Goal: Information Seeking & Learning: Compare options

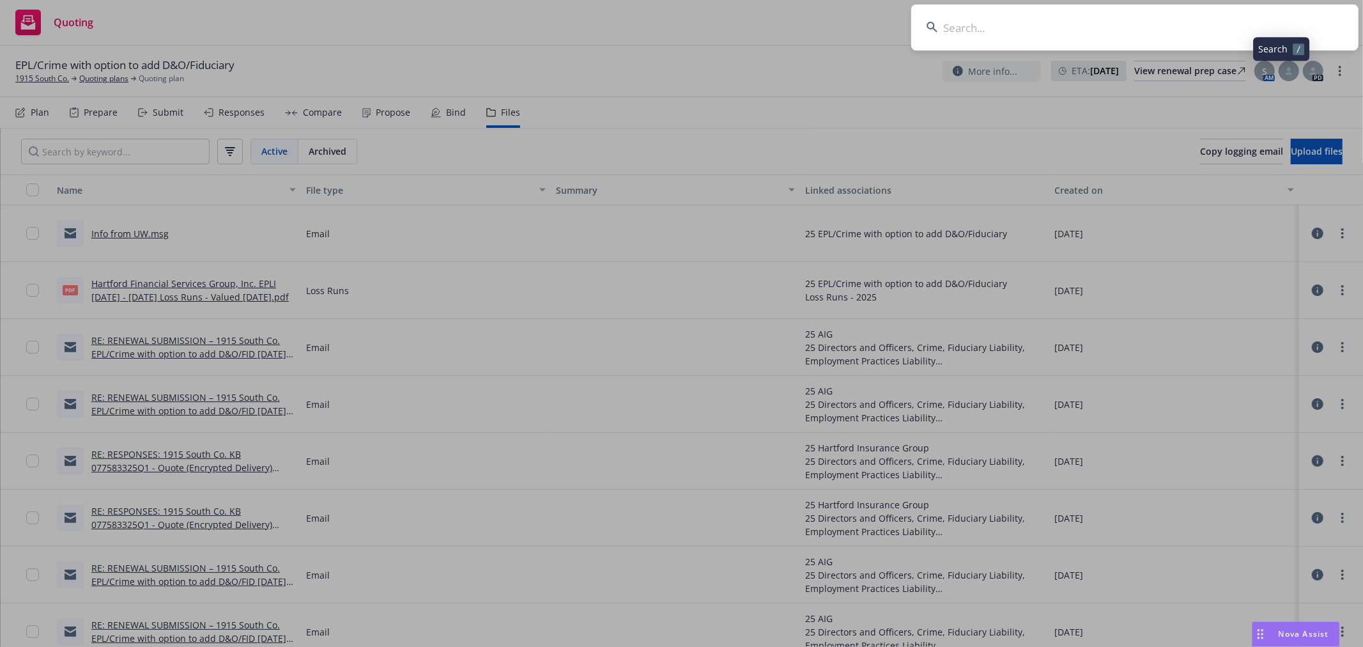
click at [1128, 27] on input at bounding box center [1134, 27] width 447 height 46
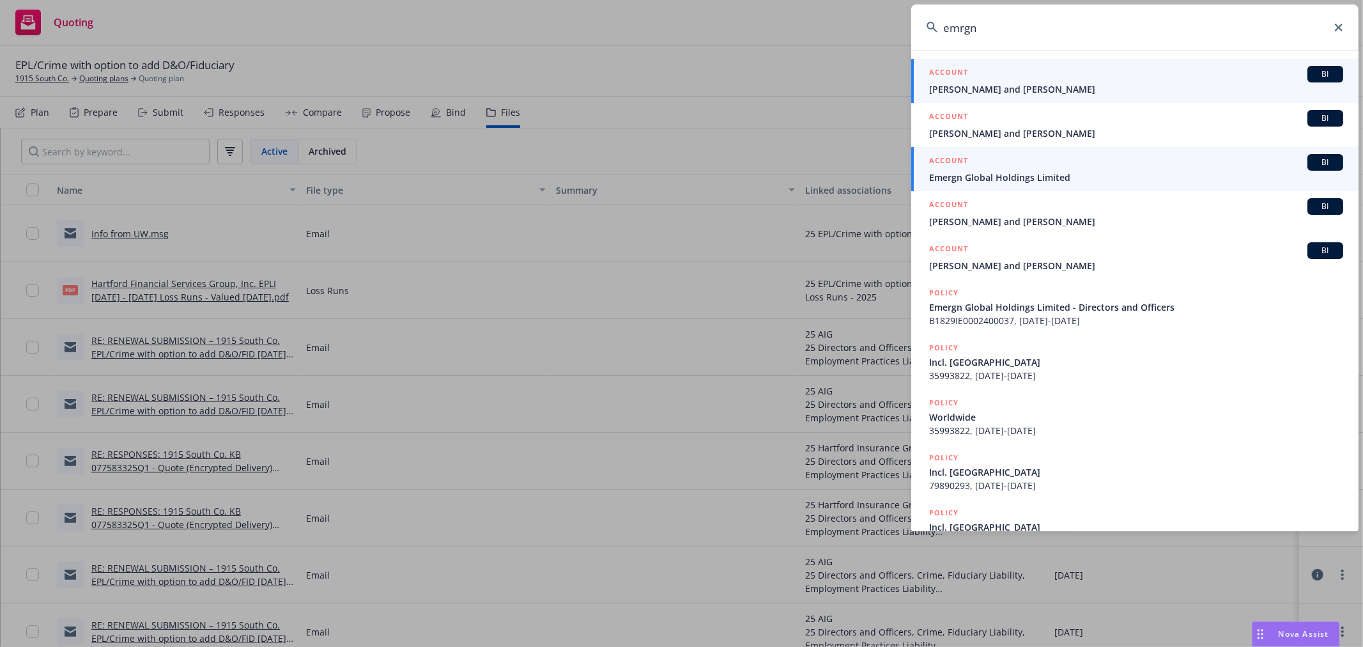
type input "emrgn"
click at [1069, 176] on span "Emergn Global Holdings Limited" at bounding box center [1136, 177] width 414 height 13
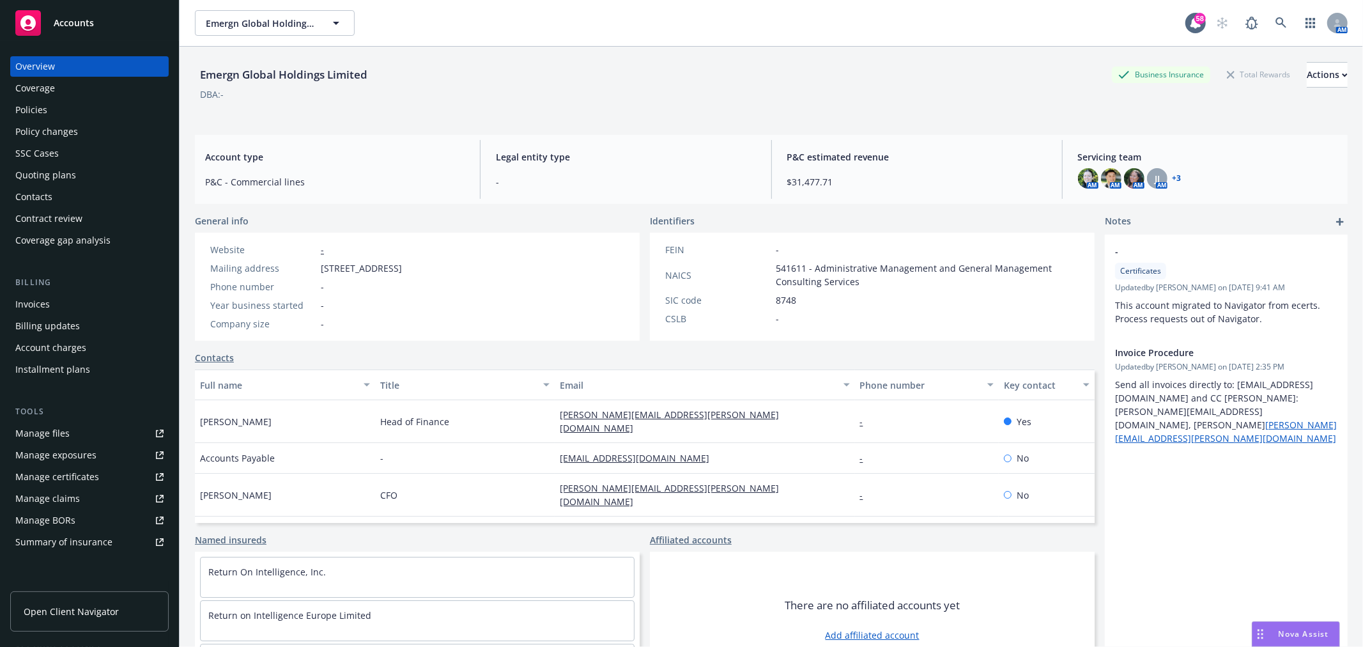
click at [45, 111] on div "Policies" at bounding box center [31, 110] width 32 height 20
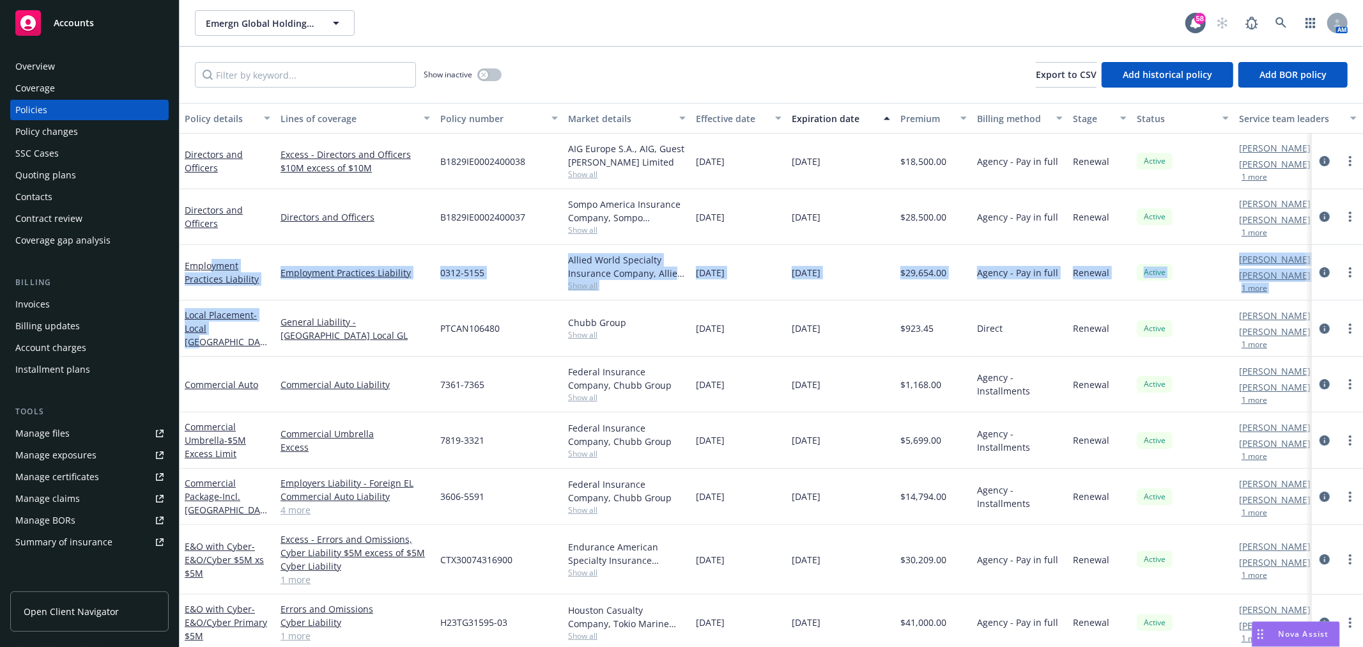
drag, startPoint x: 211, startPoint y: 269, endPoint x: 265, endPoint y: 291, distance: 58.7
click at [238, 316] on div "Directors and Officers Excess - Directors and Officers $10M excess of $10M B182…" at bounding box center [796, 415] width 1233 height 562
click at [495, 75] on button "button" at bounding box center [489, 74] width 24 height 13
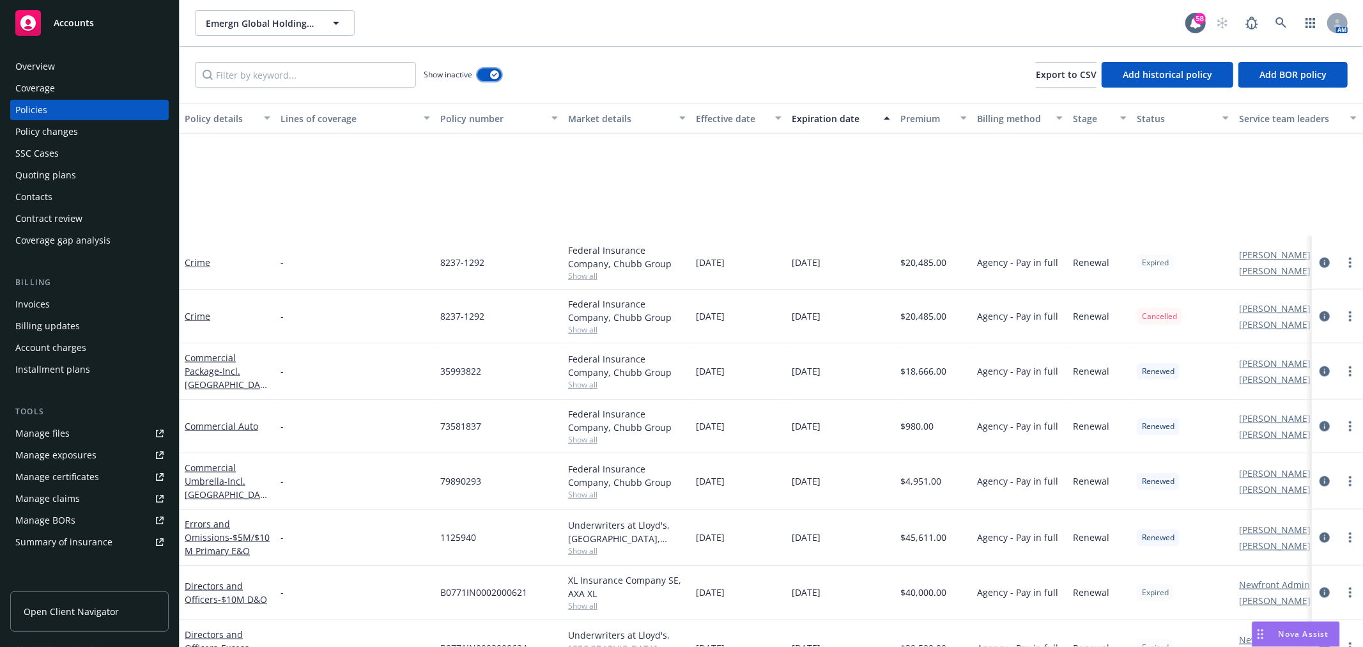
scroll to position [1562, 0]
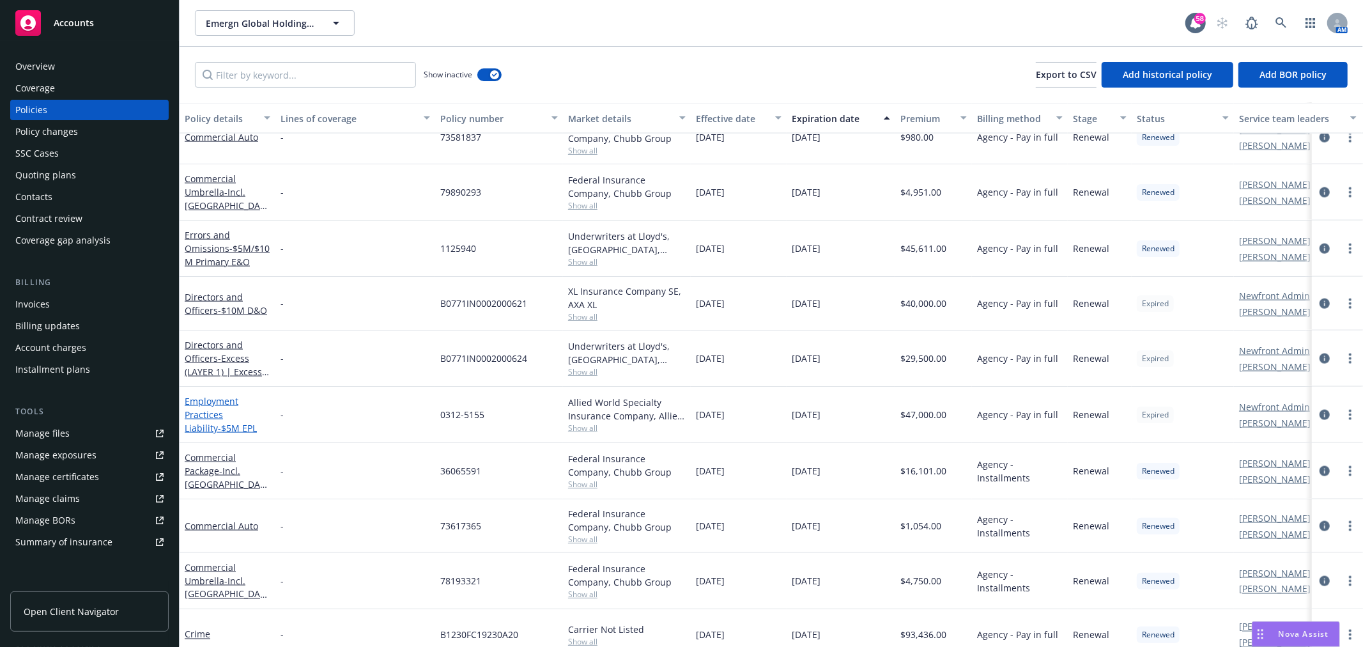
click at [210, 406] on link "Employment Practices Liability - $5M EPL" at bounding box center [221, 414] width 72 height 39
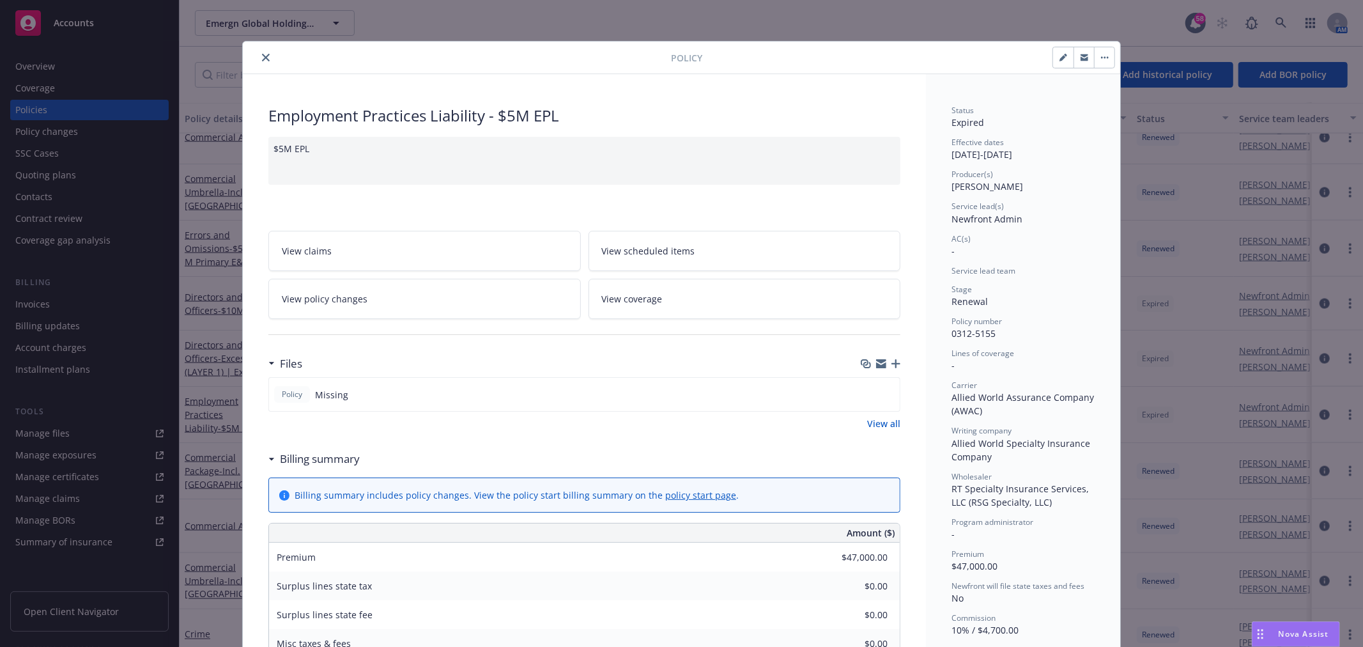
click at [891, 360] on icon "button" at bounding box center [895, 363] width 9 height 9
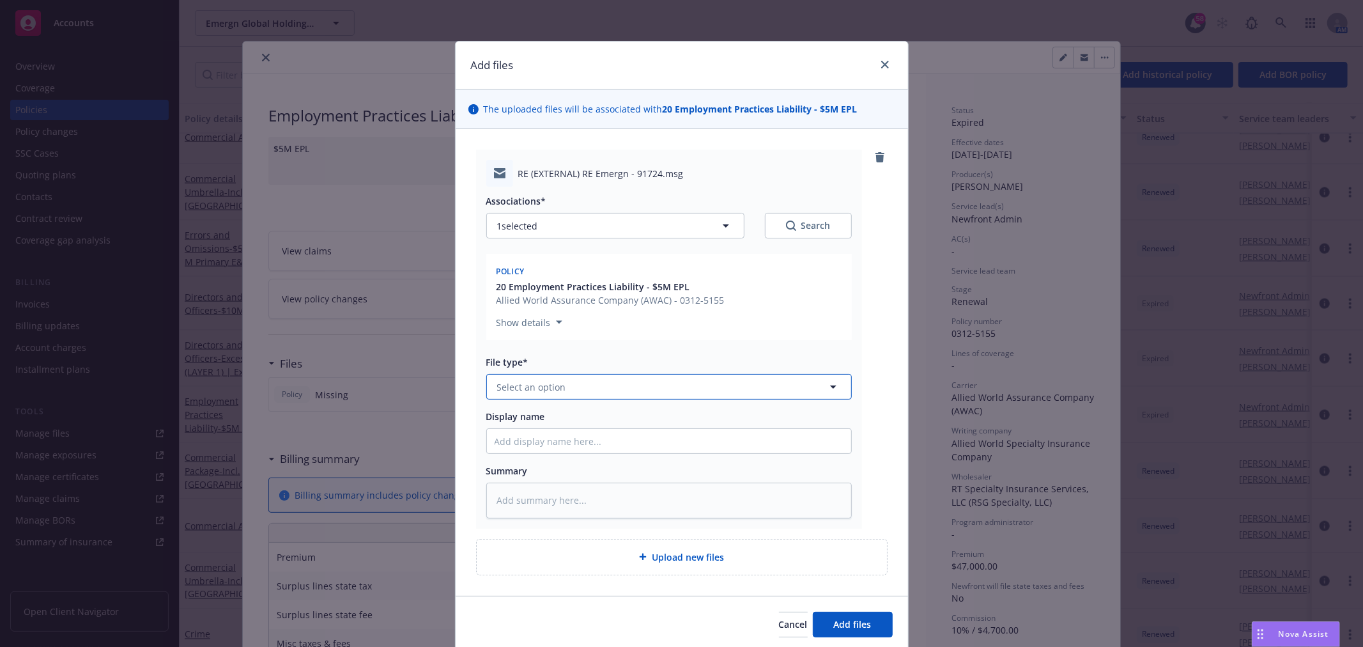
click at [617, 382] on button "Select an option" at bounding box center [669, 387] width 366 height 26
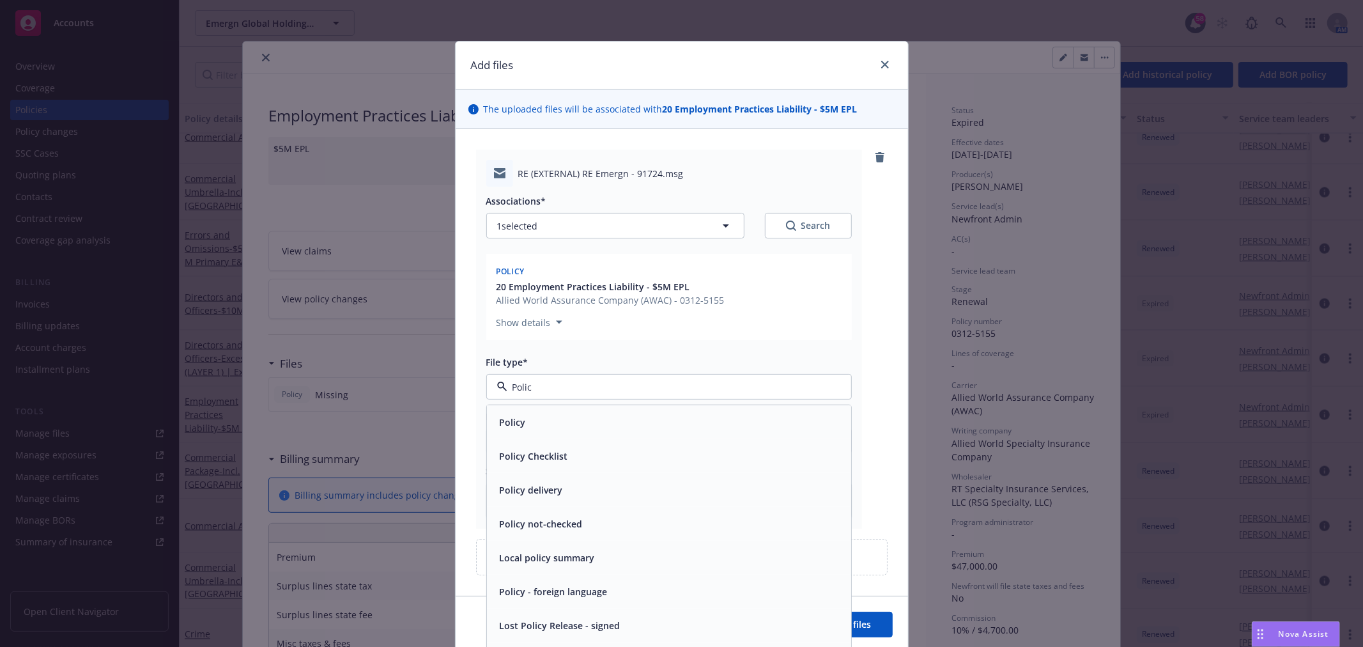
type input "Policy"
click at [617, 406] on div "Policy" at bounding box center [669, 422] width 364 height 34
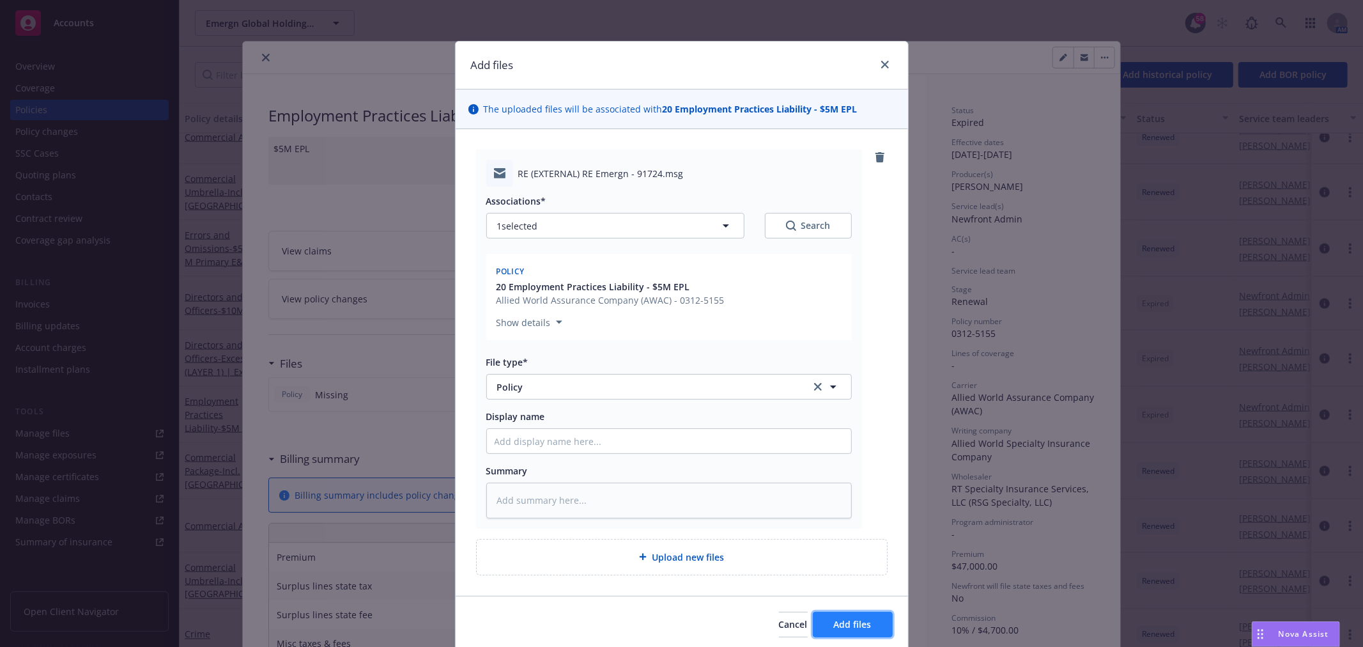
click at [854, 627] on span "Add files" at bounding box center [853, 624] width 38 height 12
click at [813, 631] on button "Add files" at bounding box center [853, 640] width 80 height 26
type textarea "x"
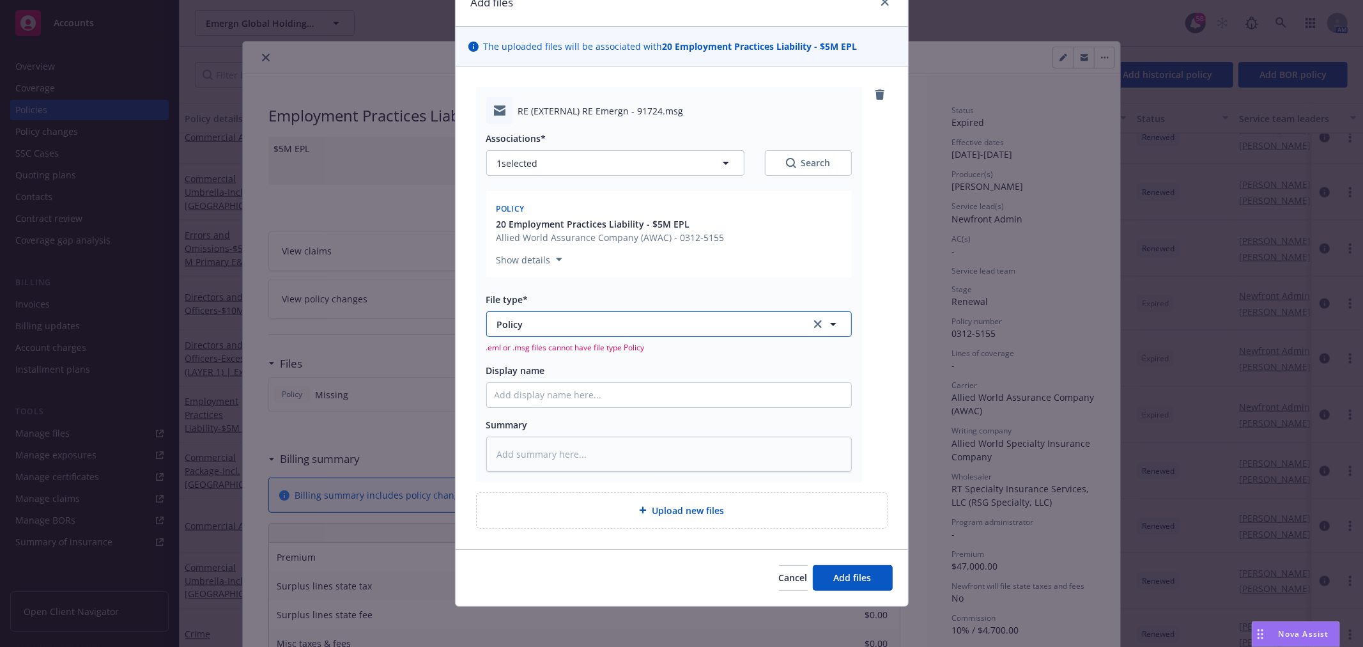
click at [629, 326] on span "Policy" at bounding box center [645, 324] width 296 height 13
click at [630, 326] on input at bounding box center [666, 324] width 318 height 13
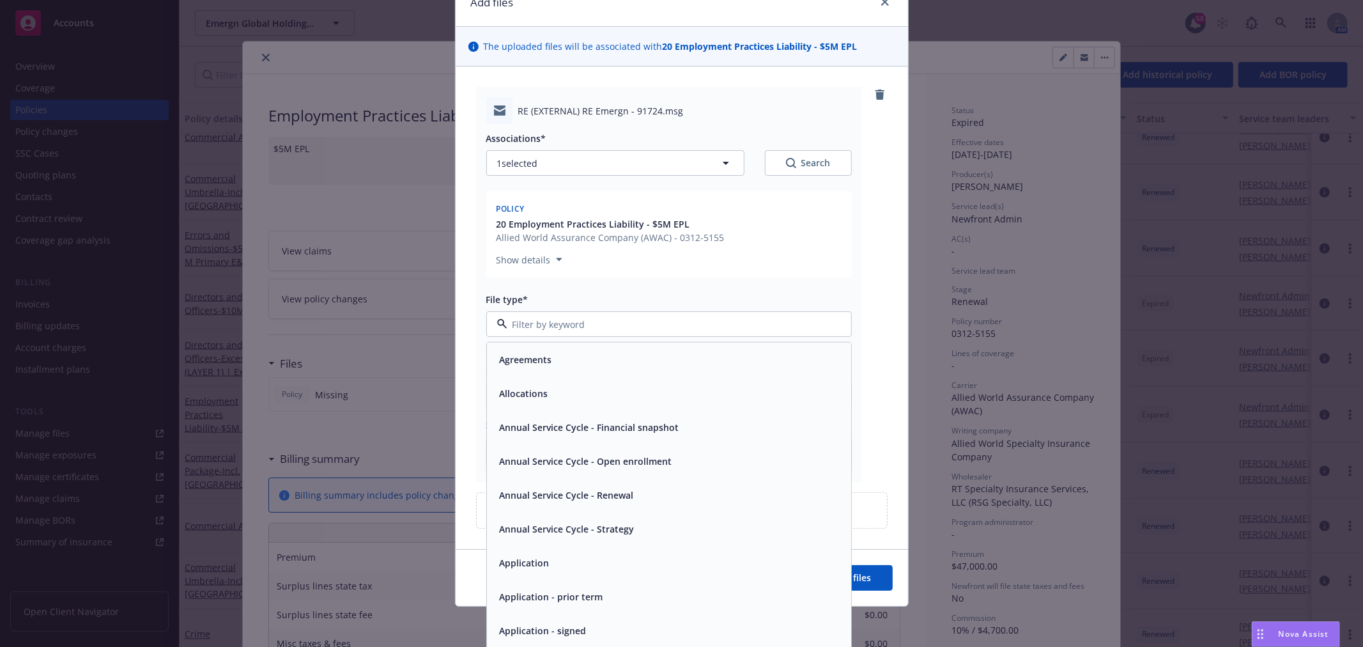
click at [671, 331] on div at bounding box center [669, 324] width 366 height 26
click at [665, 318] on input at bounding box center [666, 324] width 318 height 13
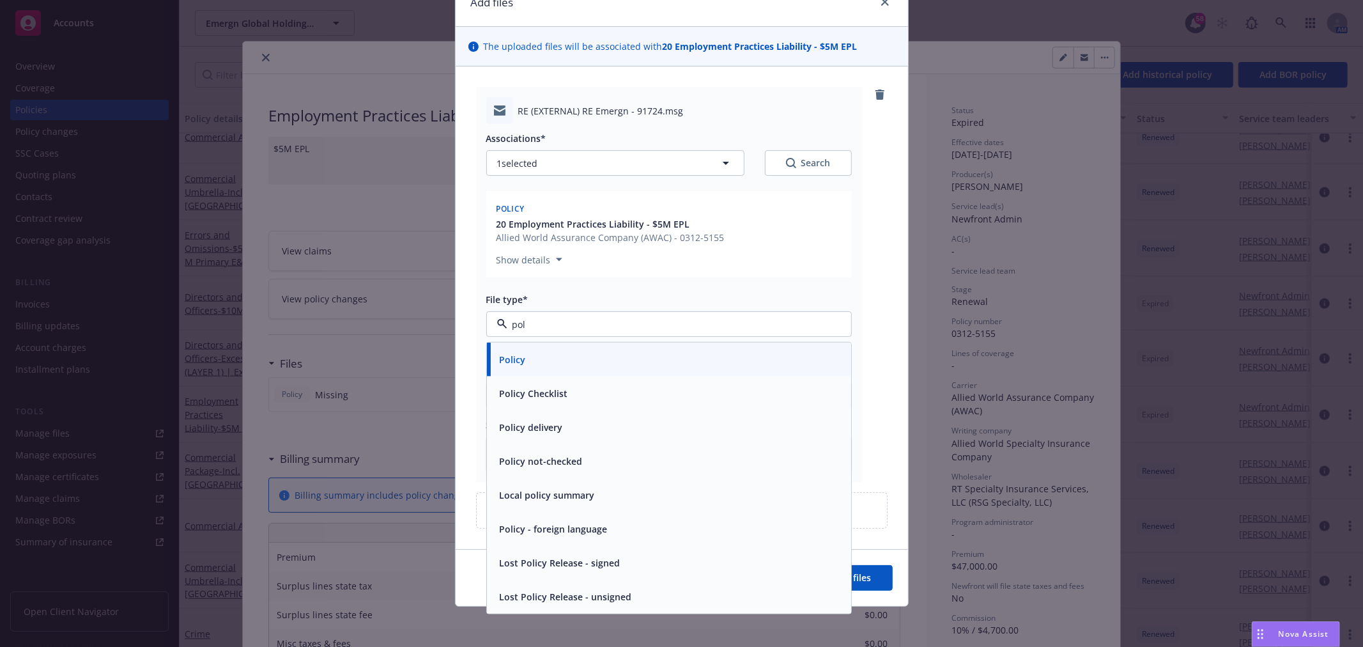
type input "poli"
click at [618, 356] on div "Policy" at bounding box center [669, 359] width 349 height 19
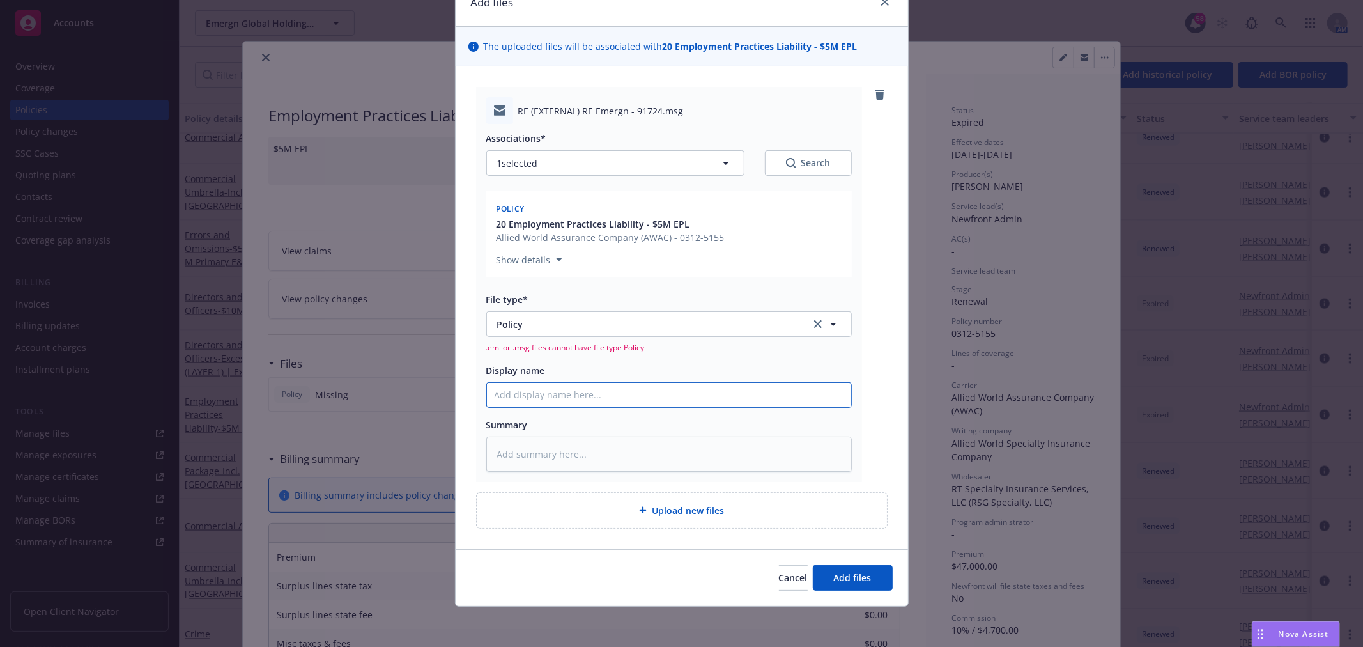
click at [611, 392] on input "Display name" at bounding box center [669, 395] width 364 height 24
click at [854, 578] on span "Add files" at bounding box center [853, 577] width 38 height 12
type textarea "x"
drag, startPoint x: 570, startPoint y: 330, endPoint x: 367, endPoint y: 305, distance: 204.8
click at [367, 305] on div "Add files The uploaded files will be associated with 20 Employment Practices Li…" at bounding box center [681, 323] width 1363 height 647
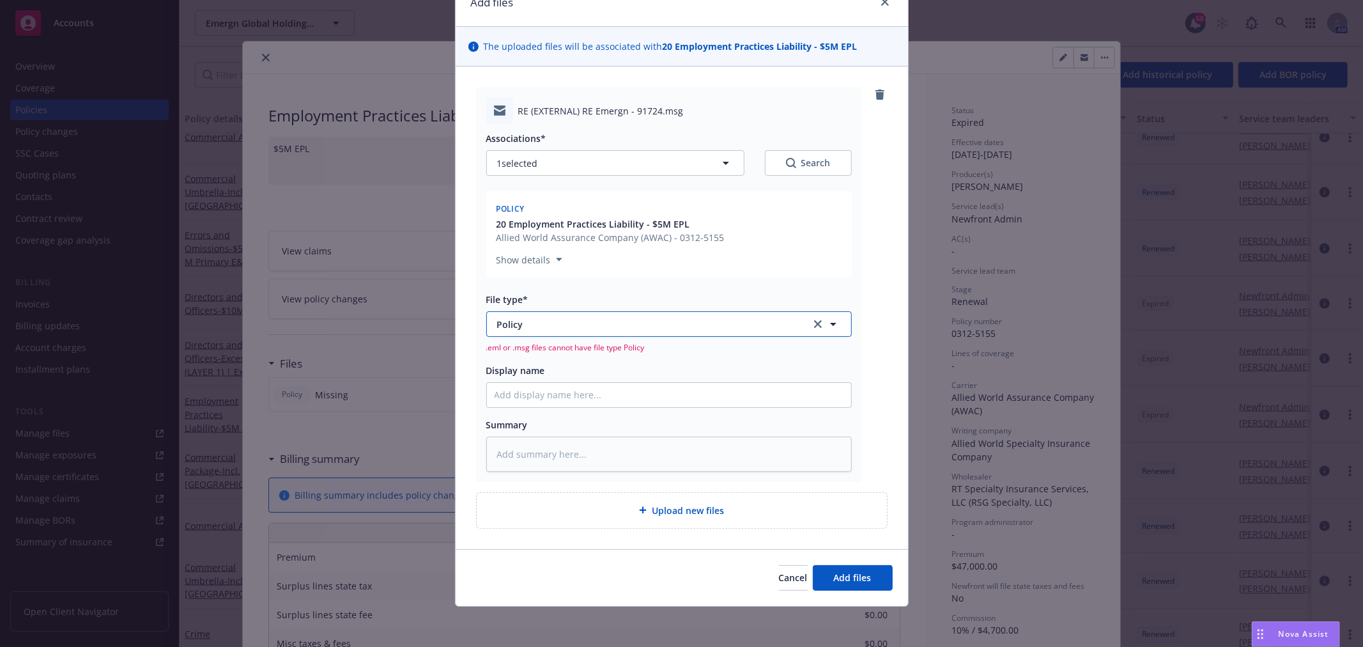
click at [526, 318] on span "Policy" at bounding box center [645, 324] width 296 height 13
type input "email"
click at [623, 352] on div "Email" at bounding box center [669, 359] width 349 height 19
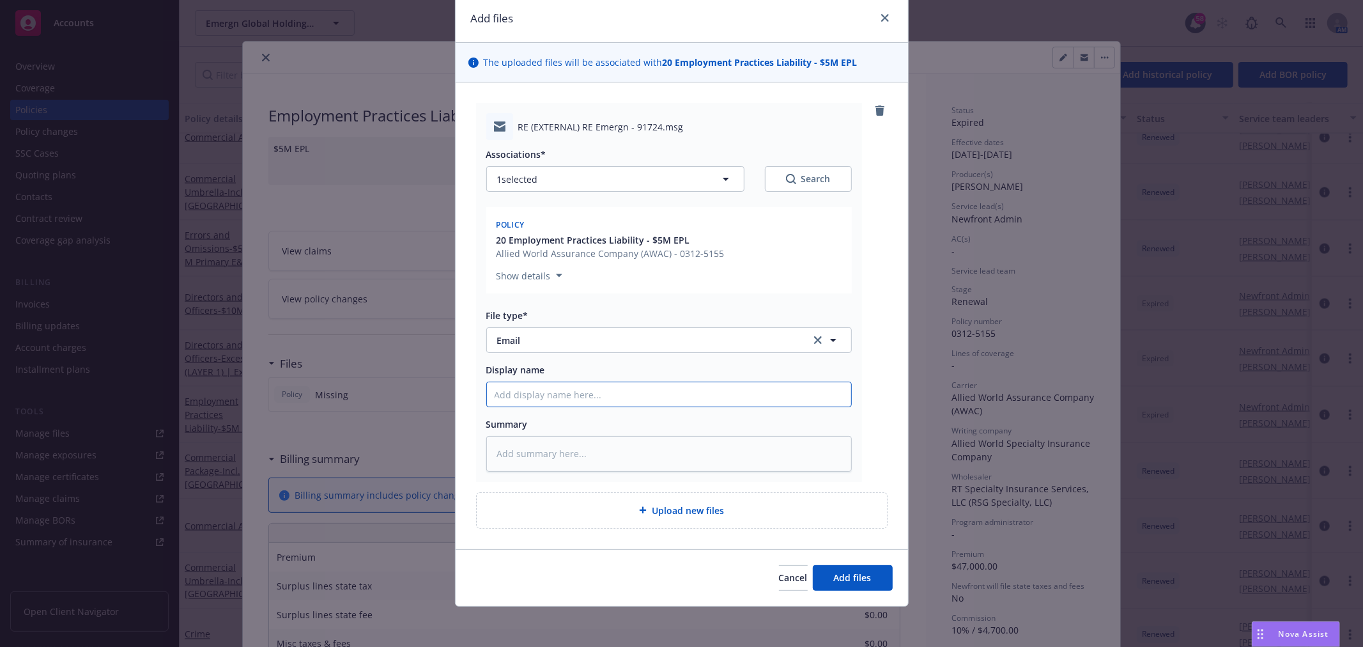
click at [570, 393] on input "Display name" at bounding box center [669, 394] width 364 height 24
type textarea "x"
type input "A"
type textarea "x"
type input "AW"
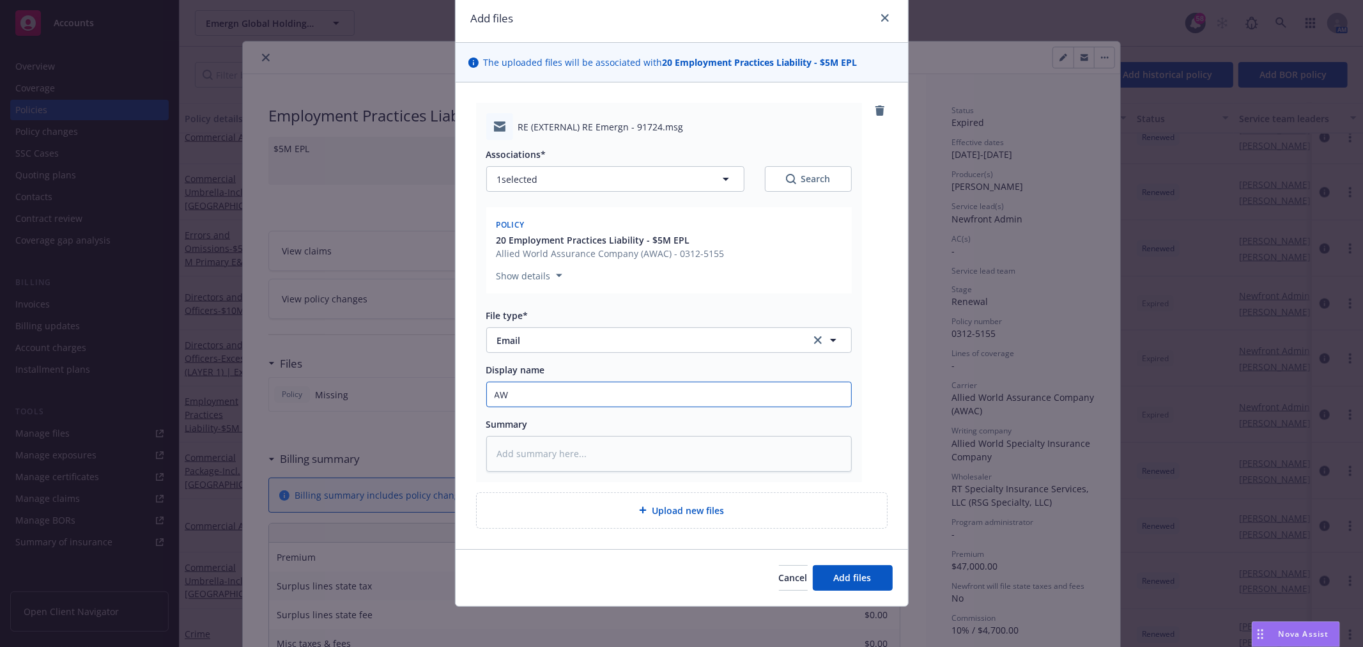
type textarea "x"
type input "AWA"
type textarea "x"
type input "AWAC"
type textarea "x"
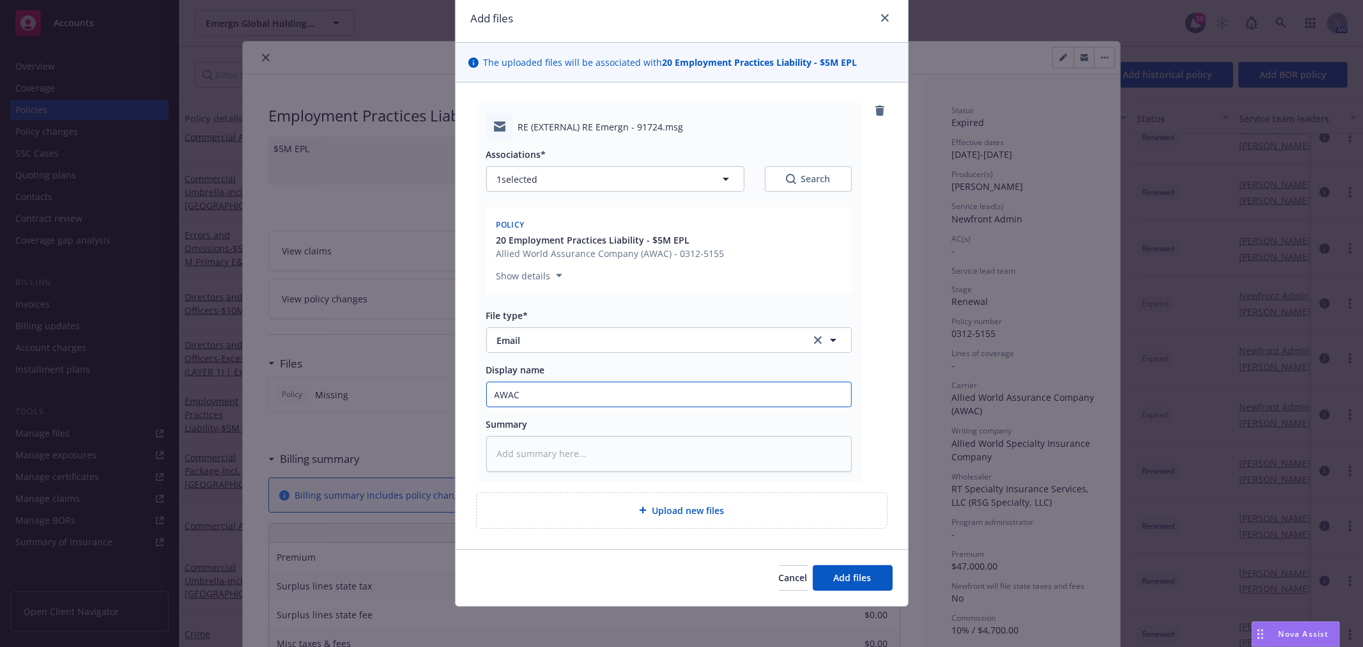
type input "AWAC"
type textarea "x"
type input "AWAC E"
type textarea "x"
type input "AWAC EP"
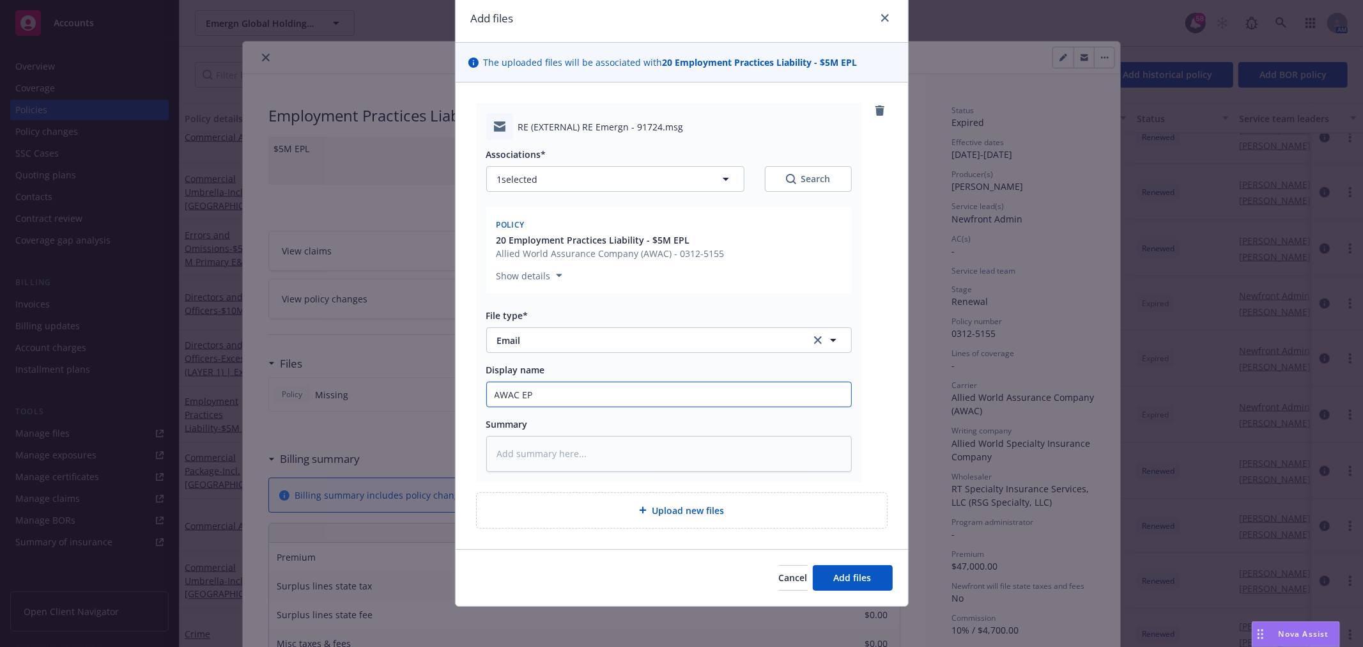
type textarea "x"
type input "AWAC EPL"
type textarea "x"
type input "AWAC EPL"
type textarea "x"
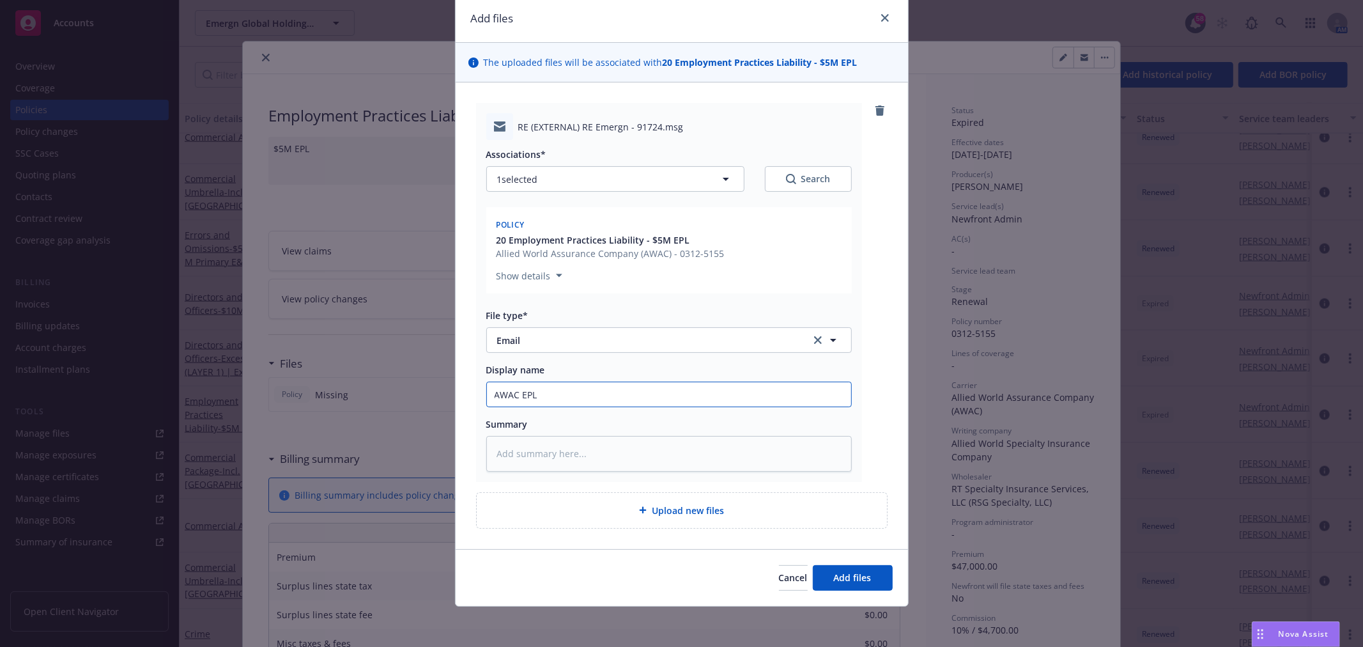
type input "AWAC EPL P"
type textarea "x"
type input "AWAC EPL Po"
type textarea "x"
type input "AWAC EPL Pol"
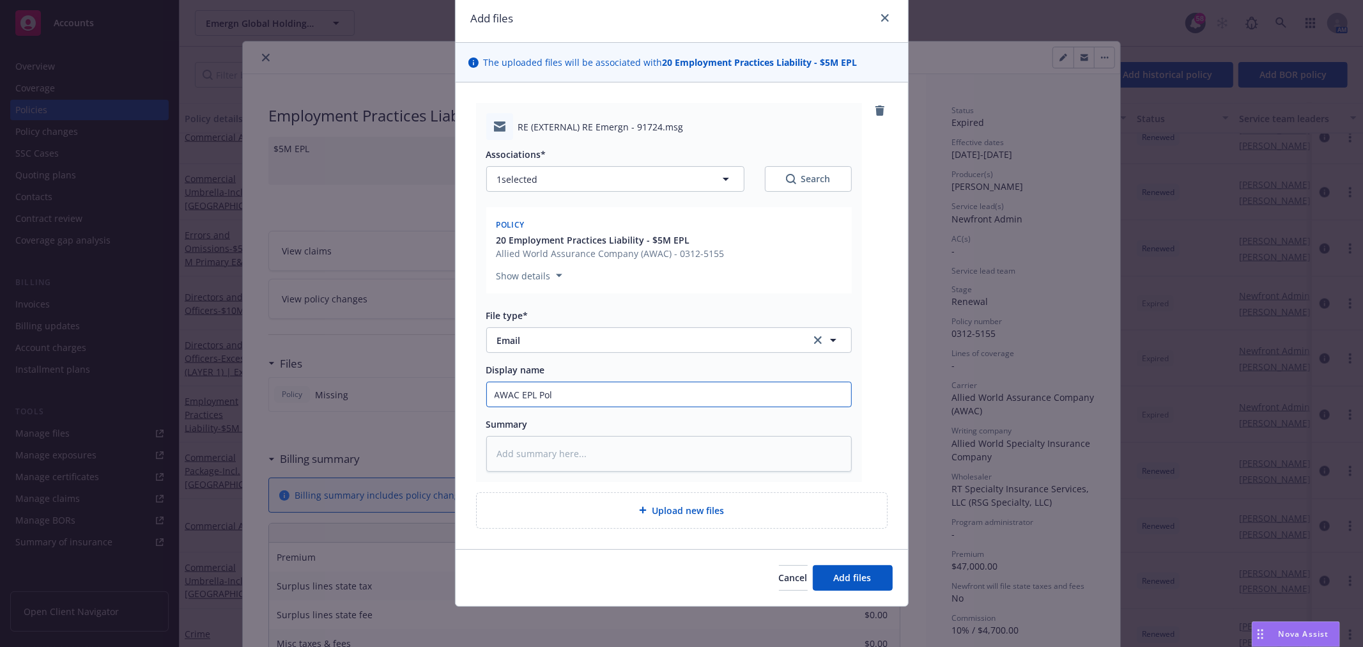
type textarea "x"
type input "AWAC EPL Poli"
type textarea "x"
type input "AWAC EPL Policy"
type textarea "x"
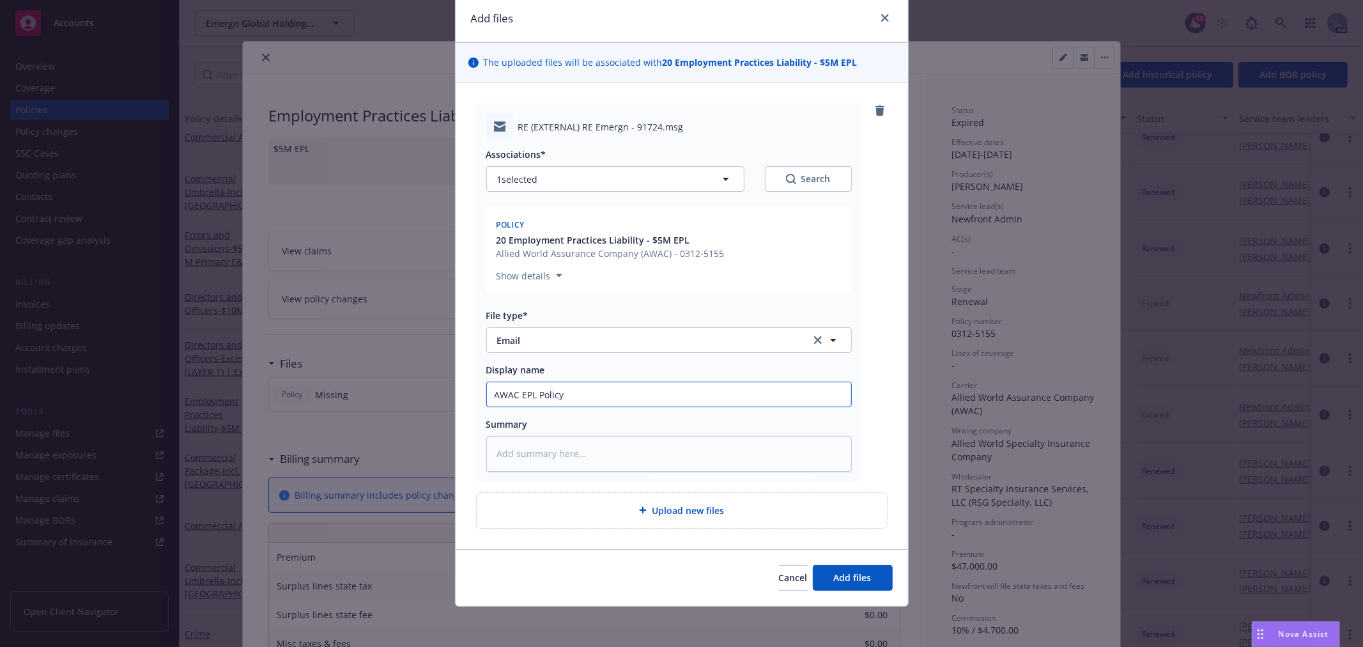
type input "AWAC EPL Policy"
click at [813, 565] on button "Add files" at bounding box center [853, 578] width 80 height 26
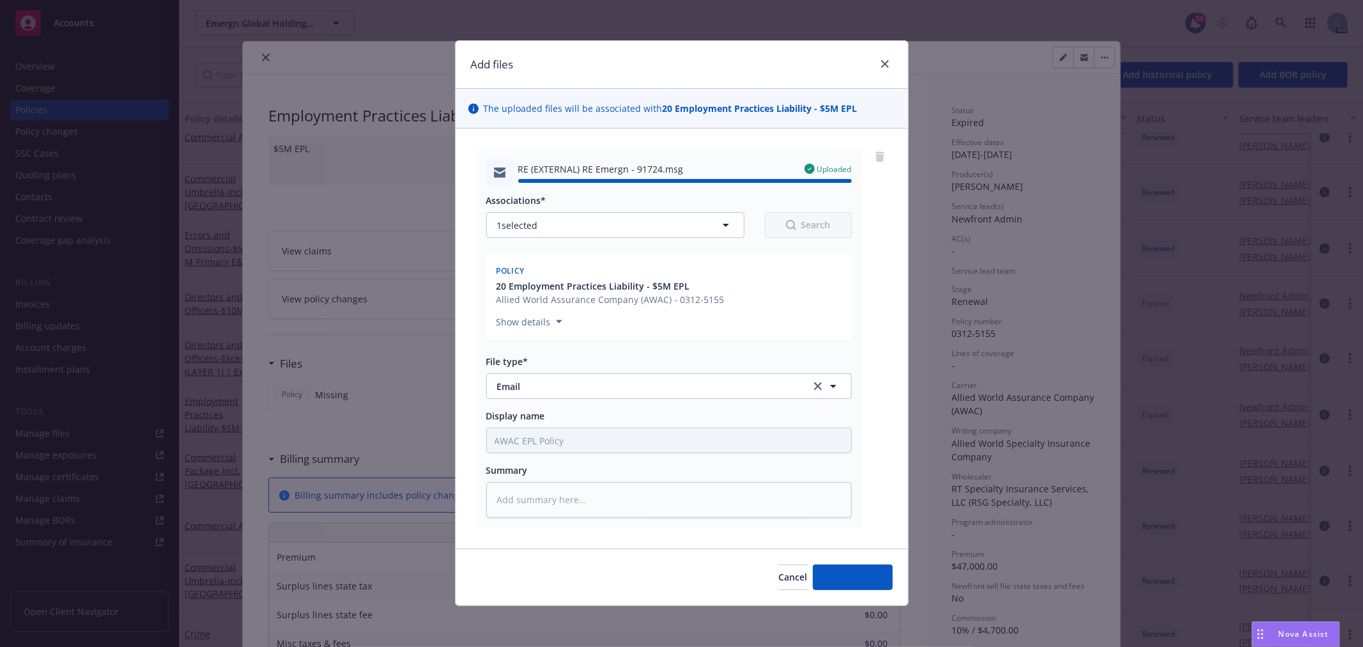
type textarea "x"
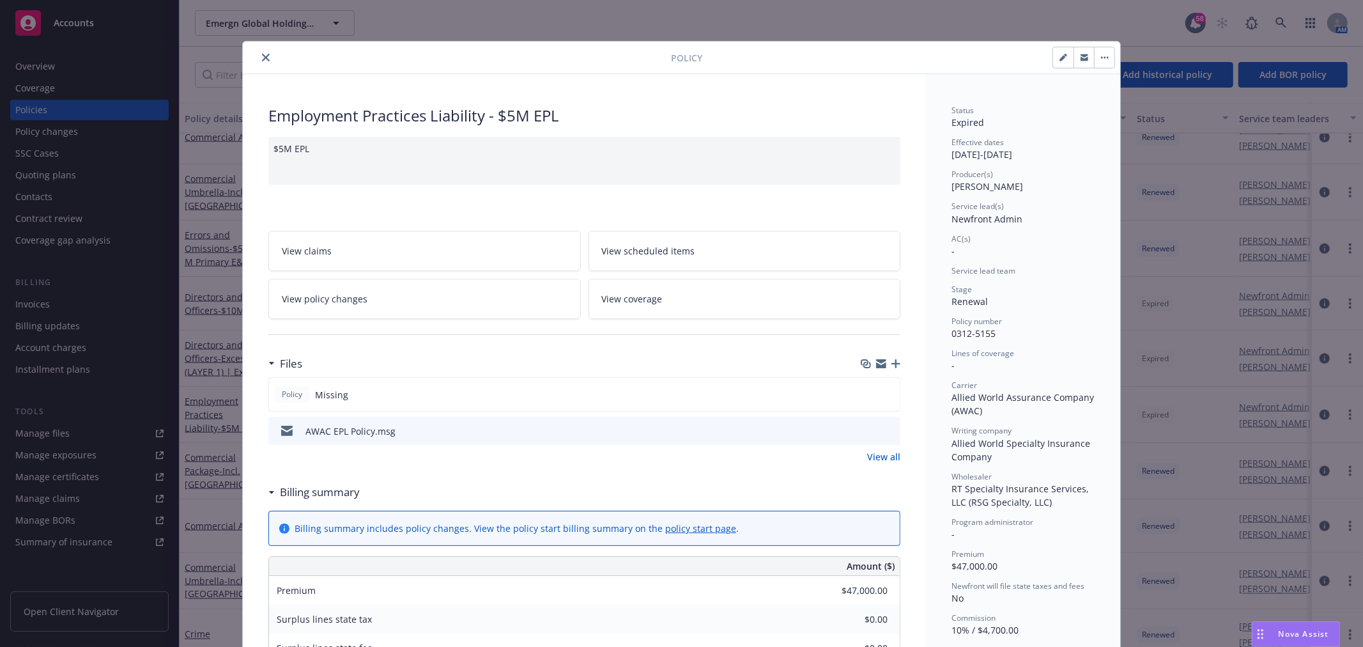
click at [991, 24] on div "Policy Employment Practices Liability - $5M EPL $5M EPL View claims View schedu…" at bounding box center [681, 323] width 1363 height 647
click at [251, 52] on div at bounding box center [459, 57] width 423 height 15
click at [258, 55] on button "close" at bounding box center [265, 57] width 15 height 15
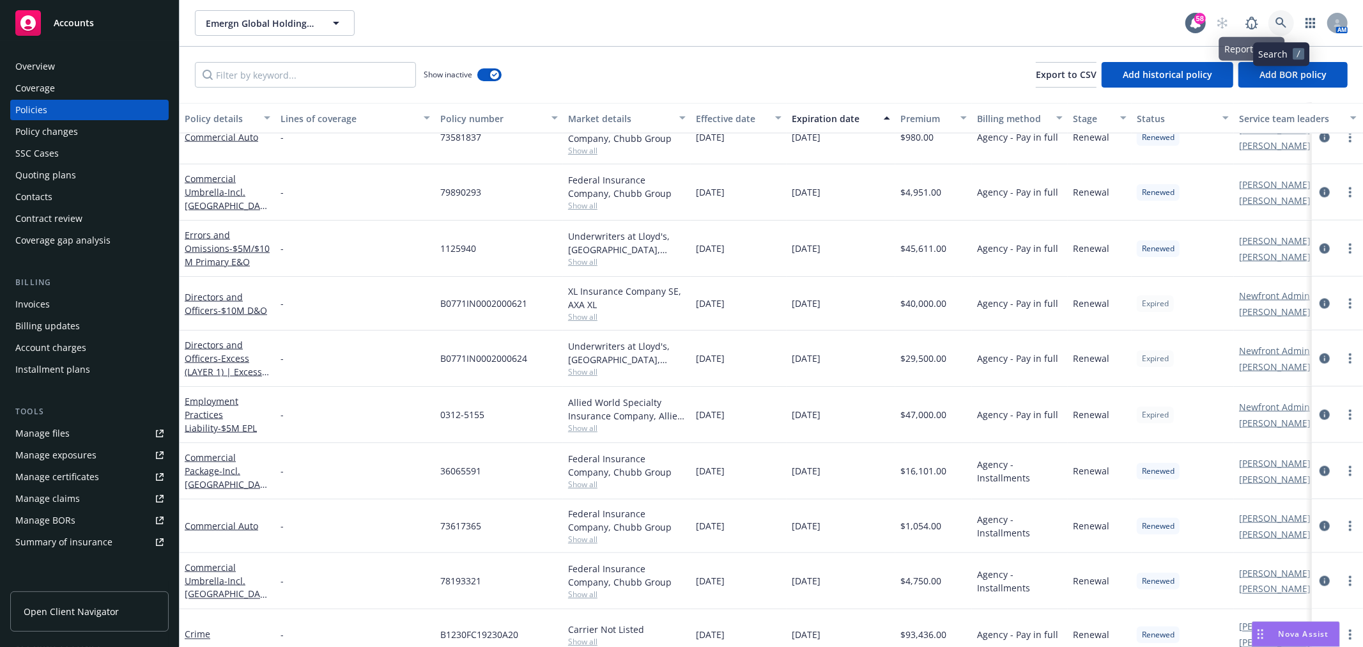
click at [1275, 21] on icon at bounding box center [1281, 23] width 12 height 12
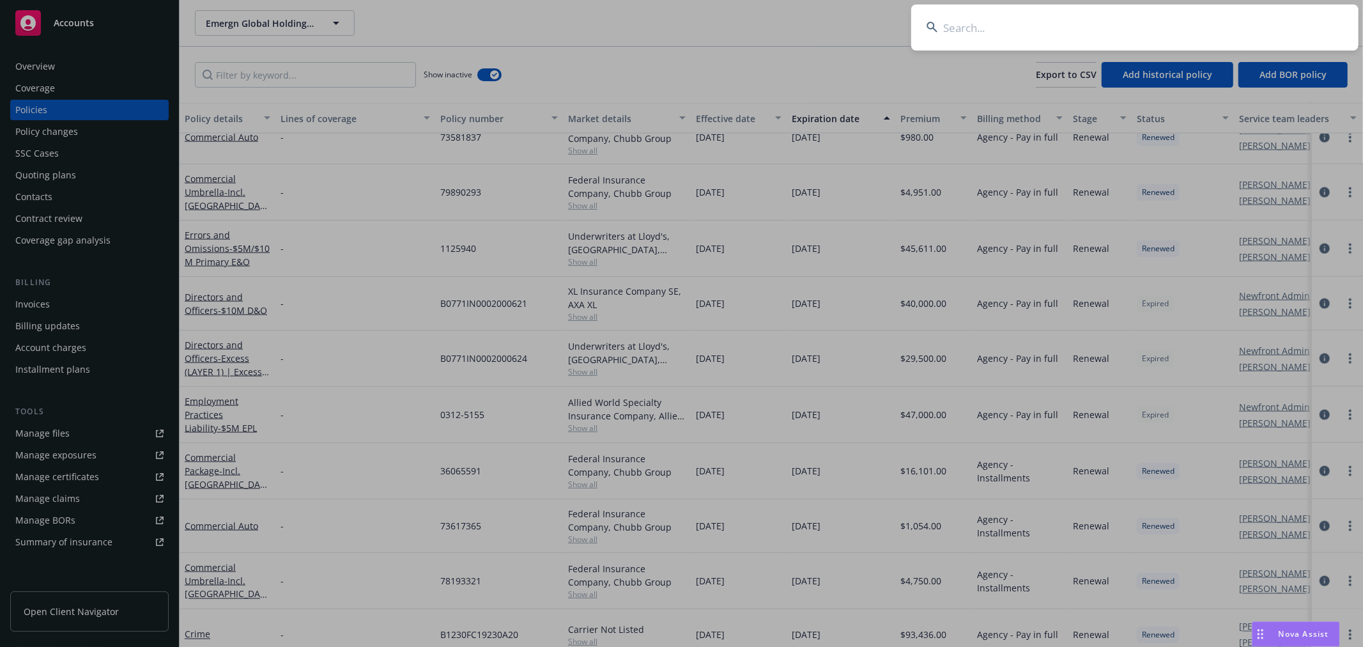
click at [1112, 40] on input at bounding box center [1134, 27] width 447 height 46
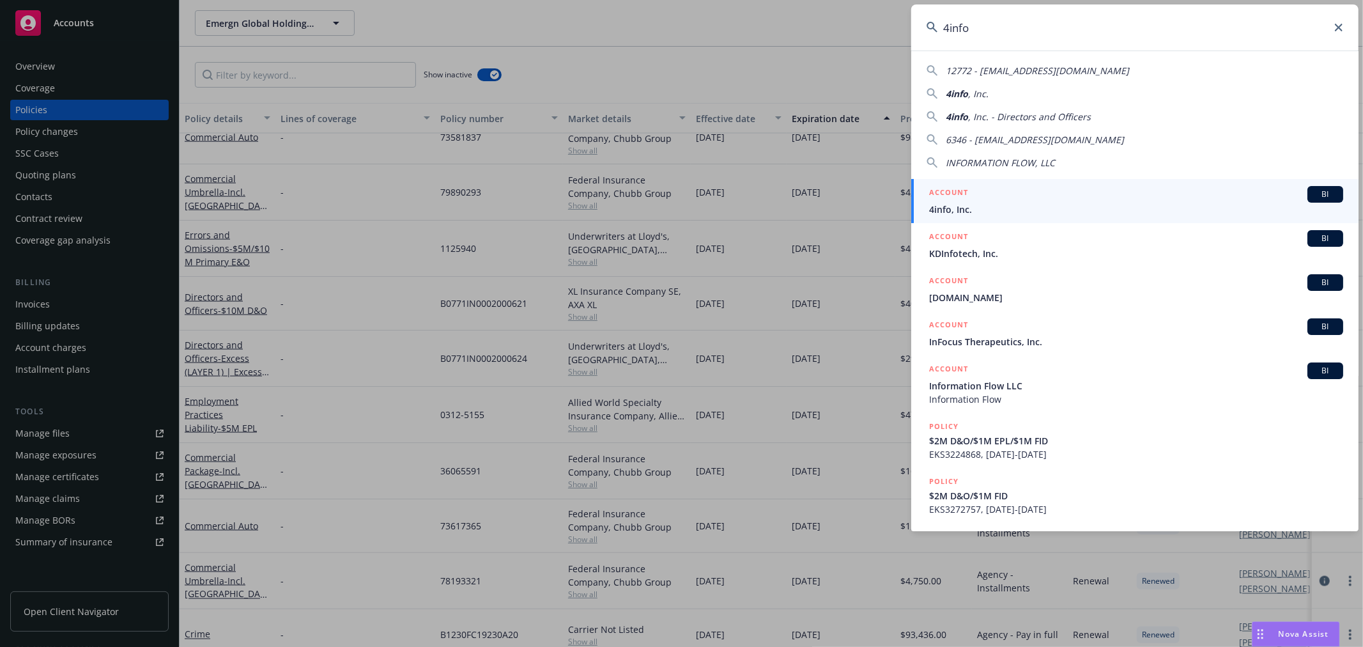
type input "4info"
click at [1100, 189] on div "ACCOUNT BI" at bounding box center [1136, 194] width 414 height 17
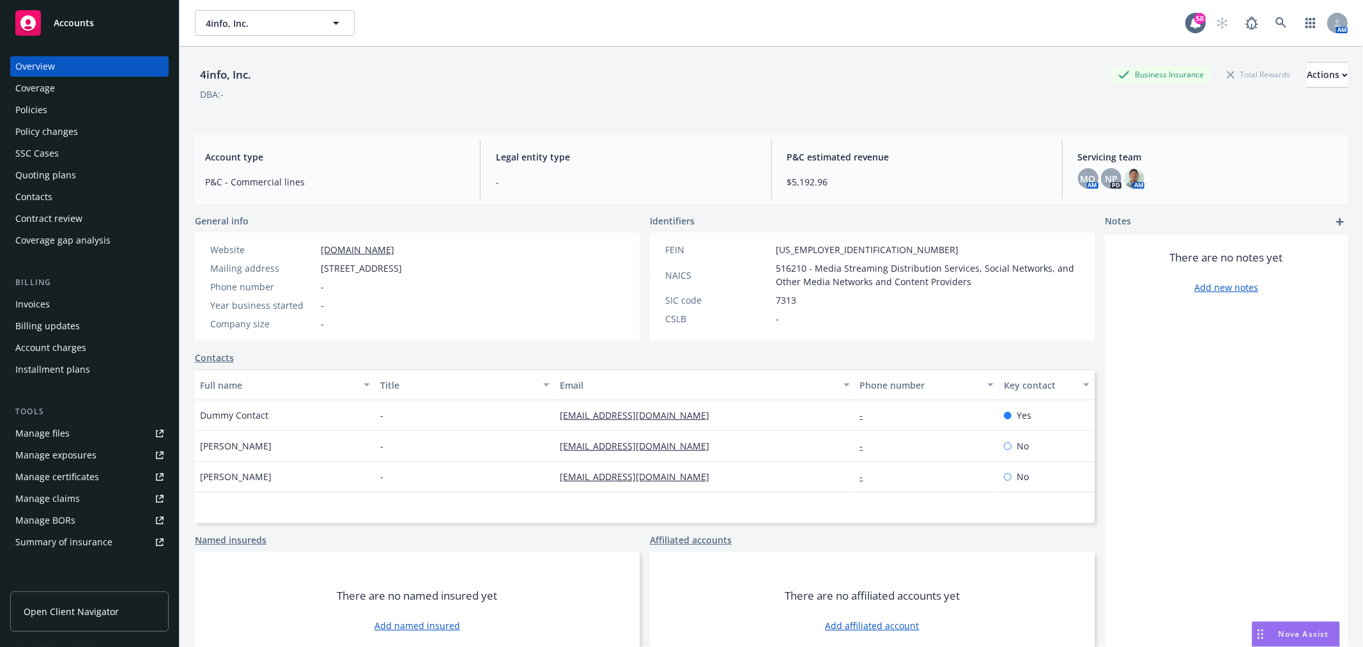
click at [40, 114] on div "Policies" at bounding box center [31, 110] width 32 height 20
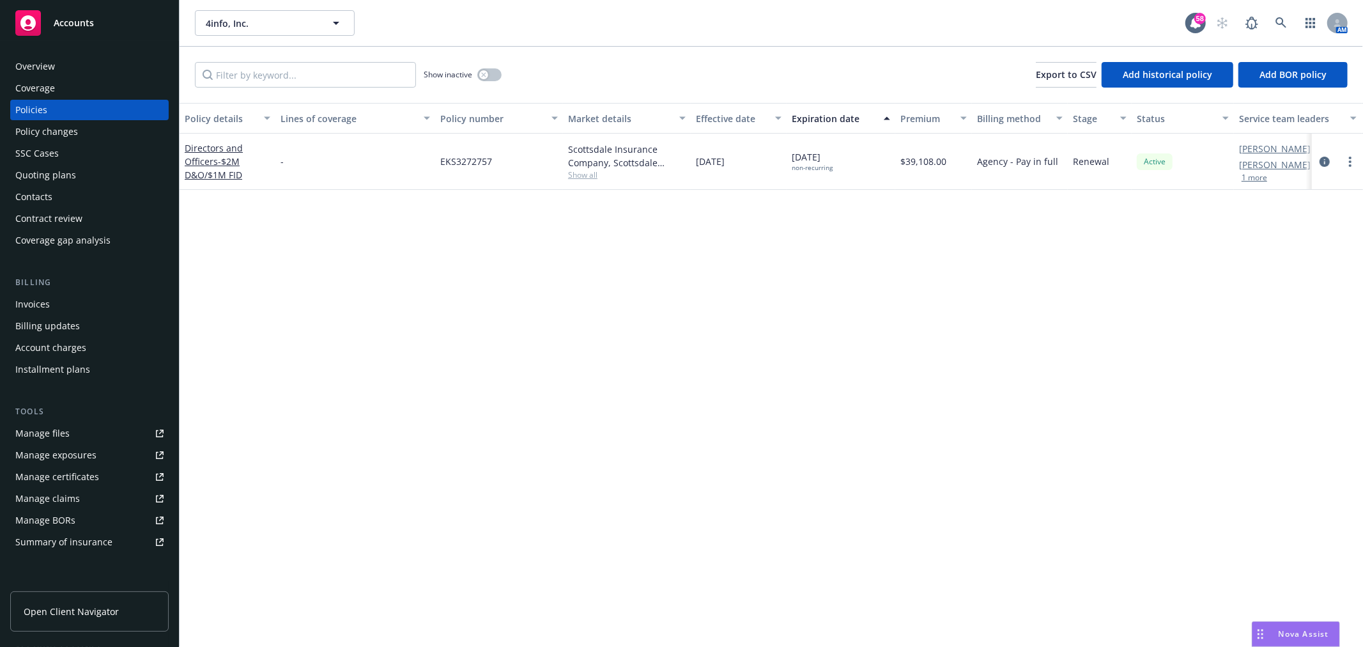
click at [1266, 22] on div "AM" at bounding box center [1279, 23] width 138 height 26
click at [1278, 18] on icon at bounding box center [1280, 22] width 11 height 11
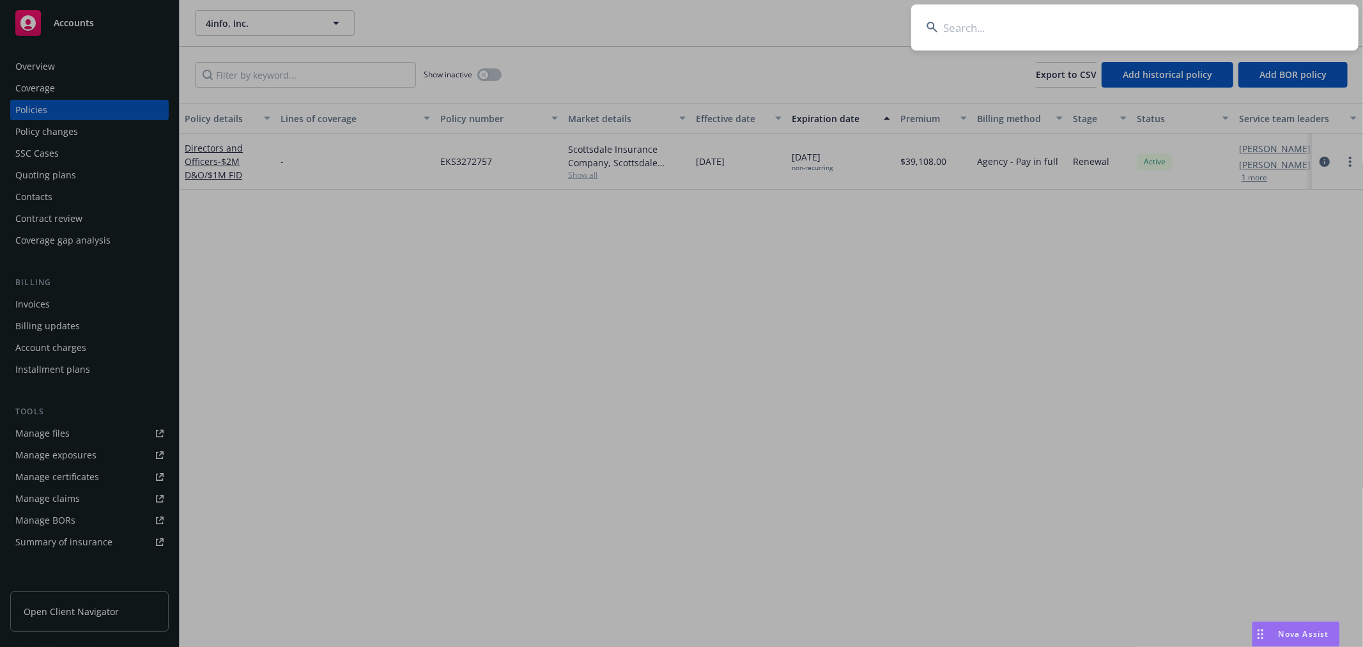
click at [943, 29] on input at bounding box center [1134, 27] width 447 height 46
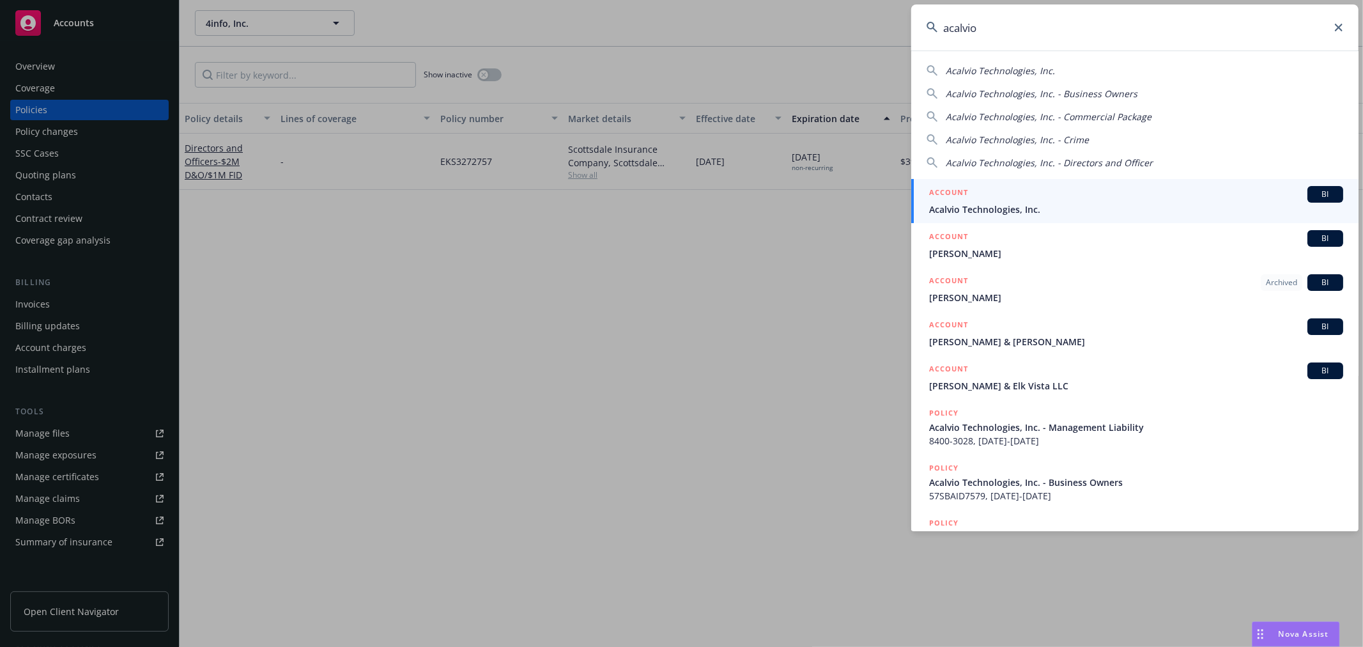
type input "acalvio"
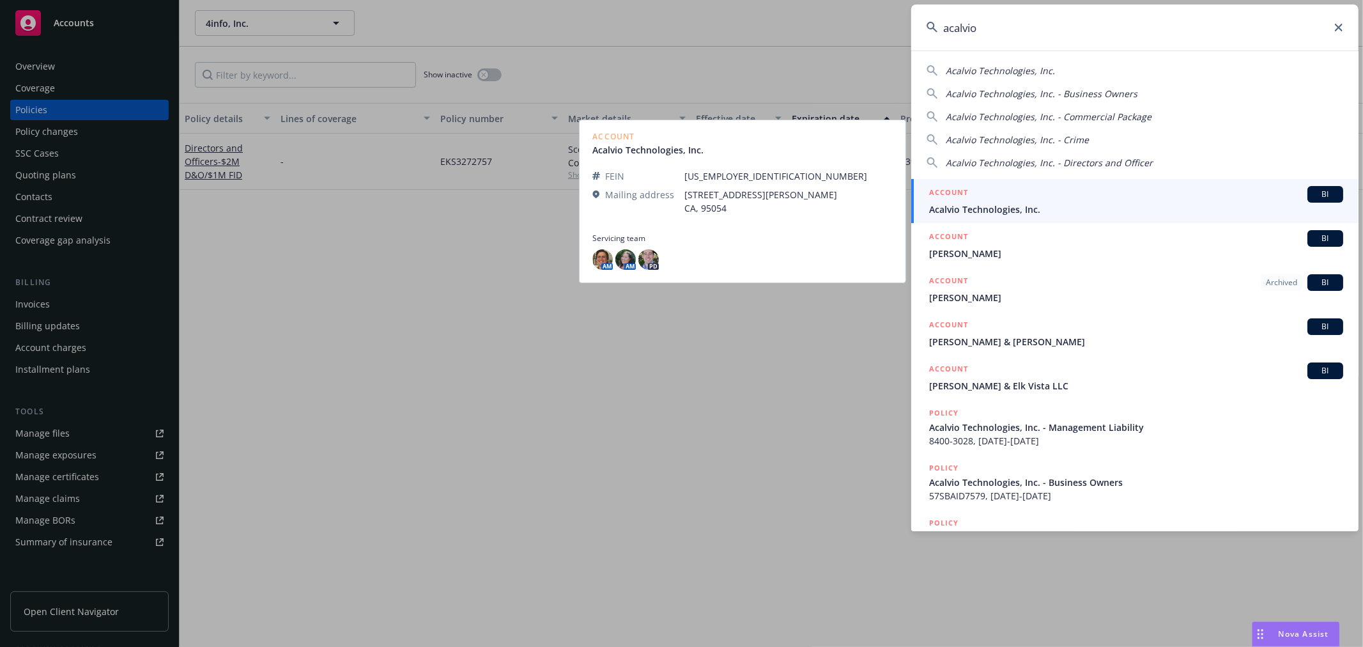
click at [946, 213] on span "Acalvio Technologies, Inc." at bounding box center [1136, 209] width 414 height 13
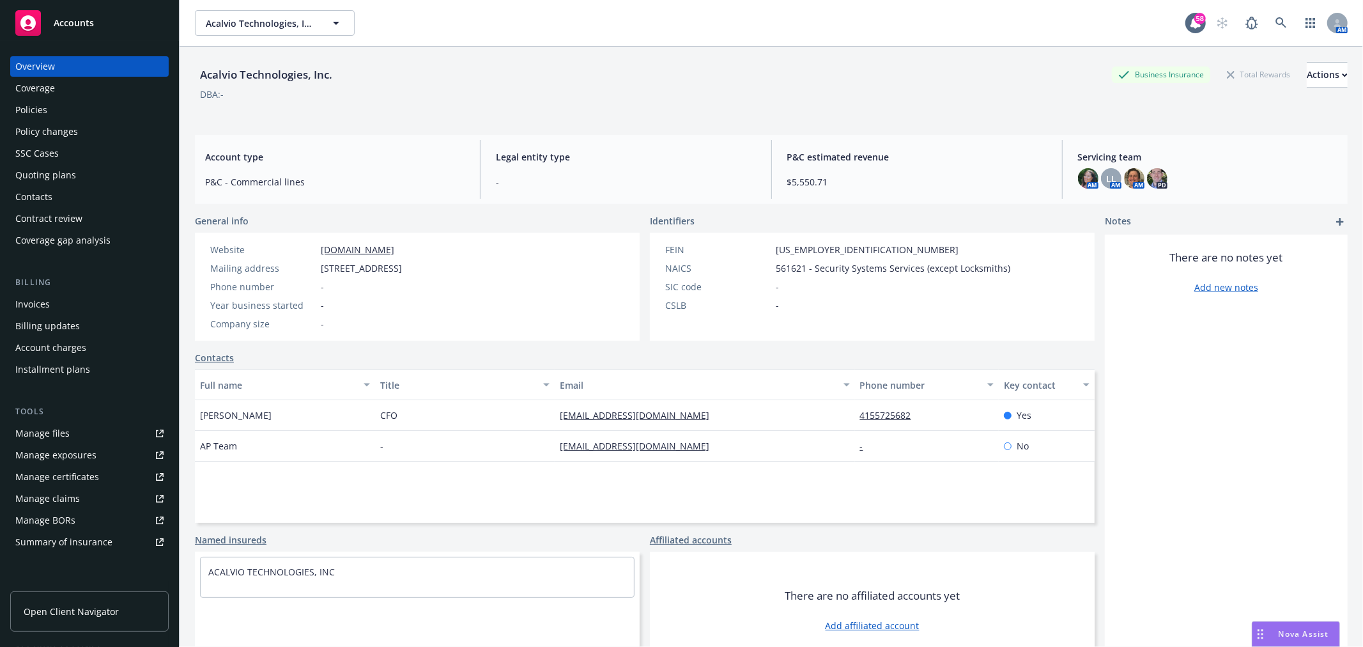
click at [71, 110] on div "Policies" at bounding box center [89, 110] width 148 height 20
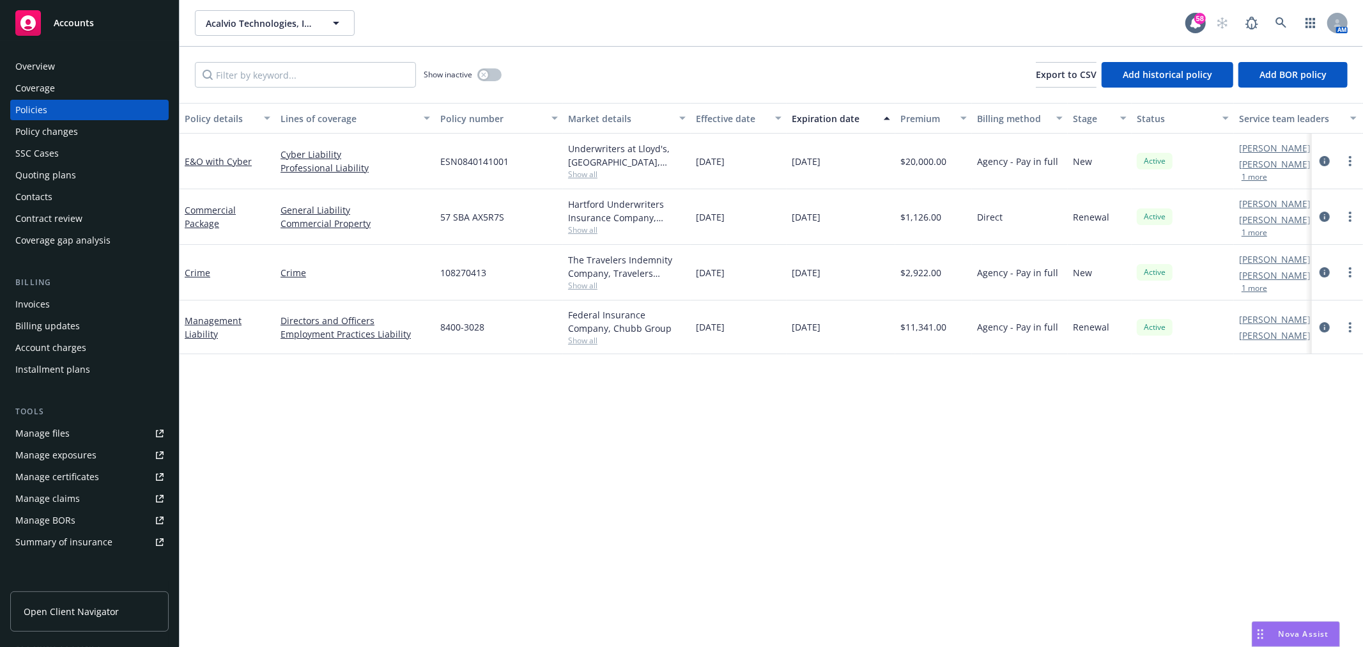
click at [27, 64] on div "Overview" at bounding box center [35, 66] width 40 height 20
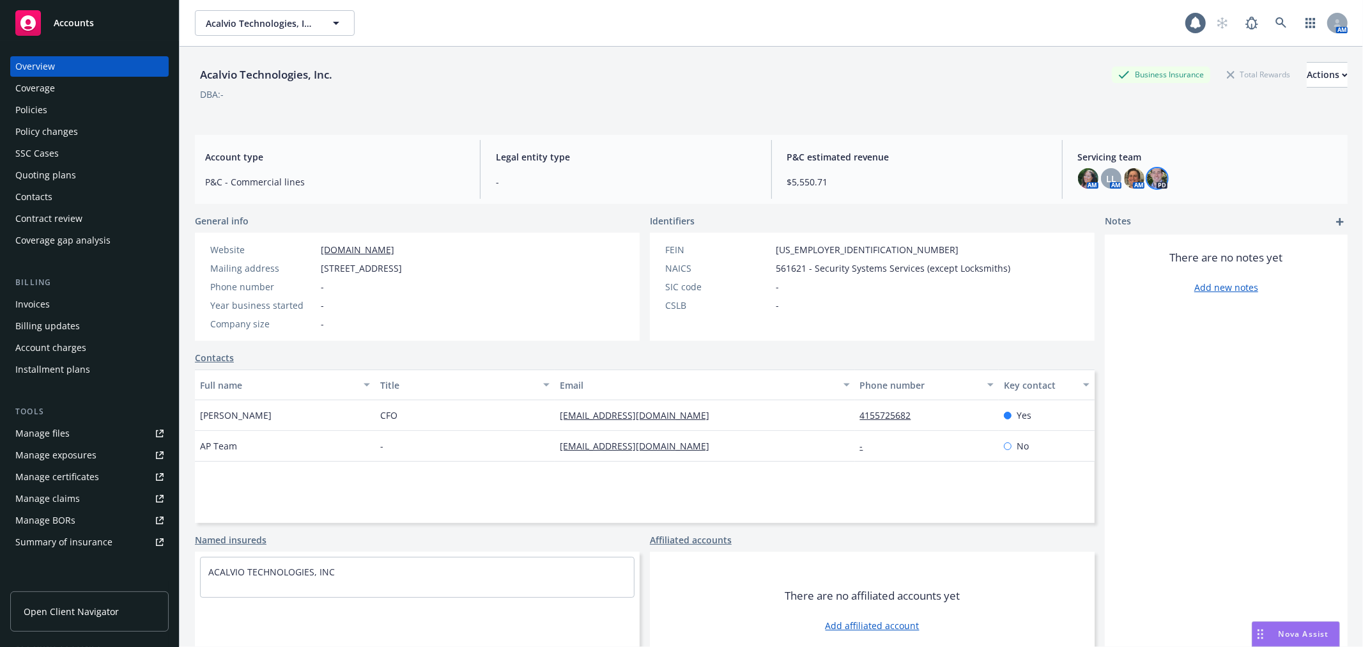
click at [1152, 176] on img at bounding box center [1157, 178] width 20 height 20
click at [1082, 176] on img at bounding box center [1088, 178] width 20 height 20
click at [1101, 176] on div "LL" at bounding box center [1111, 178] width 20 height 20
click at [1128, 176] on img at bounding box center [1134, 178] width 20 height 20
click at [1275, 15] on link at bounding box center [1281, 23] width 26 height 26
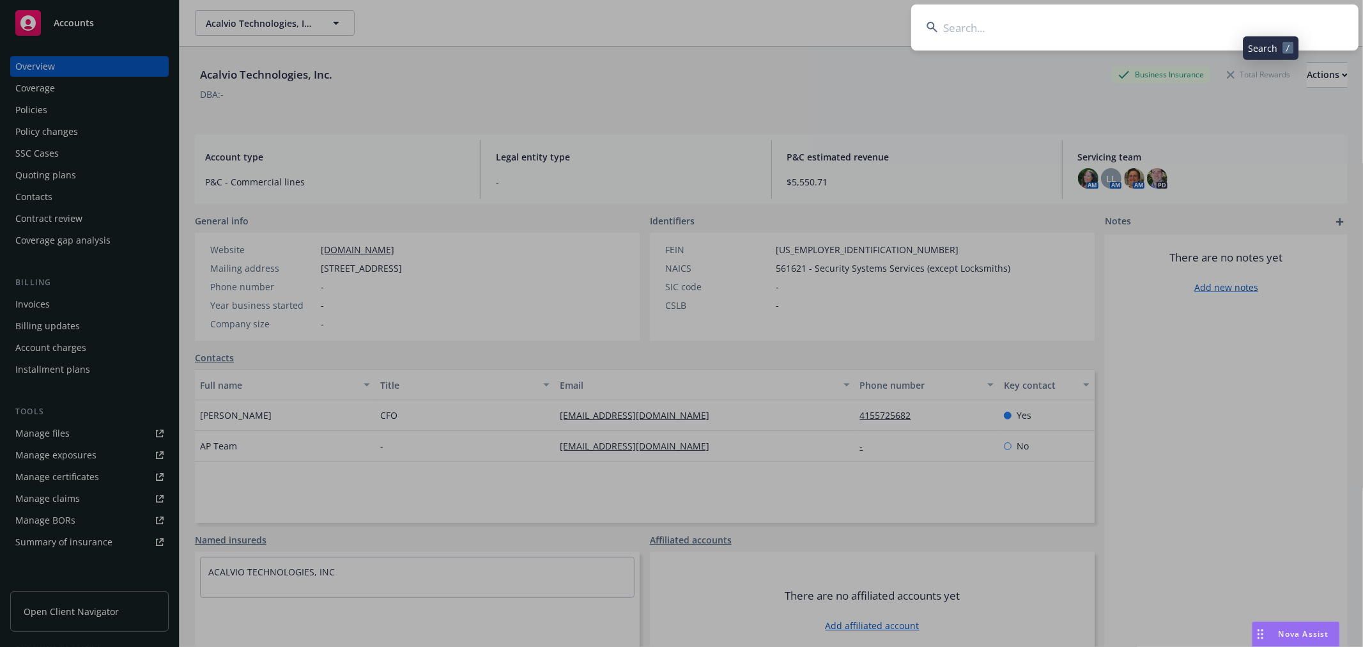
click at [1220, 20] on input at bounding box center [1134, 27] width 447 height 46
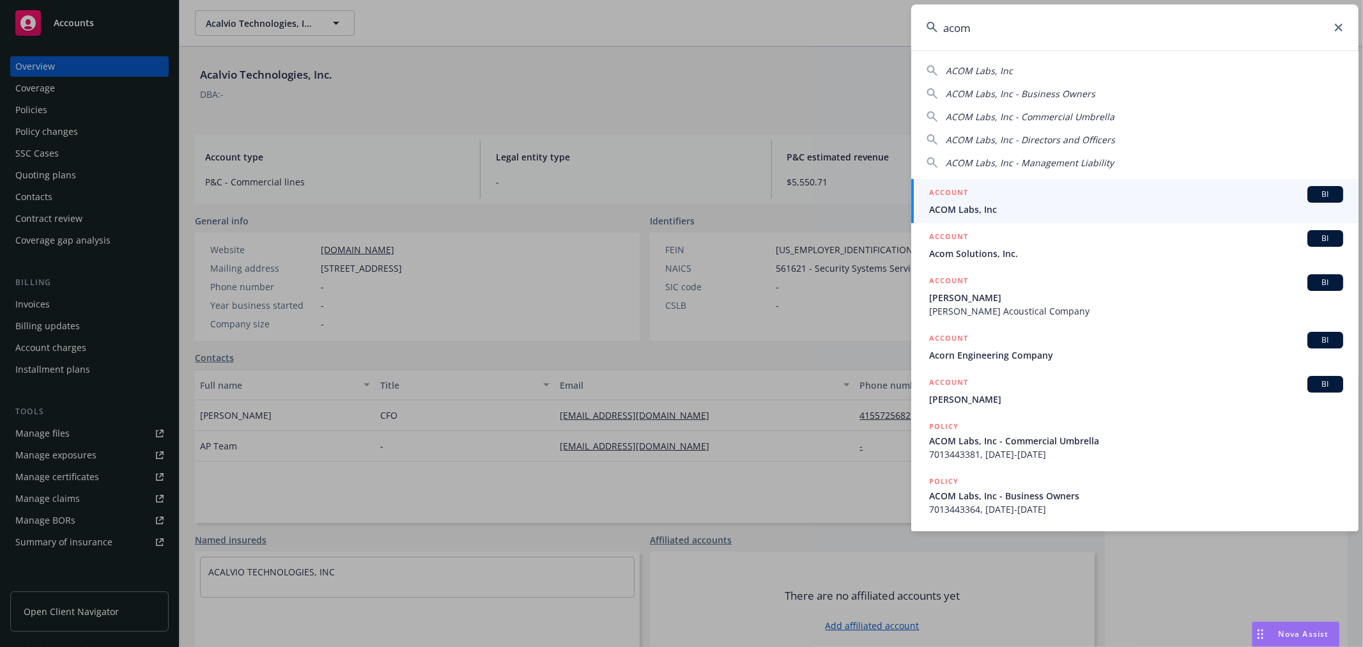
type input "acom"
click at [1022, 199] on div "ACCOUNT BI" at bounding box center [1136, 194] width 414 height 17
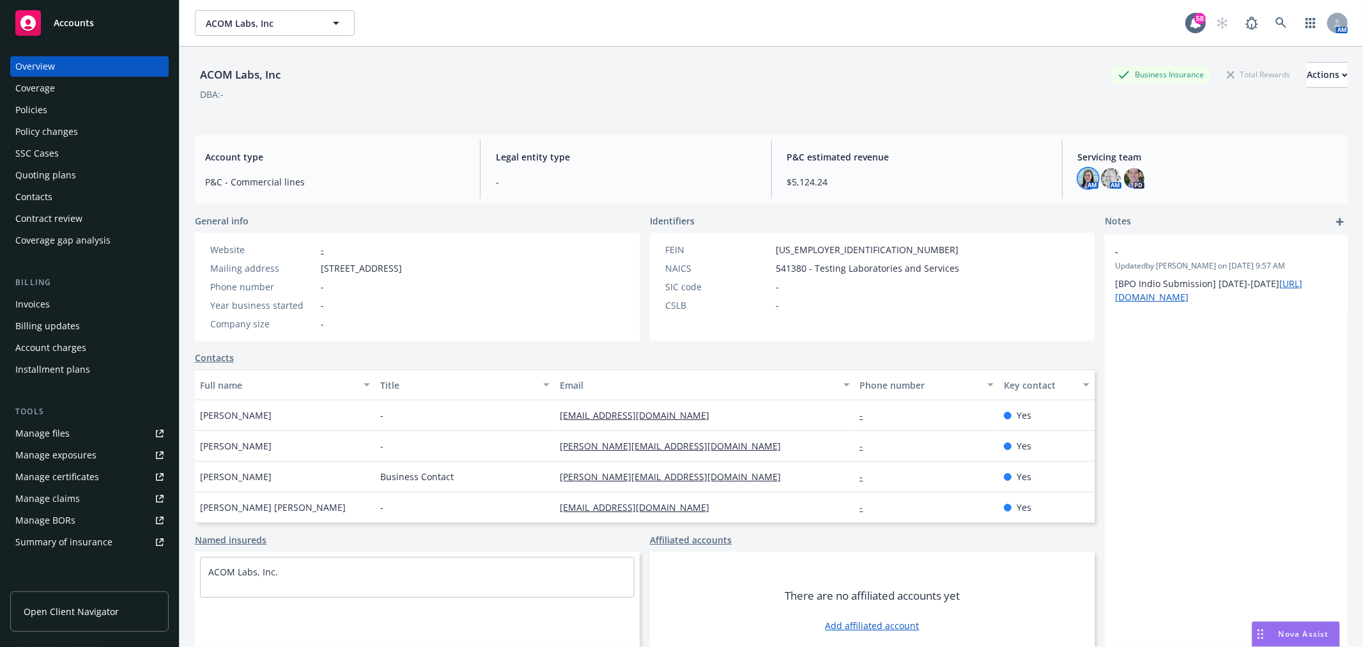
click at [1081, 180] on img at bounding box center [1088, 178] width 20 height 20
click at [1101, 183] on img at bounding box center [1111, 178] width 20 height 20
click at [1139, 178] on div "AM AM PD" at bounding box center [1207, 178] width 259 height 20
click at [1136, 178] on div "AM AM PD" at bounding box center [1207, 178] width 259 height 20
click at [1133, 180] on img at bounding box center [1134, 178] width 20 height 20
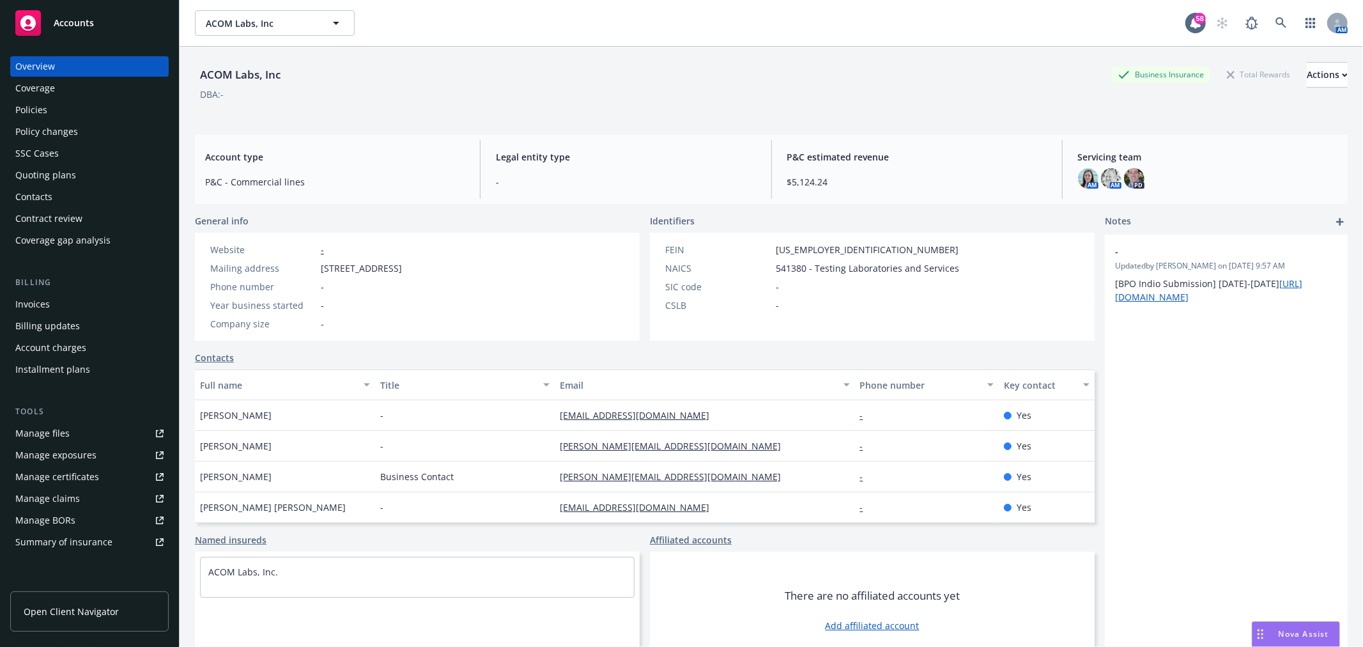
click at [49, 110] on div "Policies" at bounding box center [89, 110] width 148 height 20
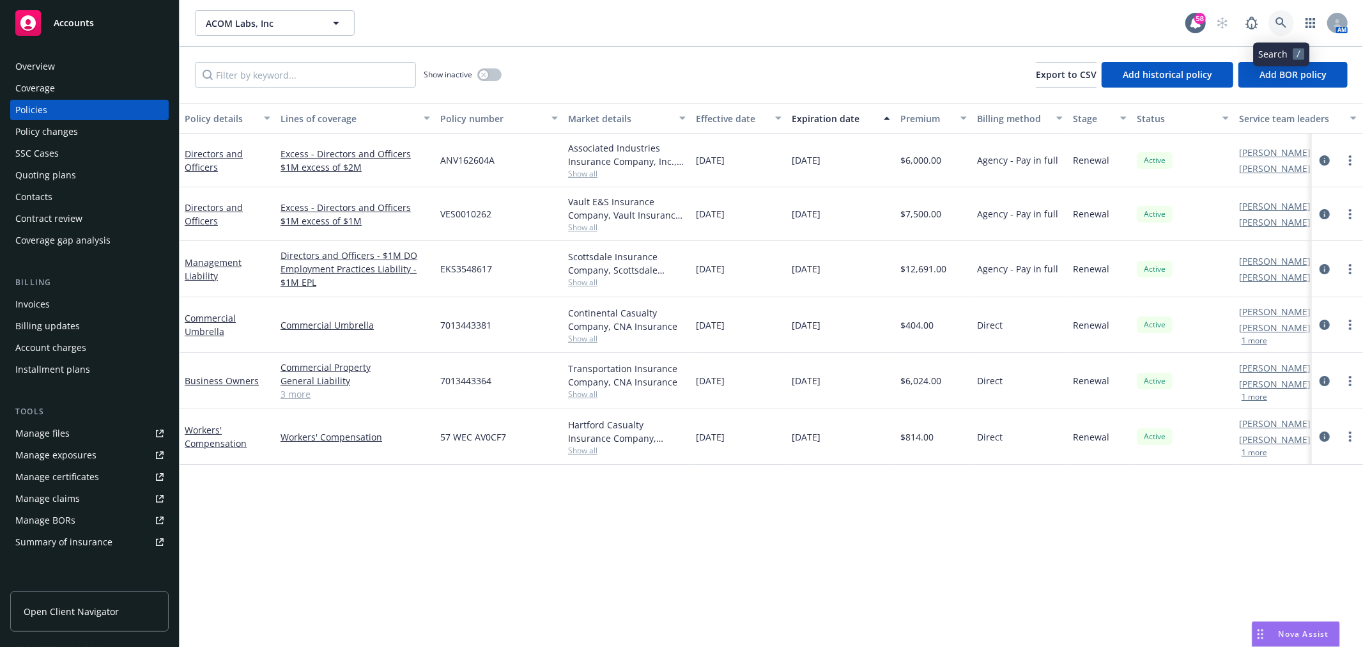
click at [1288, 18] on link at bounding box center [1281, 23] width 26 height 26
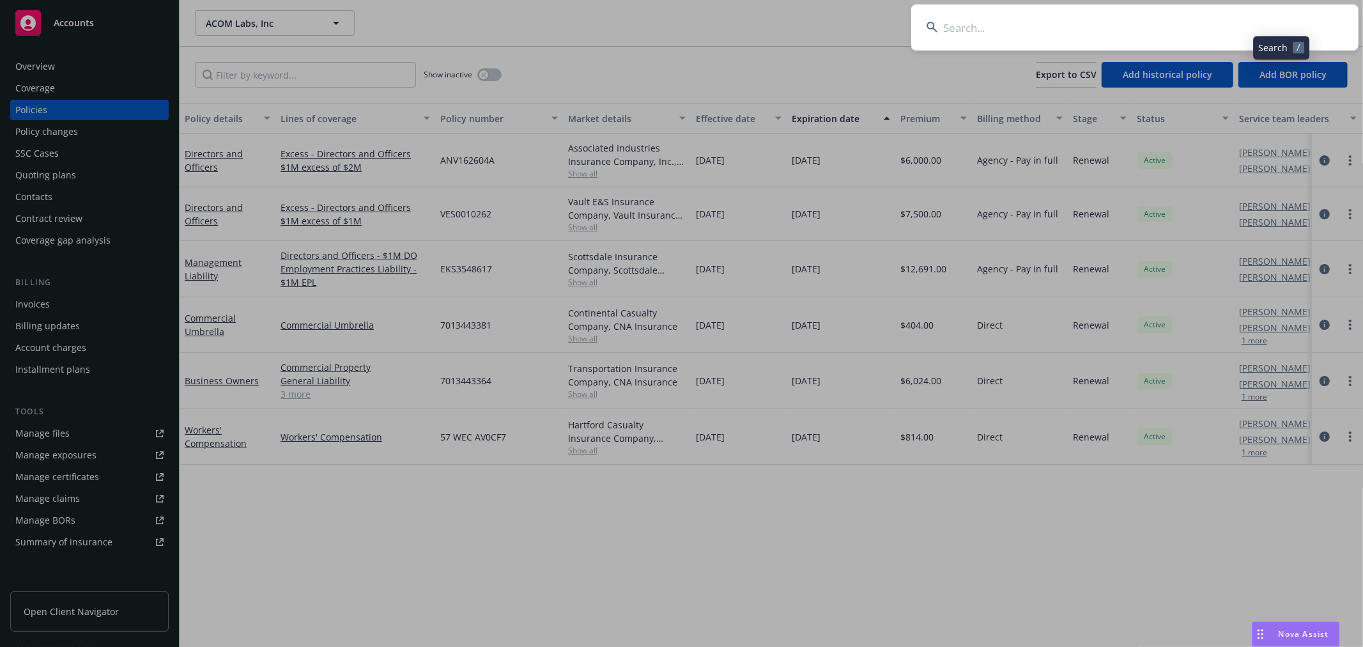
click at [1209, 27] on input at bounding box center [1134, 27] width 447 height 46
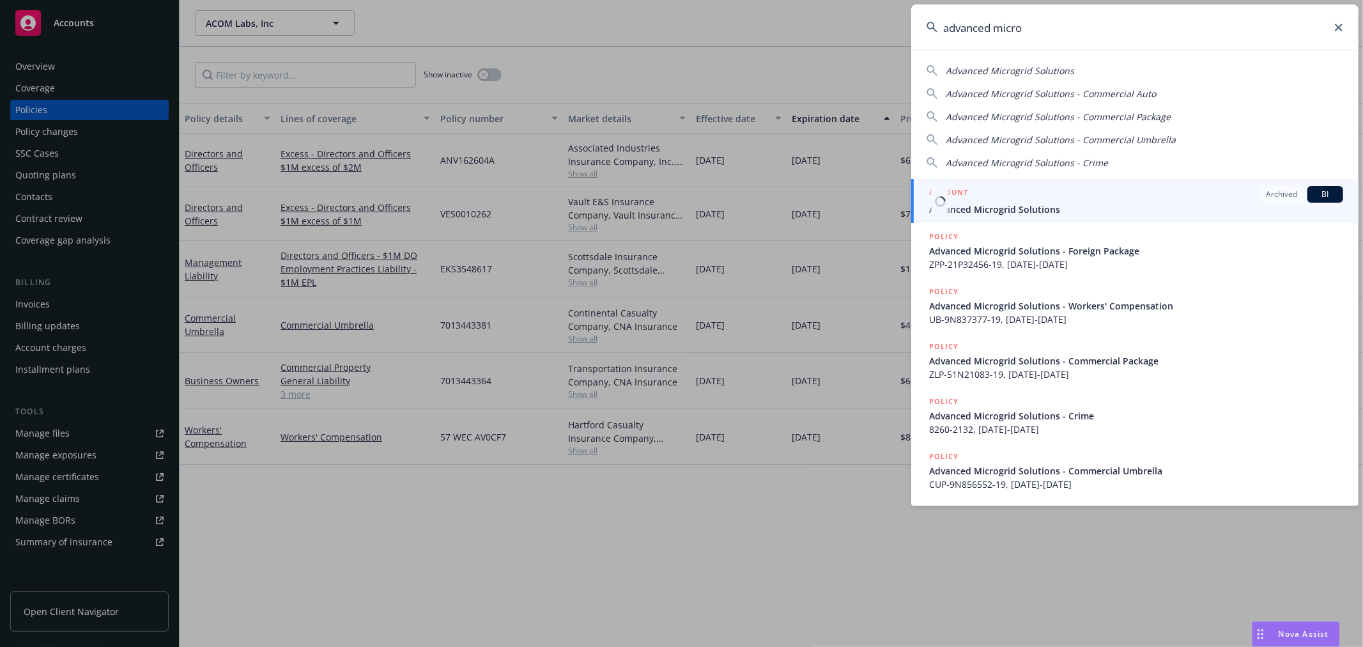
type input "advanced micro"
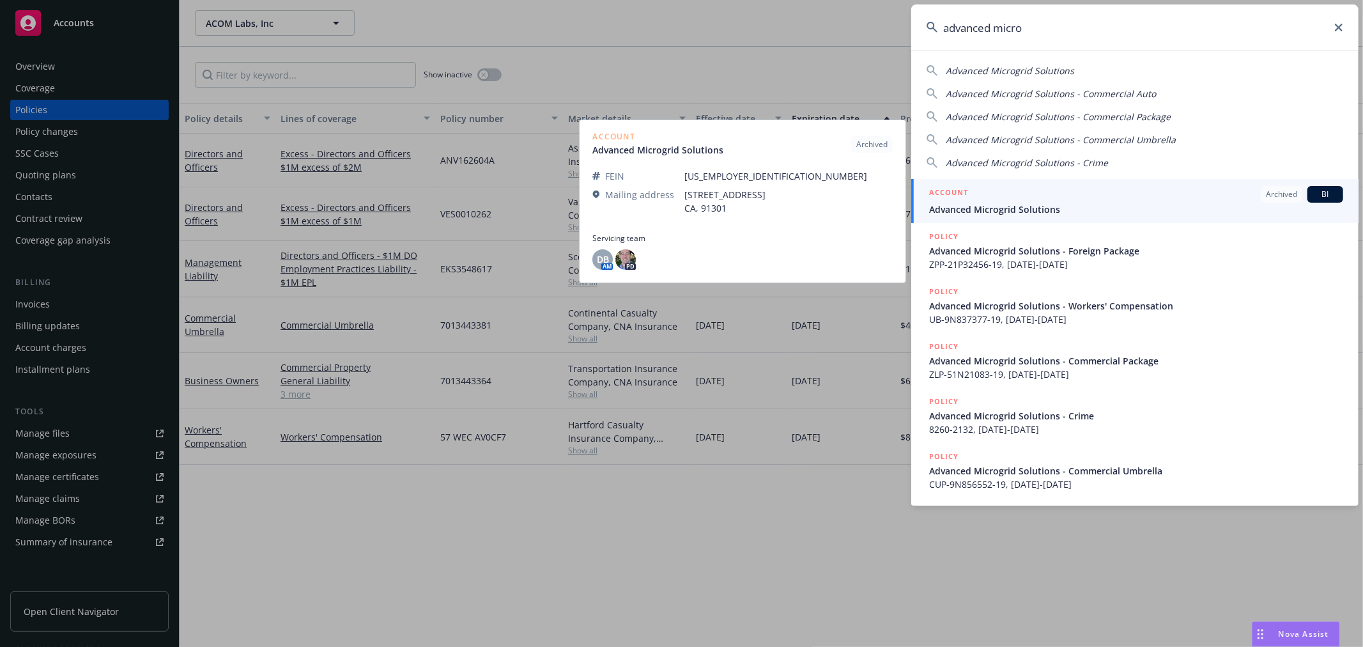
click at [1108, 192] on div "ACCOUNT Archived BI" at bounding box center [1136, 194] width 414 height 17
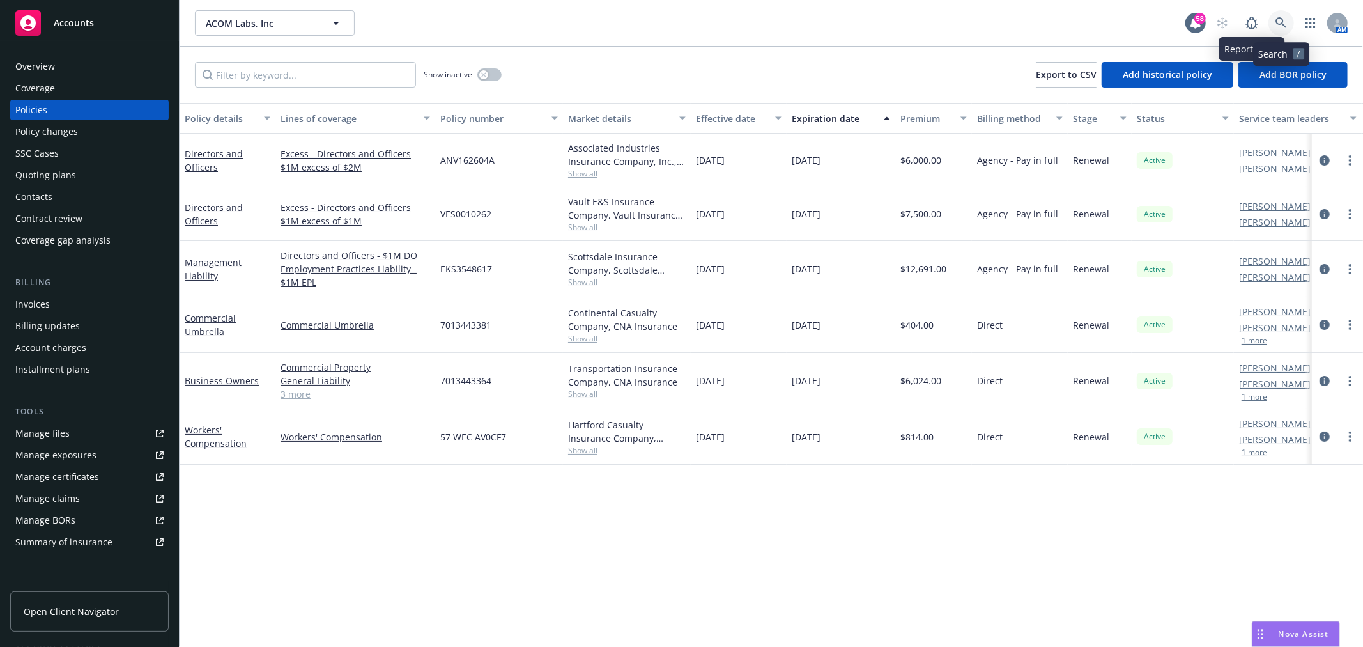
click at [1275, 22] on icon at bounding box center [1281, 23] width 12 height 12
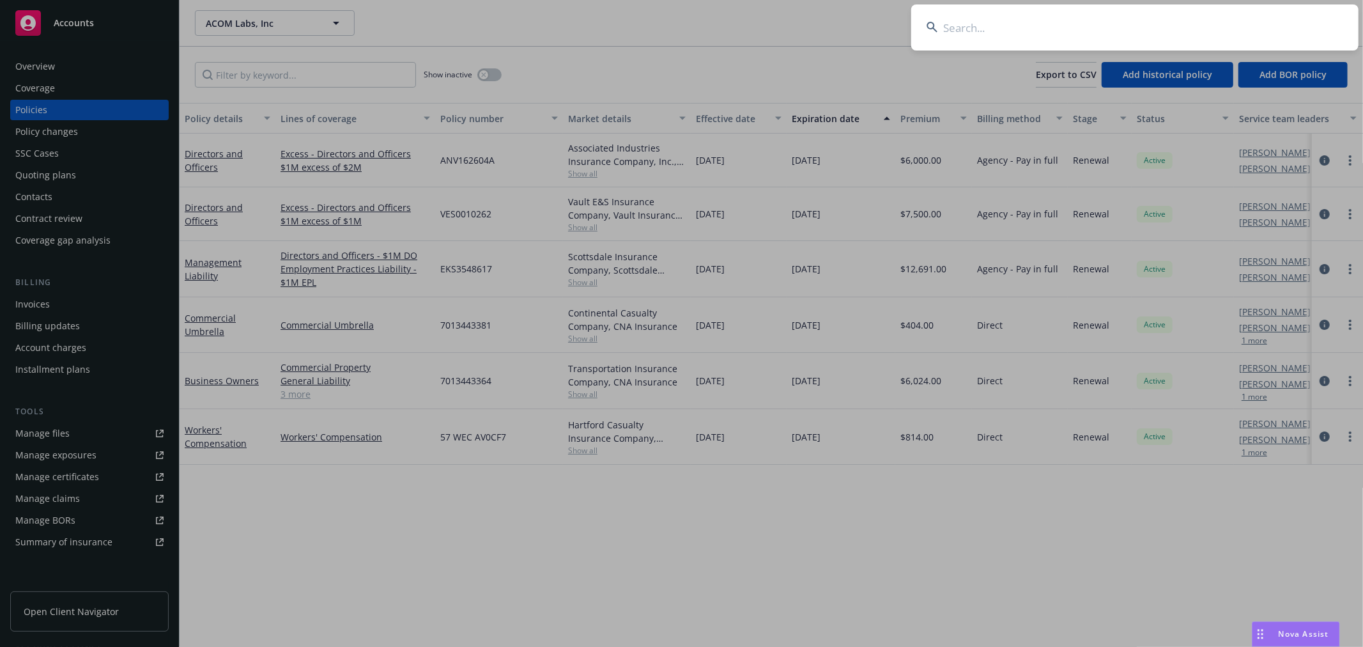
click at [1182, 38] on input at bounding box center [1134, 27] width 447 height 46
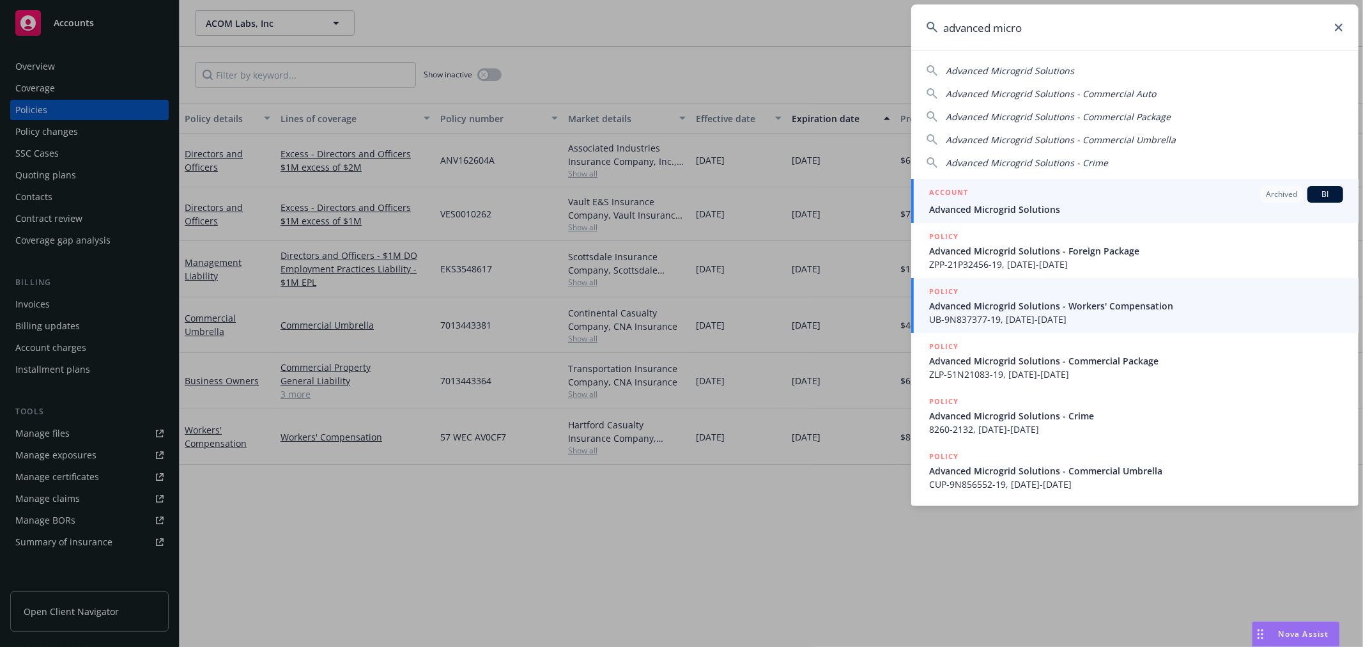
type input "advanced micro"
click at [1064, 206] on span "Advanced Microgrid Solutions" at bounding box center [1136, 209] width 414 height 13
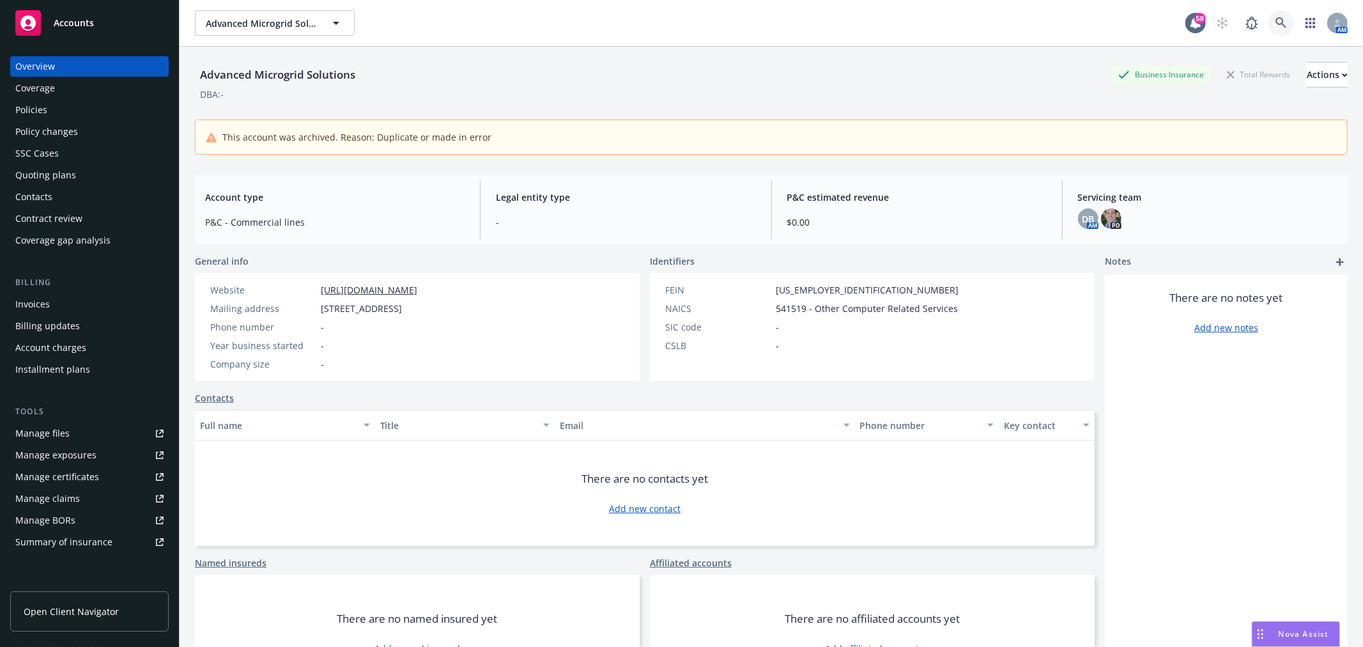
click at [1270, 29] on link at bounding box center [1281, 23] width 26 height 26
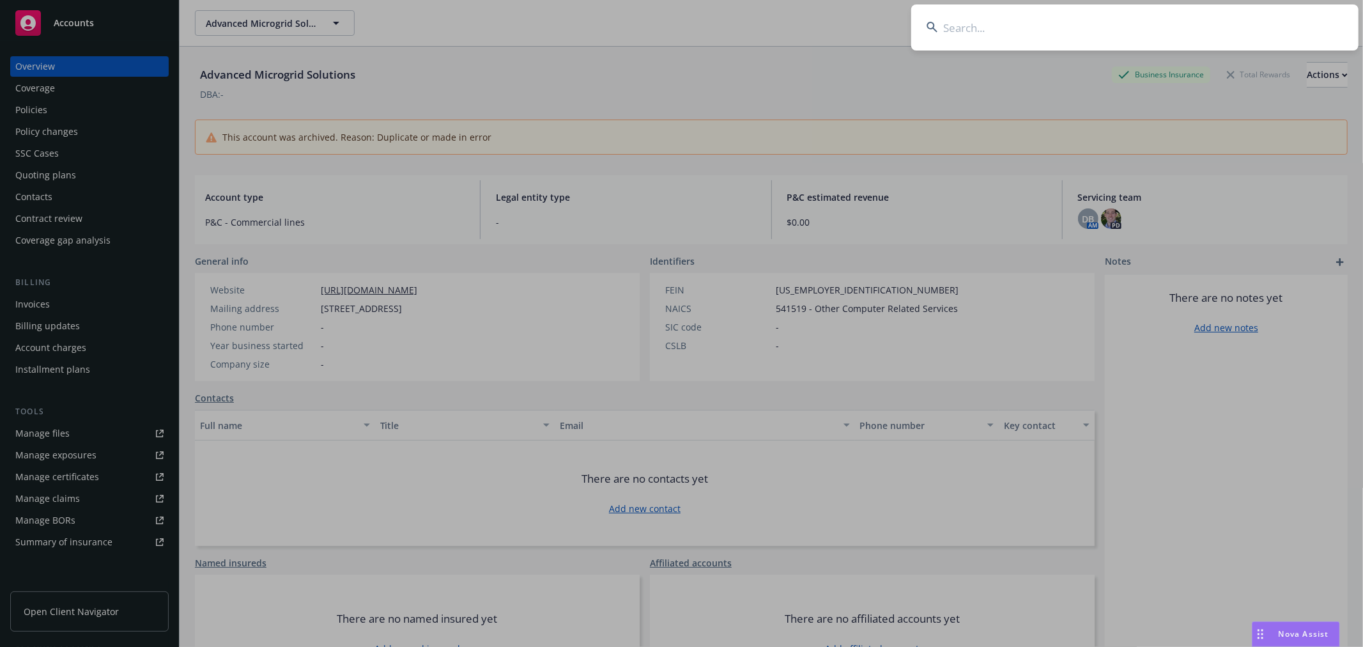
click at [1210, 29] on input at bounding box center [1134, 27] width 447 height 46
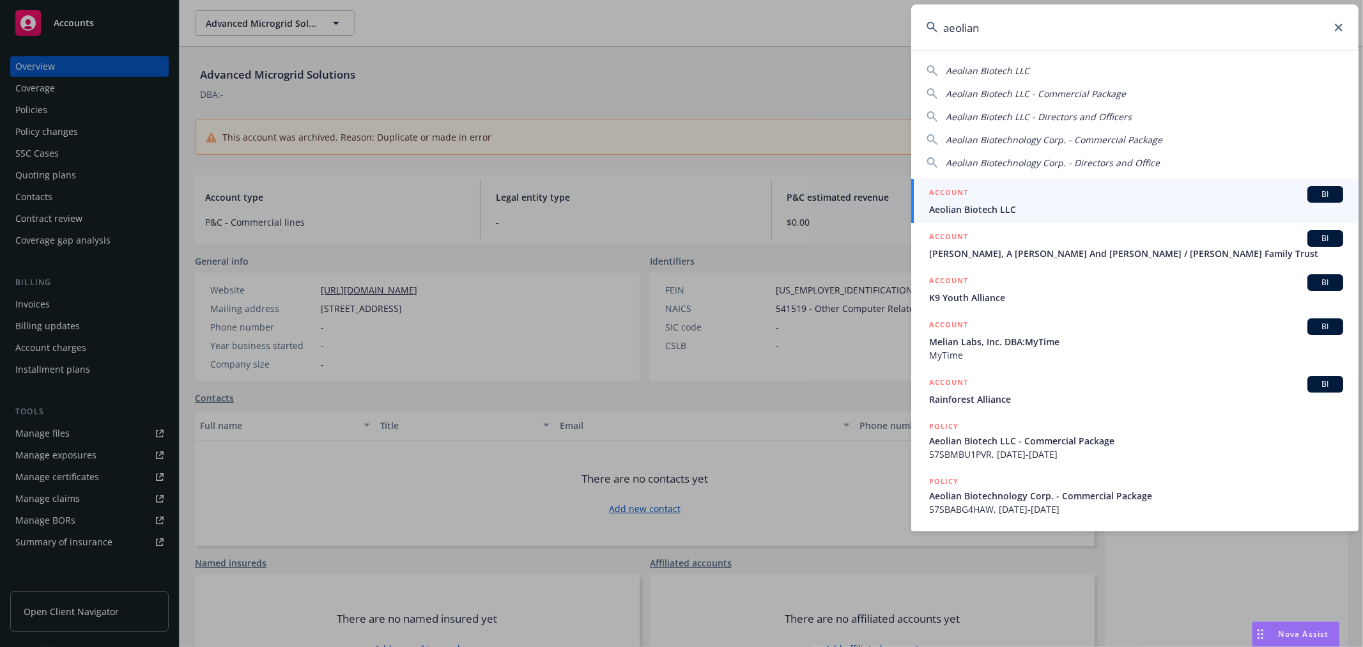
type input "aeolian"
click at [1062, 201] on div "ACCOUNT BI" at bounding box center [1136, 194] width 414 height 17
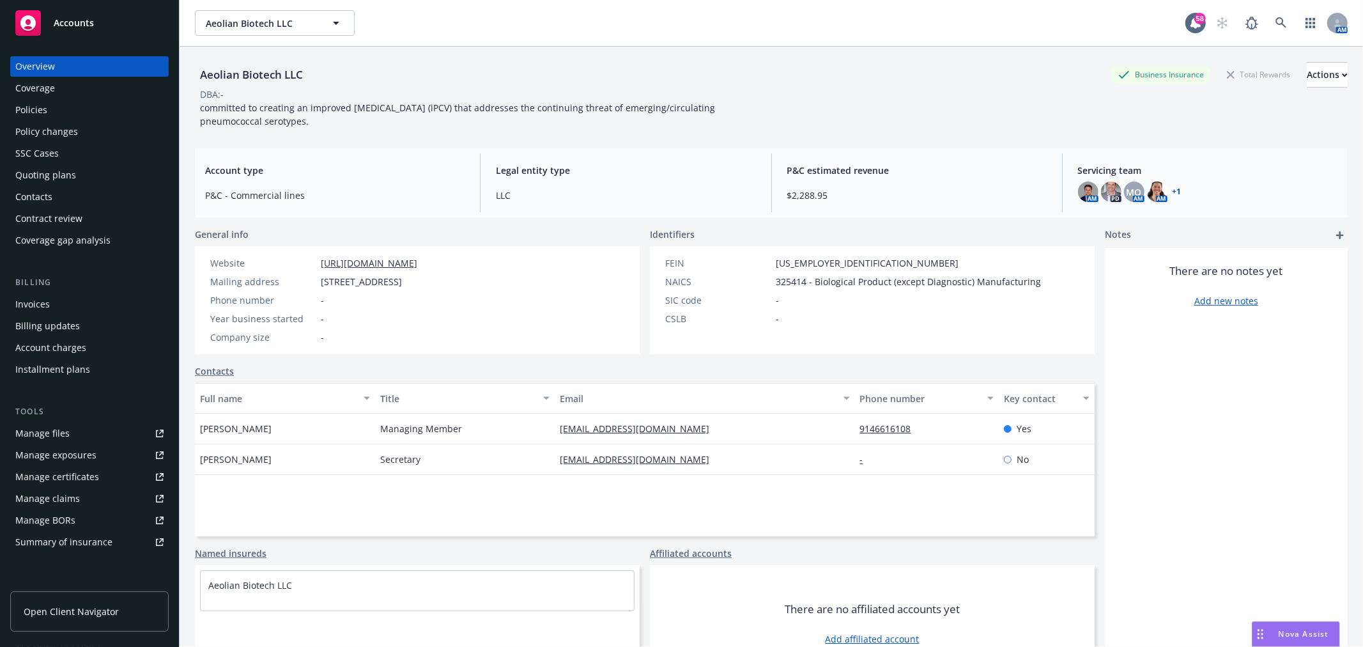
click at [1173, 189] on link "+ 1" at bounding box center [1177, 192] width 9 height 8
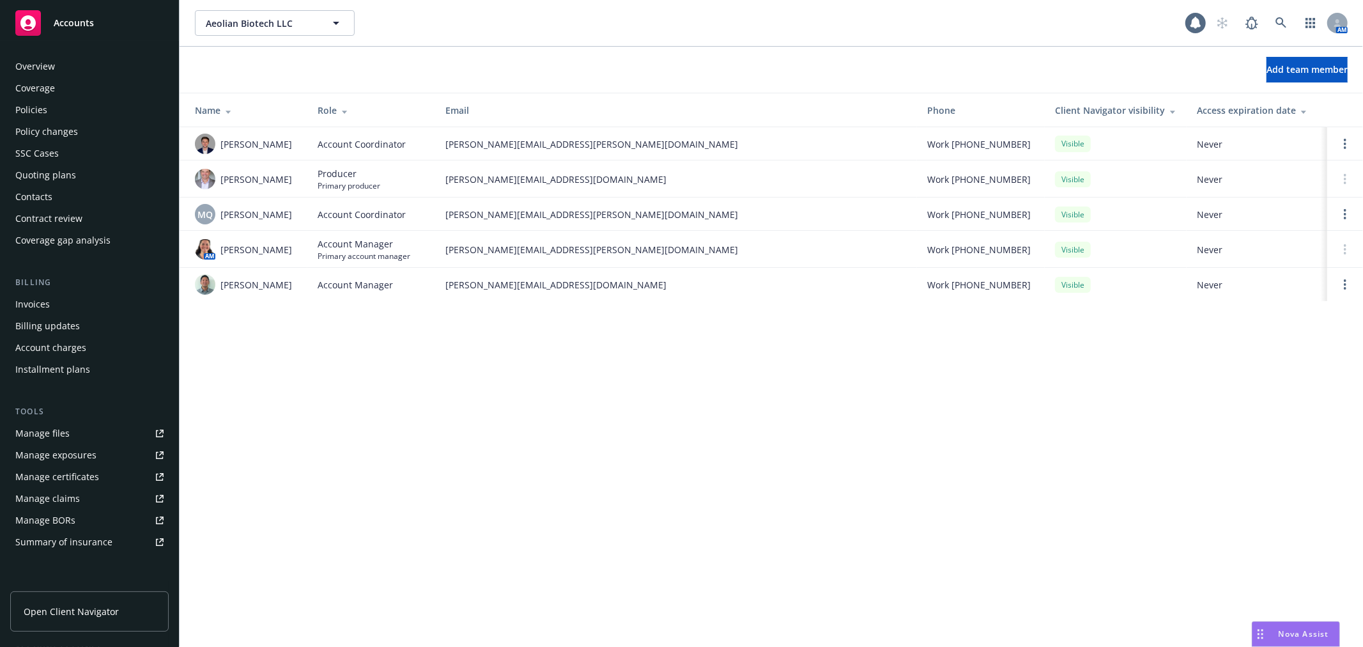
scroll to position [186, 0]
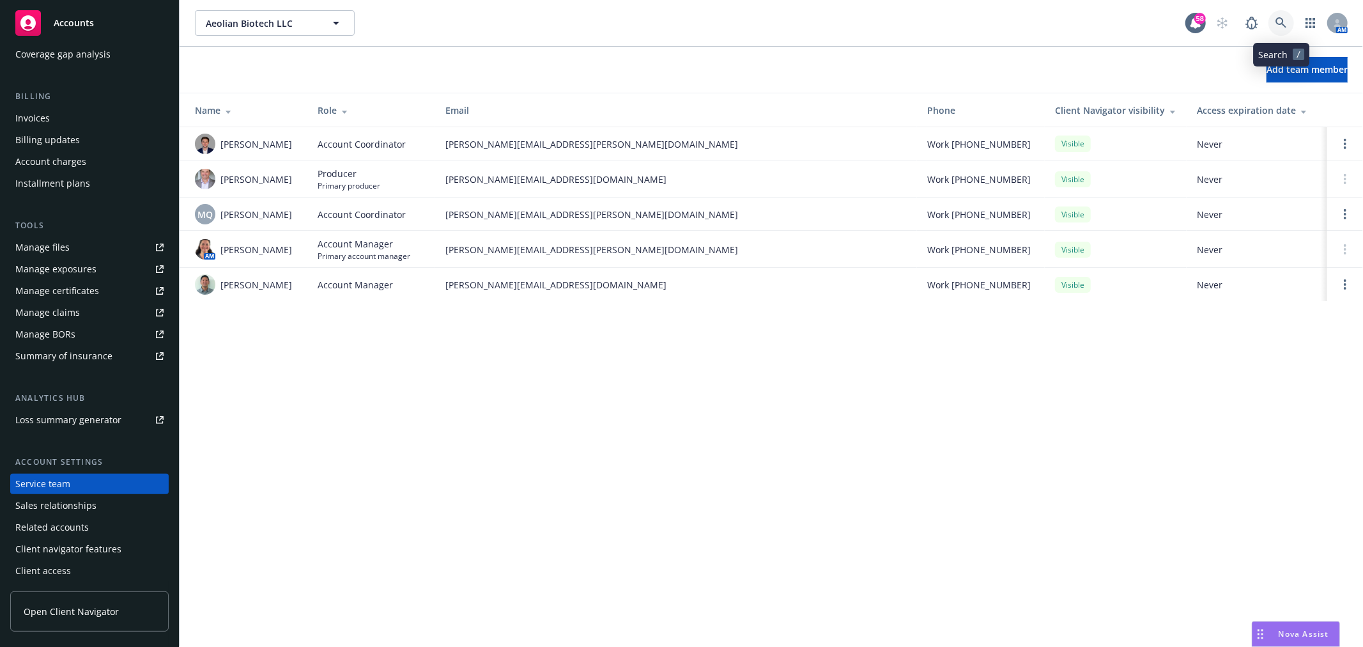
click at [1279, 15] on link at bounding box center [1281, 23] width 26 height 26
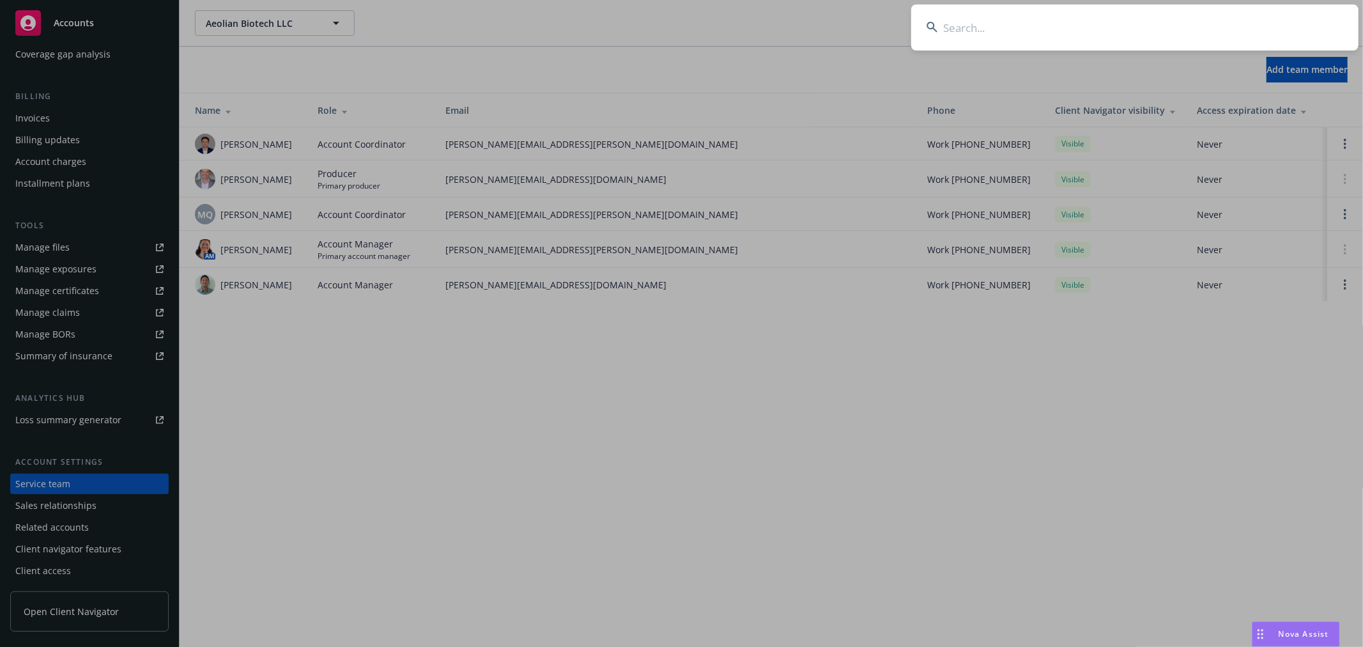
click at [1248, 26] on input at bounding box center [1134, 27] width 447 height 46
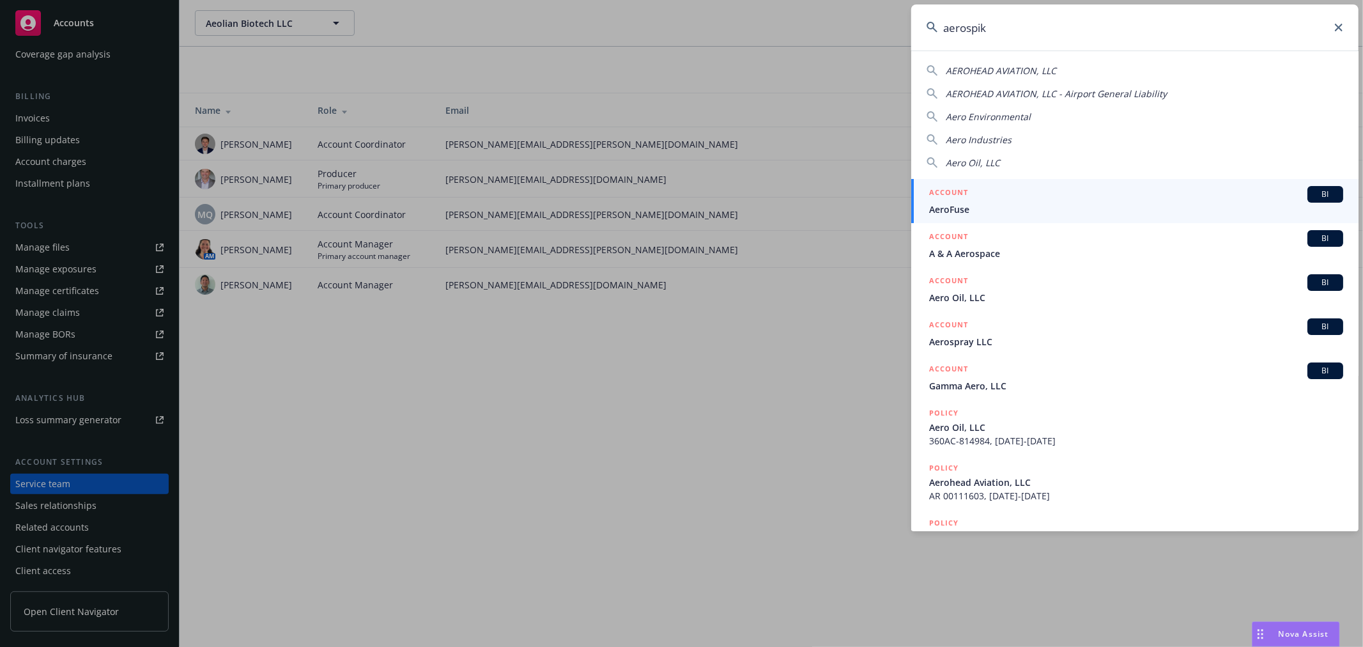
type input "aerospike"
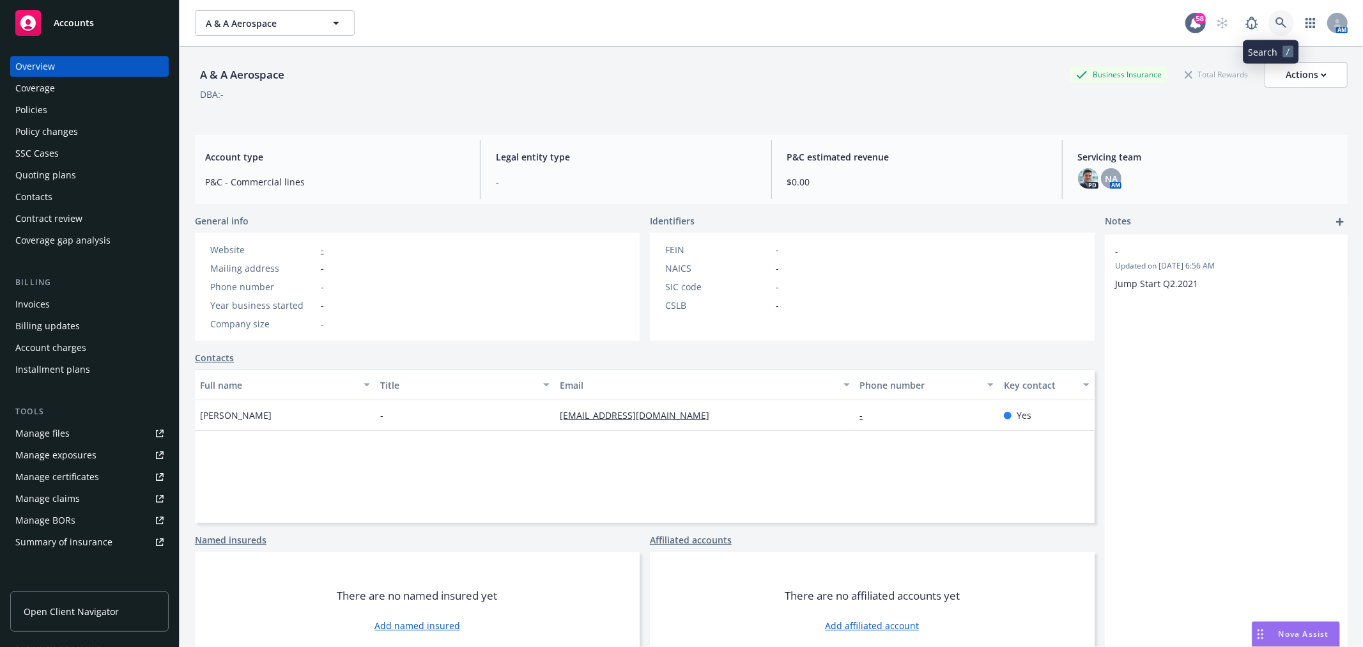
click at [1275, 22] on icon at bounding box center [1281, 23] width 12 height 12
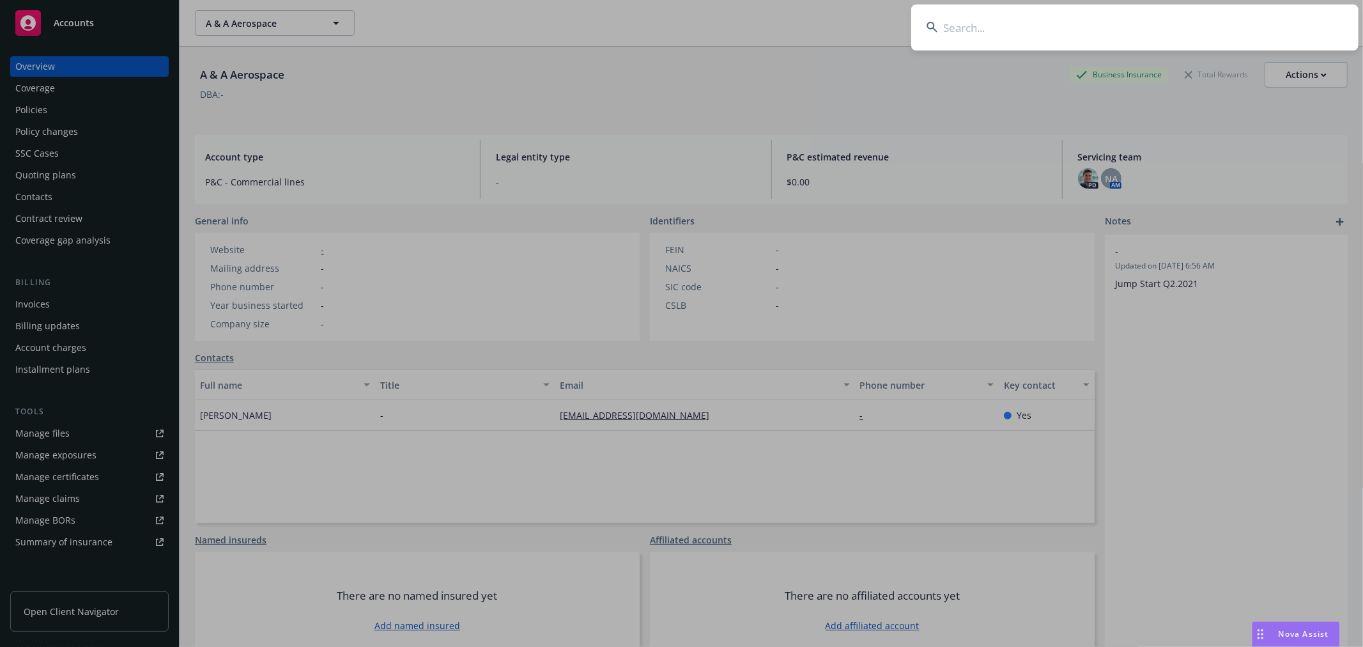
click at [1210, 18] on input at bounding box center [1134, 27] width 447 height 46
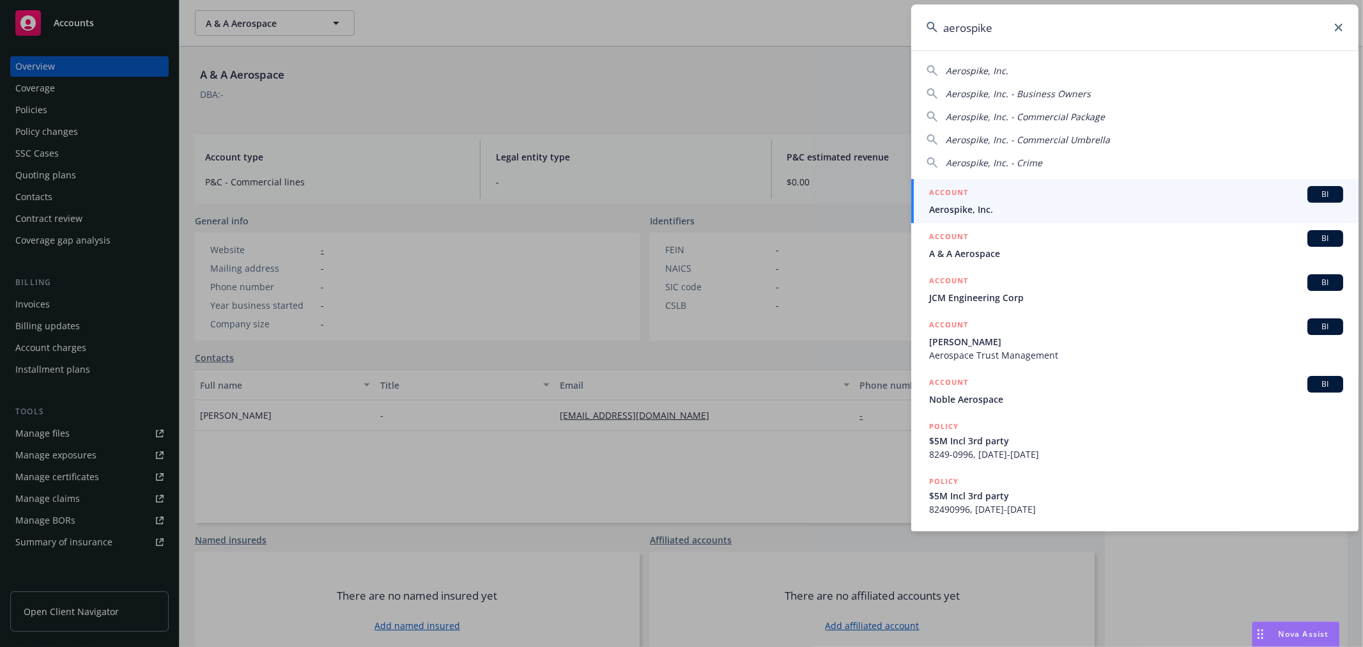
type input "aerospike"
click at [969, 199] on div "ACCOUNT BI" at bounding box center [1136, 194] width 414 height 17
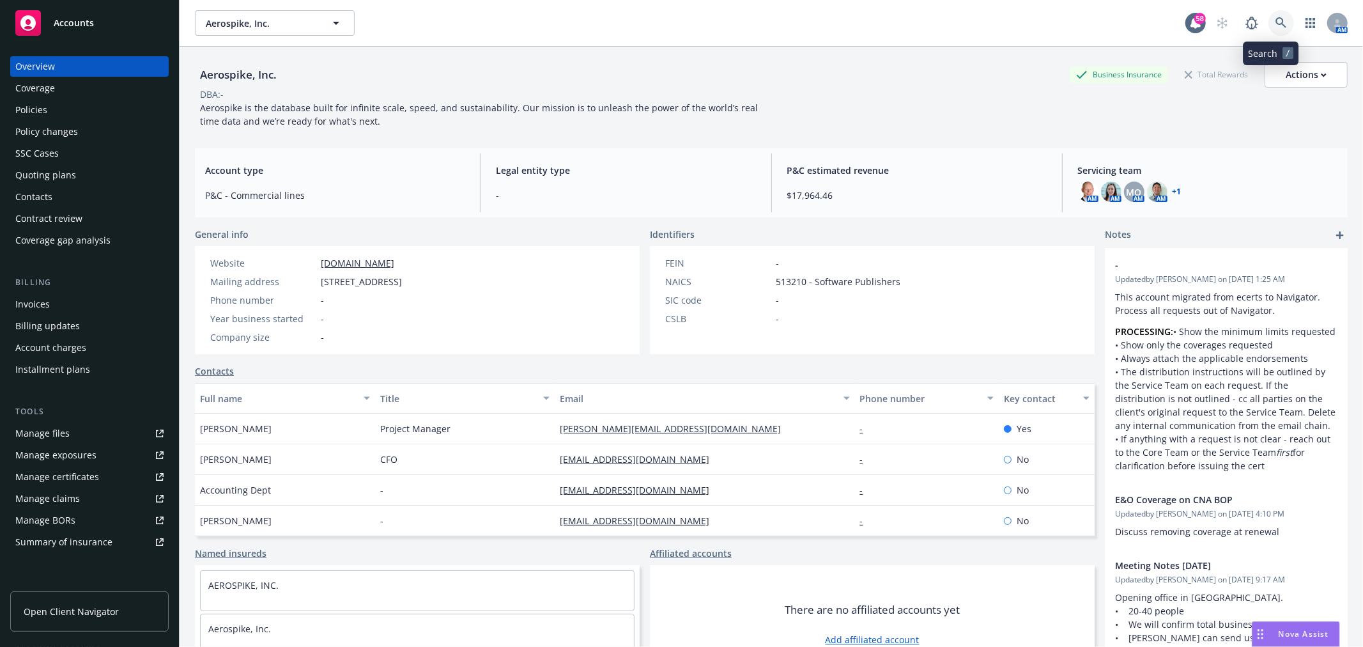
click at [1277, 22] on link at bounding box center [1281, 23] width 26 height 26
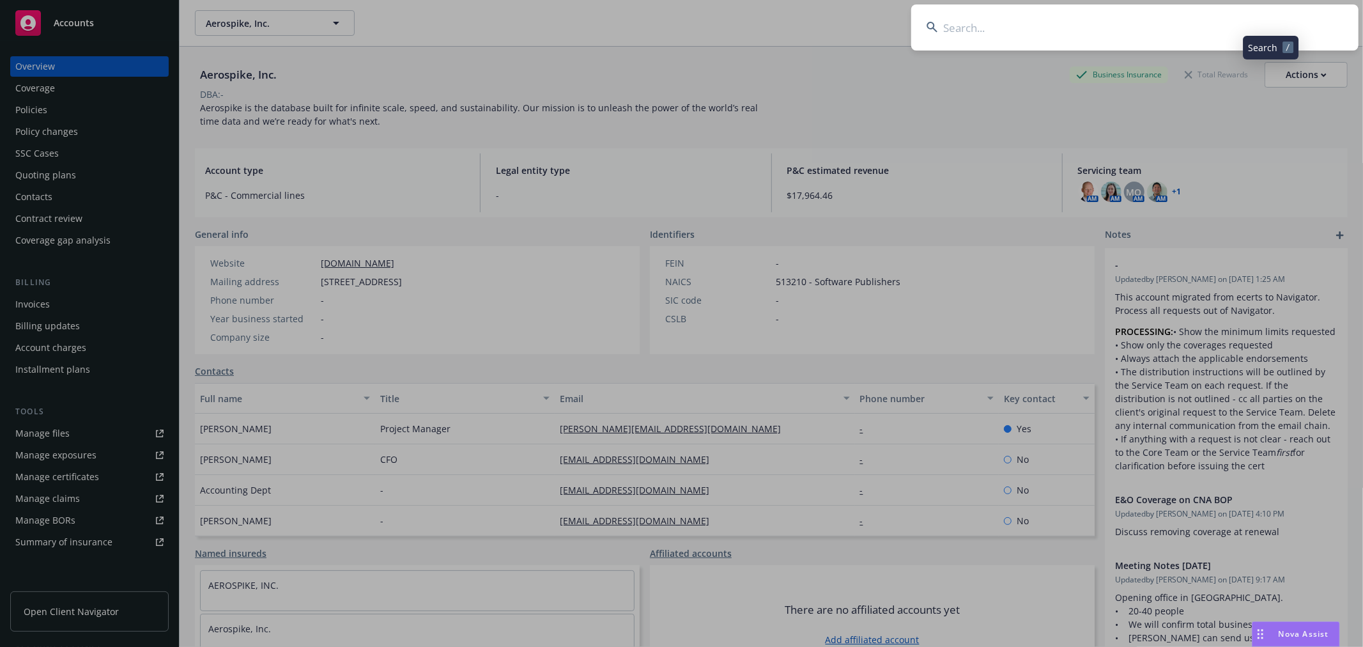
click at [1259, 22] on input at bounding box center [1134, 27] width 447 height 46
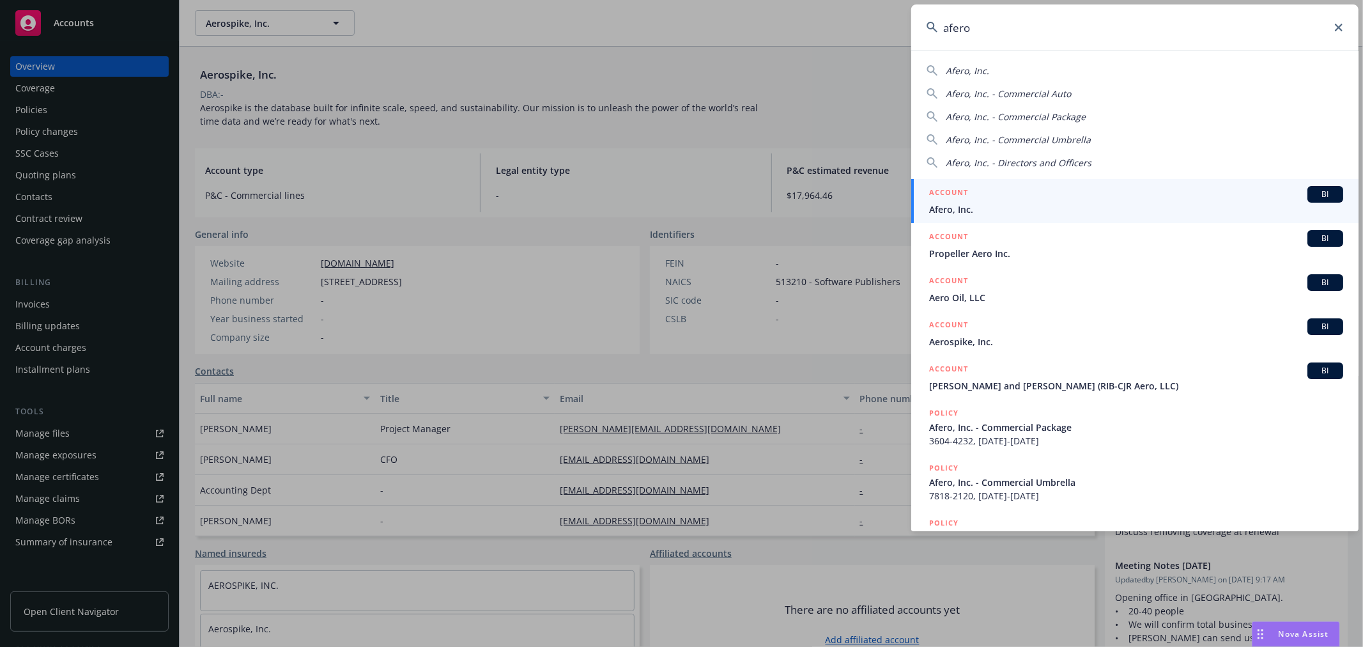
type input "afero"
click at [997, 194] on div "ACCOUNT BI" at bounding box center [1136, 194] width 414 height 17
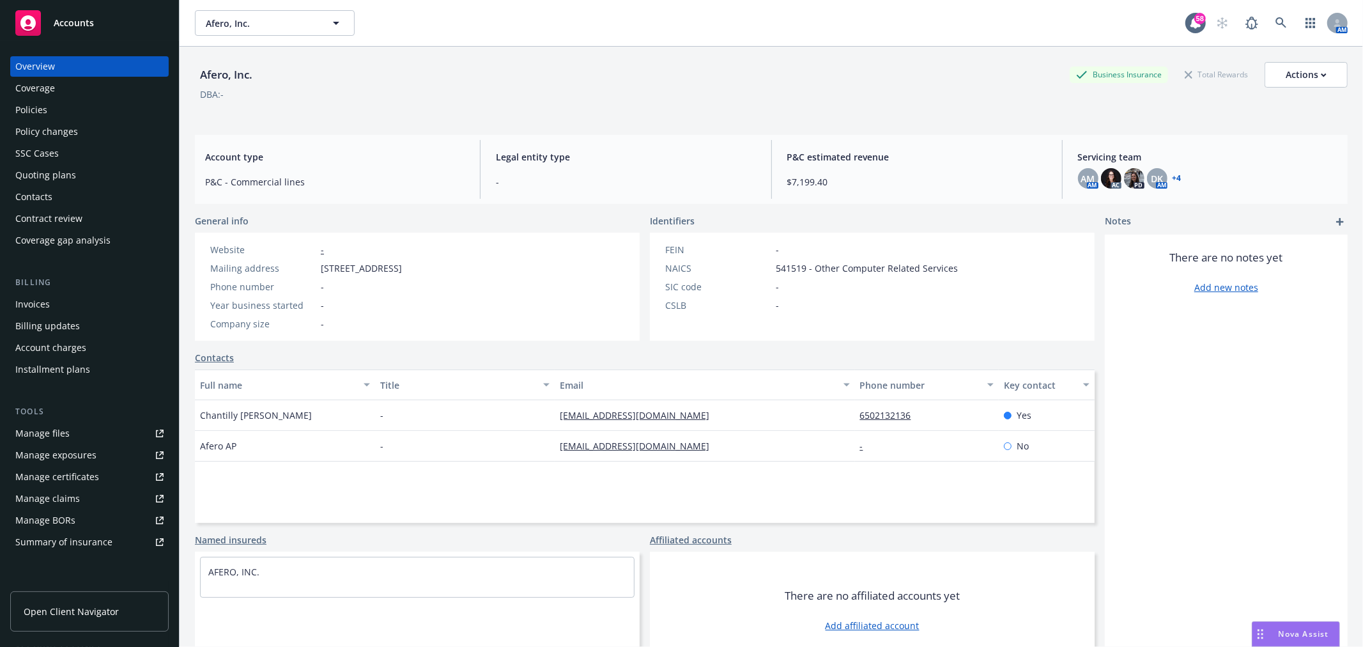
click at [1173, 180] on link "+ 4" at bounding box center [1177, 178] width 9 height 8
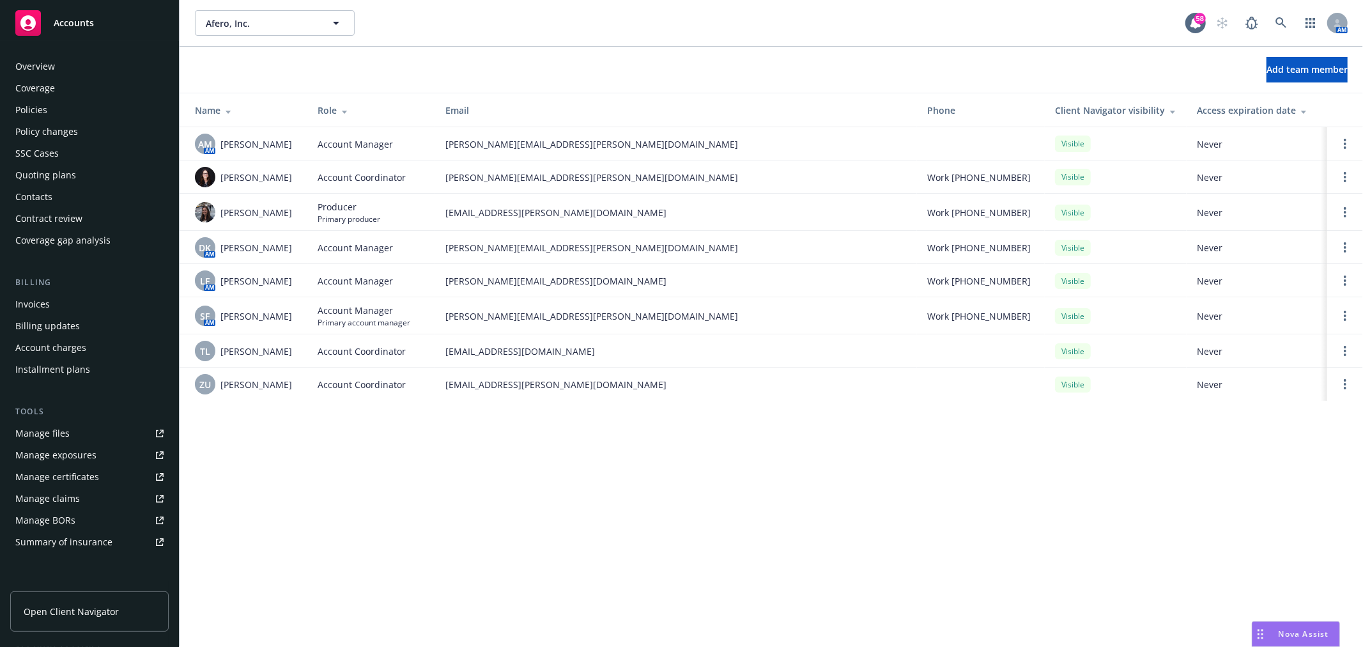
click at [59, 109] on div "Policies" at bounding box center [89, 110] width 148 height 20
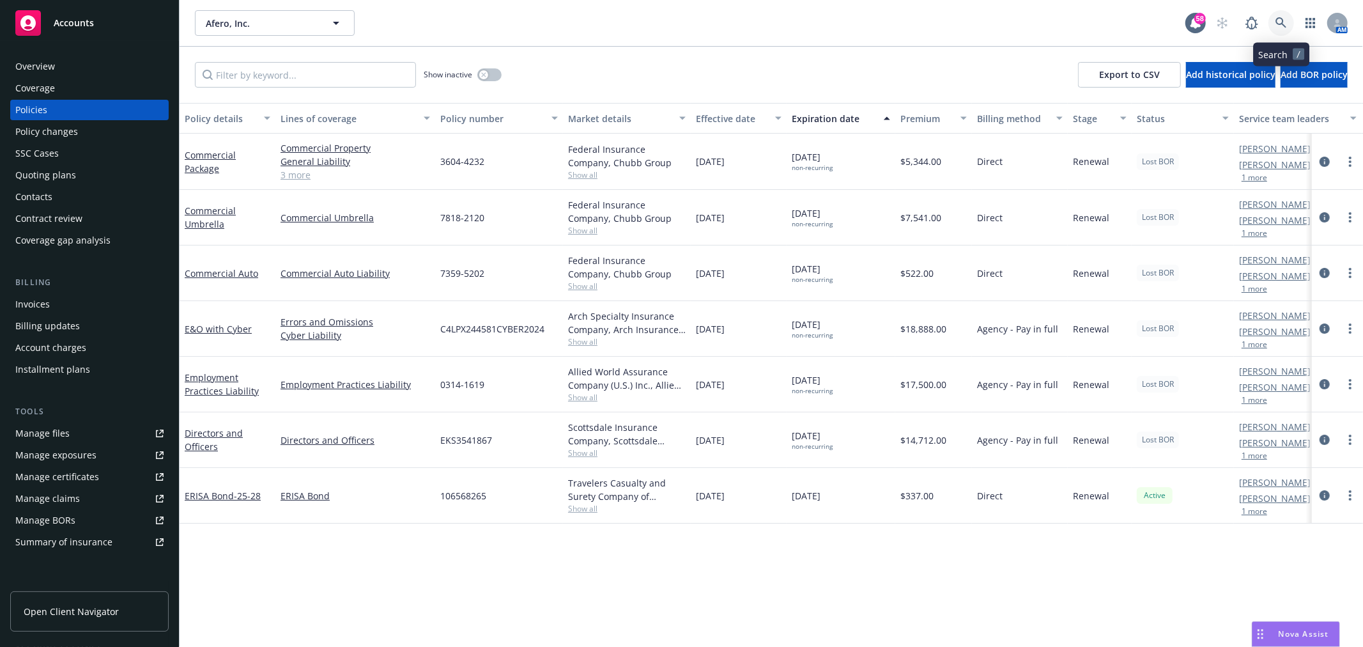
click at [1282, 16] on link at bounding box center [1281, 23] width 26 height 26
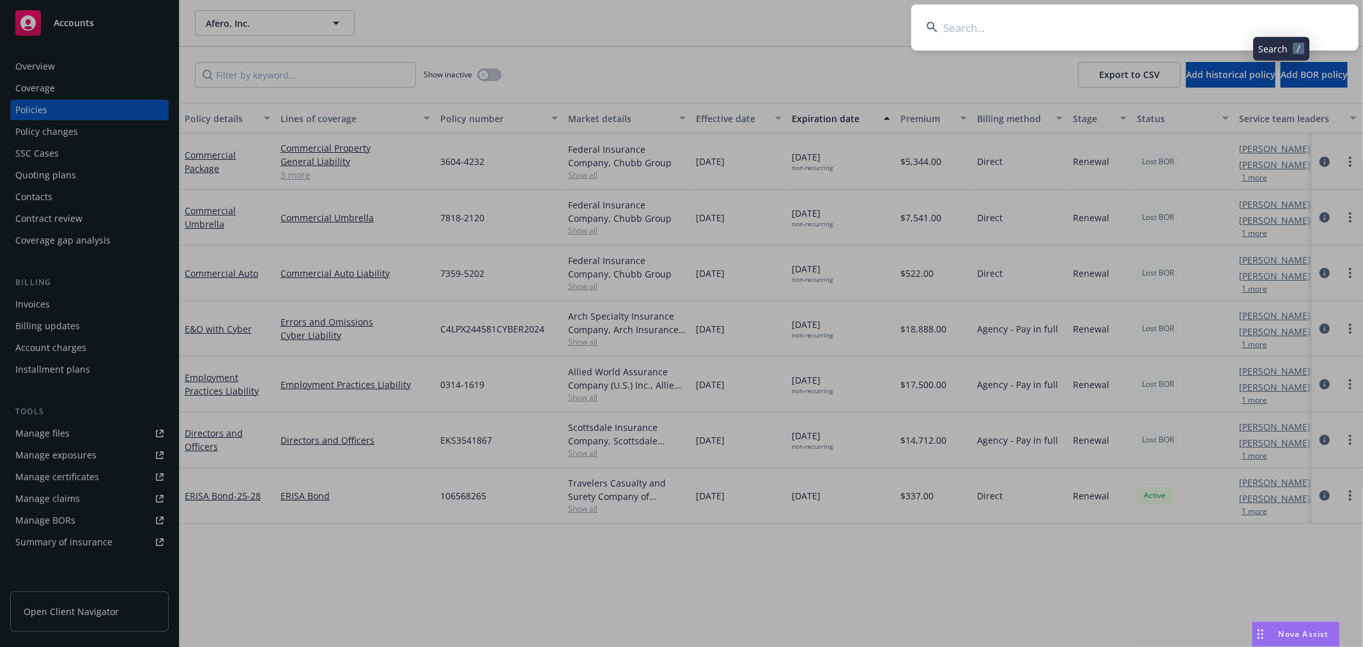
click at [1212, 17] on input at bounding box center [1134, 27] width 447 height 46
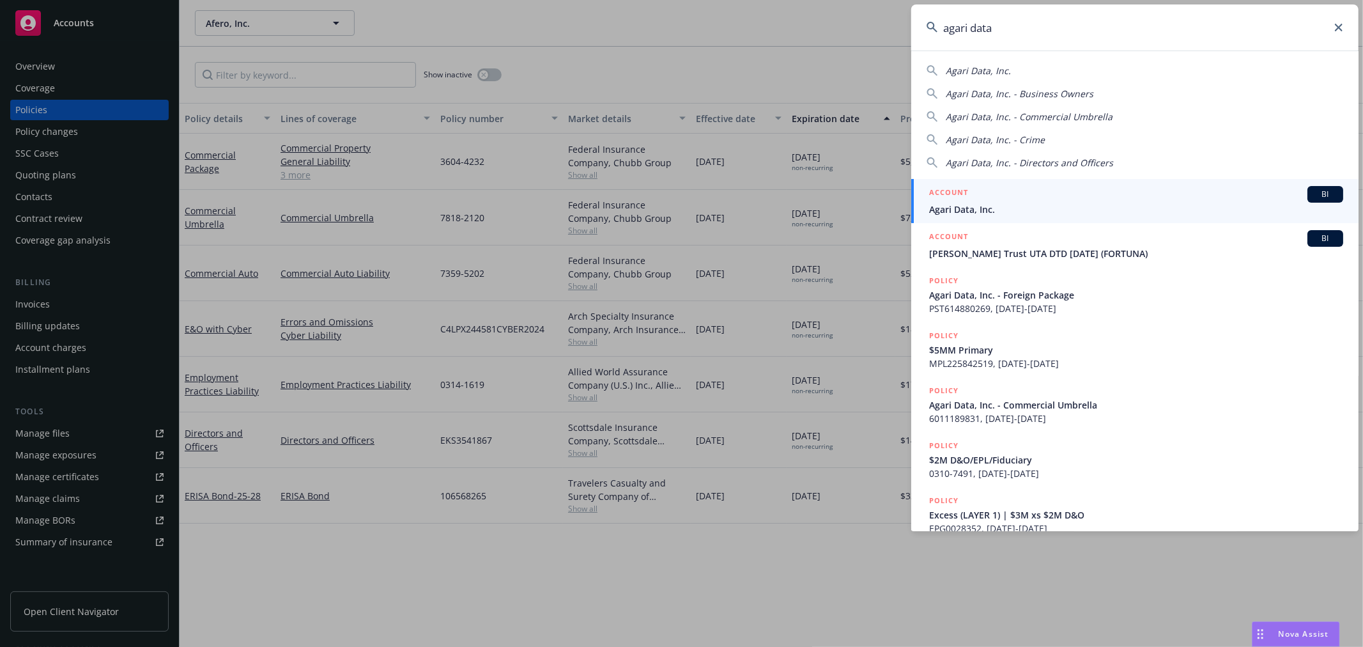
type input "agari data"
click at [1016, 197] on div "ACCOUNT BI" at bounding box center [1136, 194] width 414 height 17
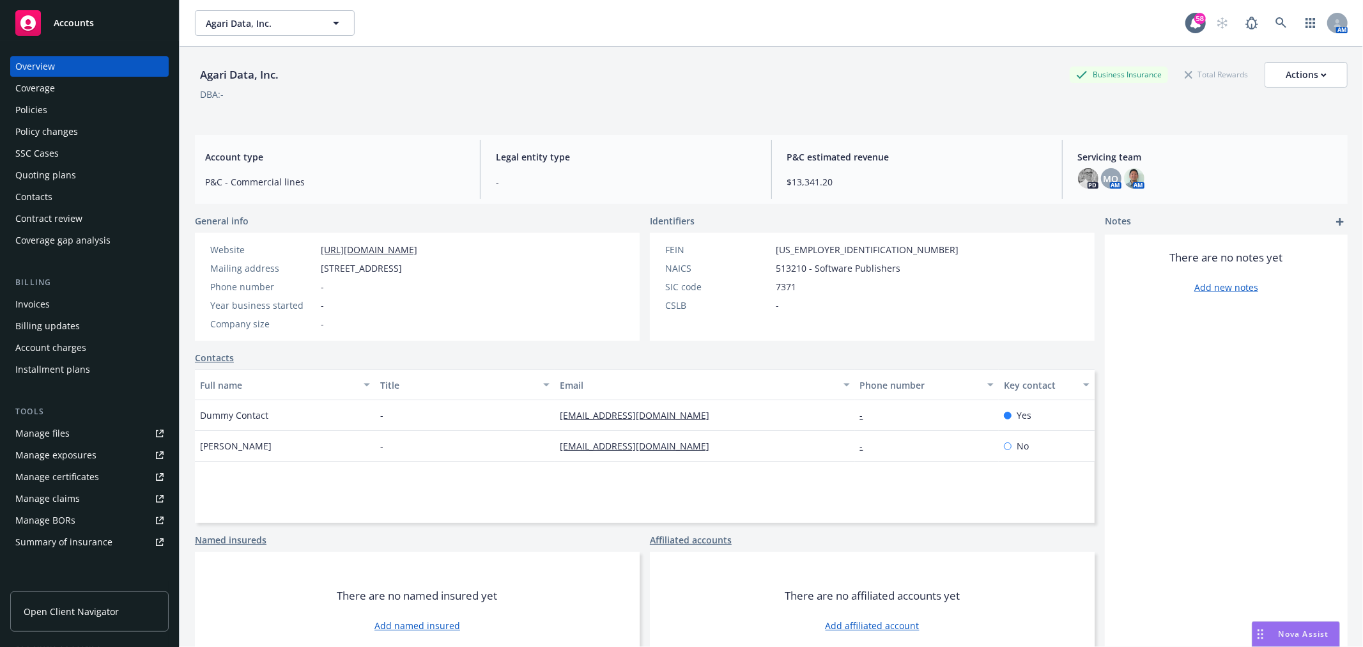
click at [13, 134] on link "Policy changes" at bounding box center [89, 131] width 158 height 20
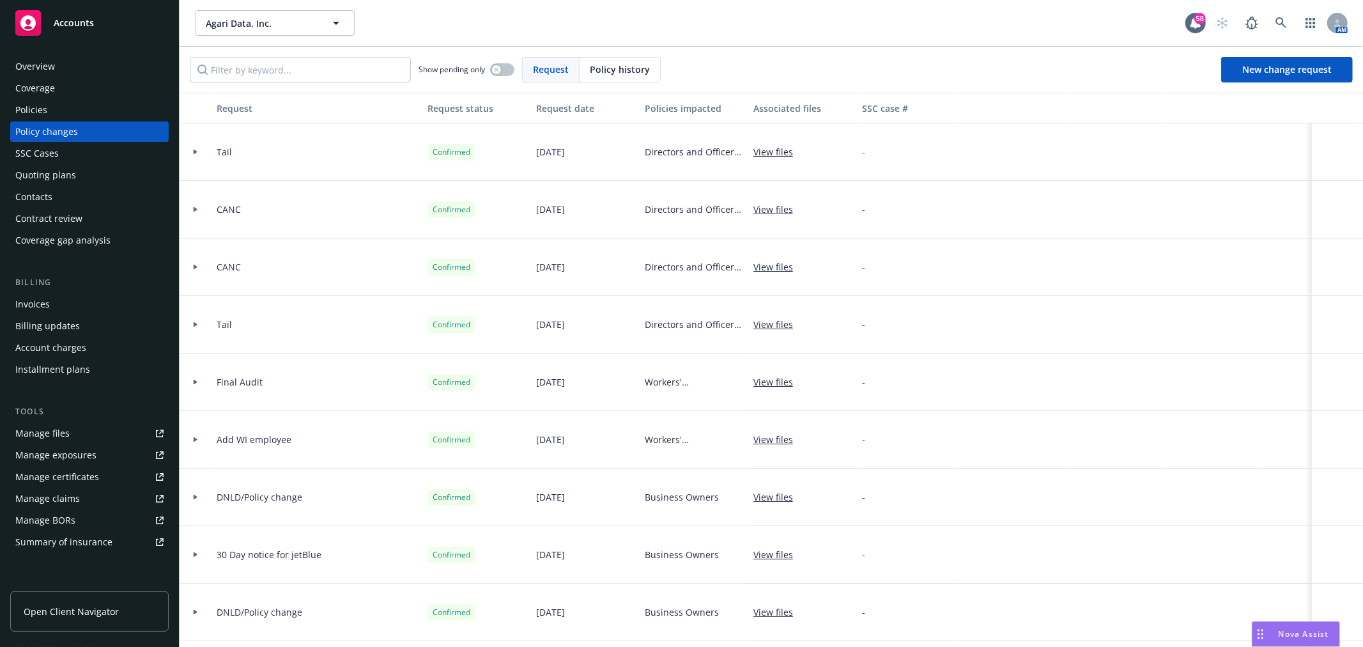
click at [49, 111] on div "Policies" at bounding box center [89, 110] width 148 height 20
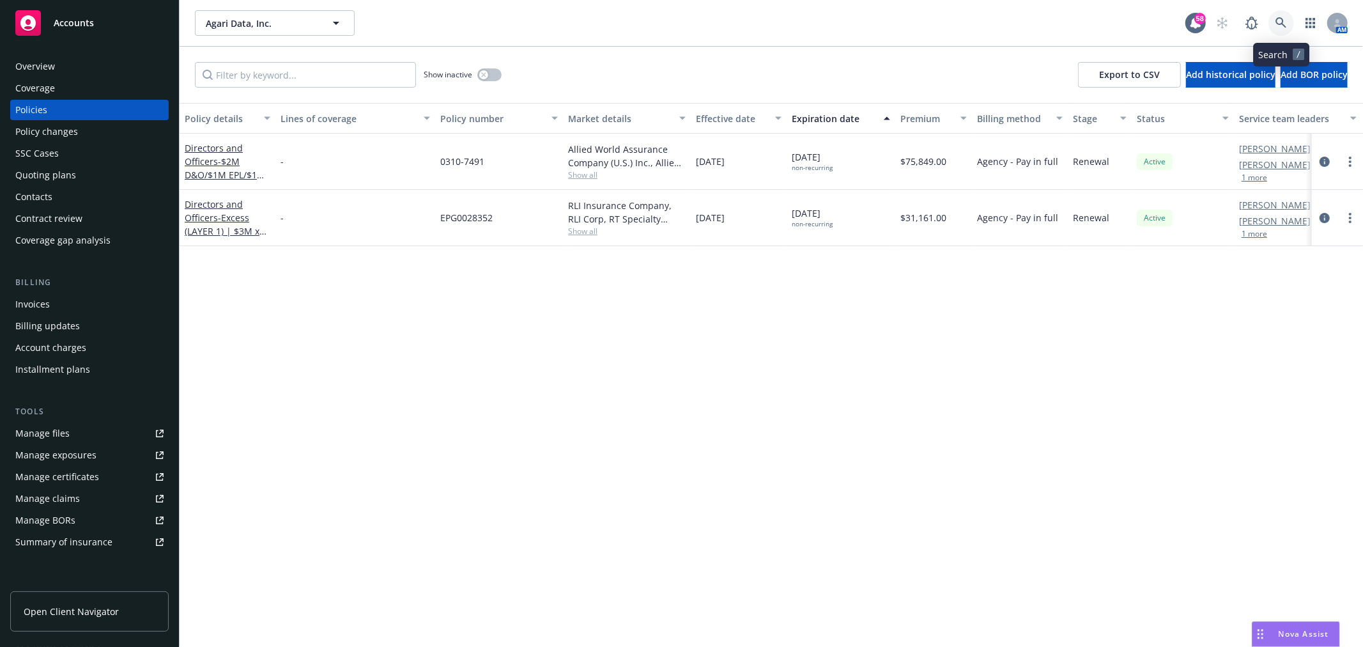
click at [1275, 26] on icon at bounding box center [1281, 23] width 12 height 12
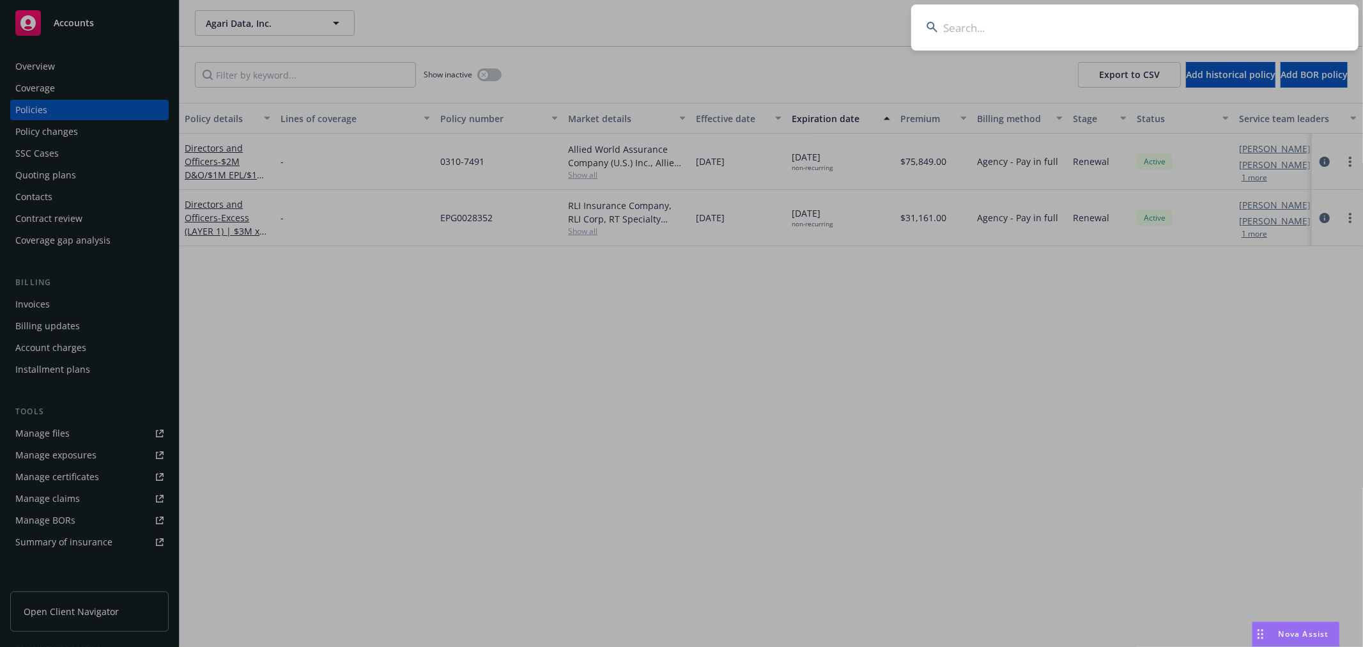
click at [1116, 31] on input at bounding box center [1134, 27] width 447 height 46
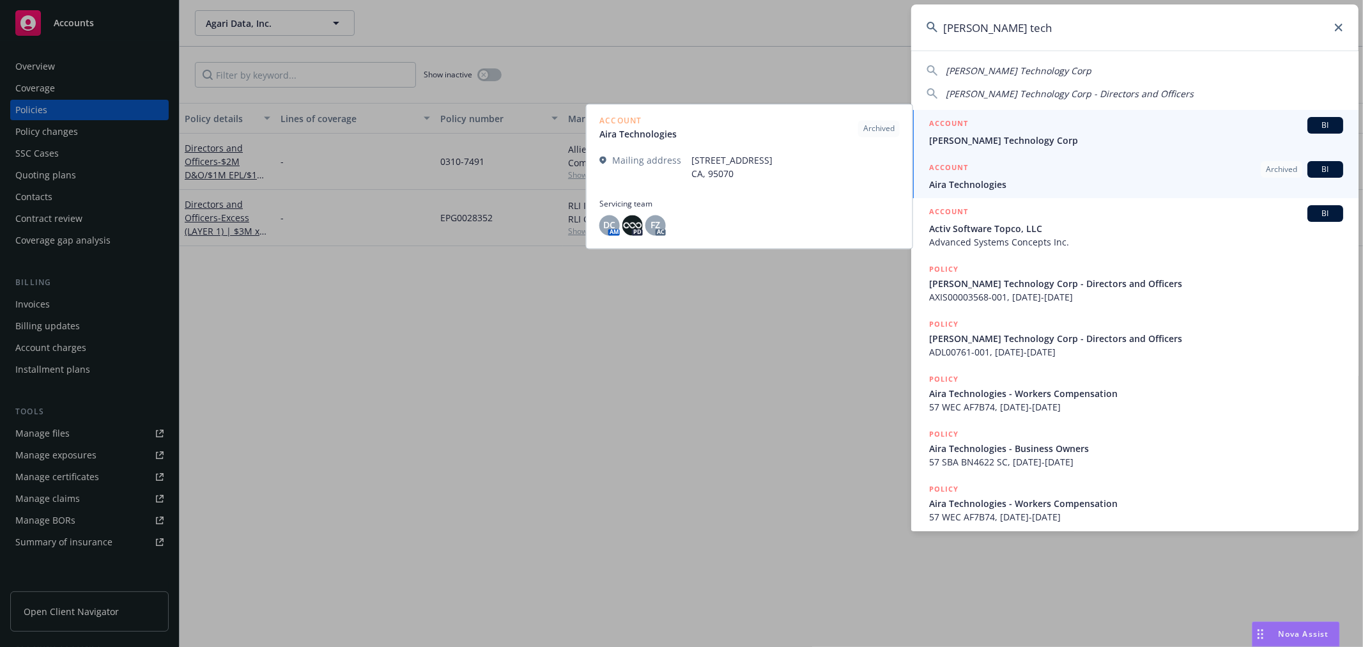
type input "aida tech"
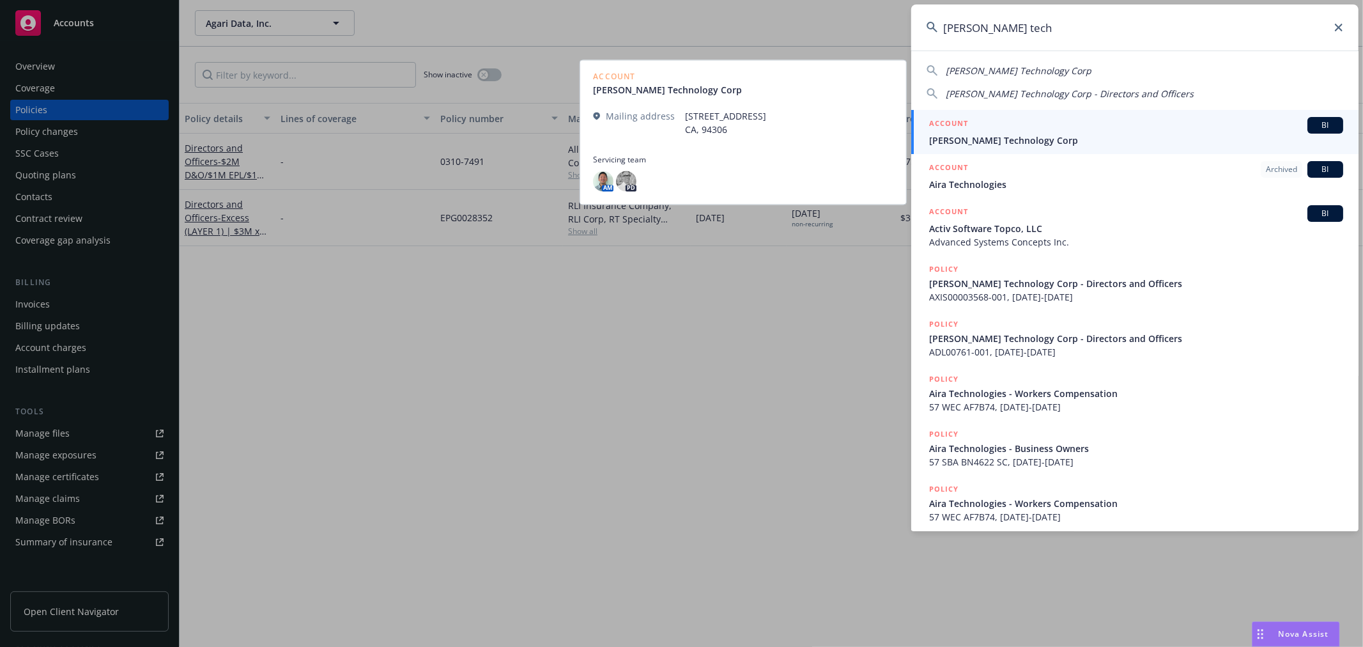
click at [1062, 142] on span "Aida Technology Corp" at bounding box center [1136, 140] width 414 height 13
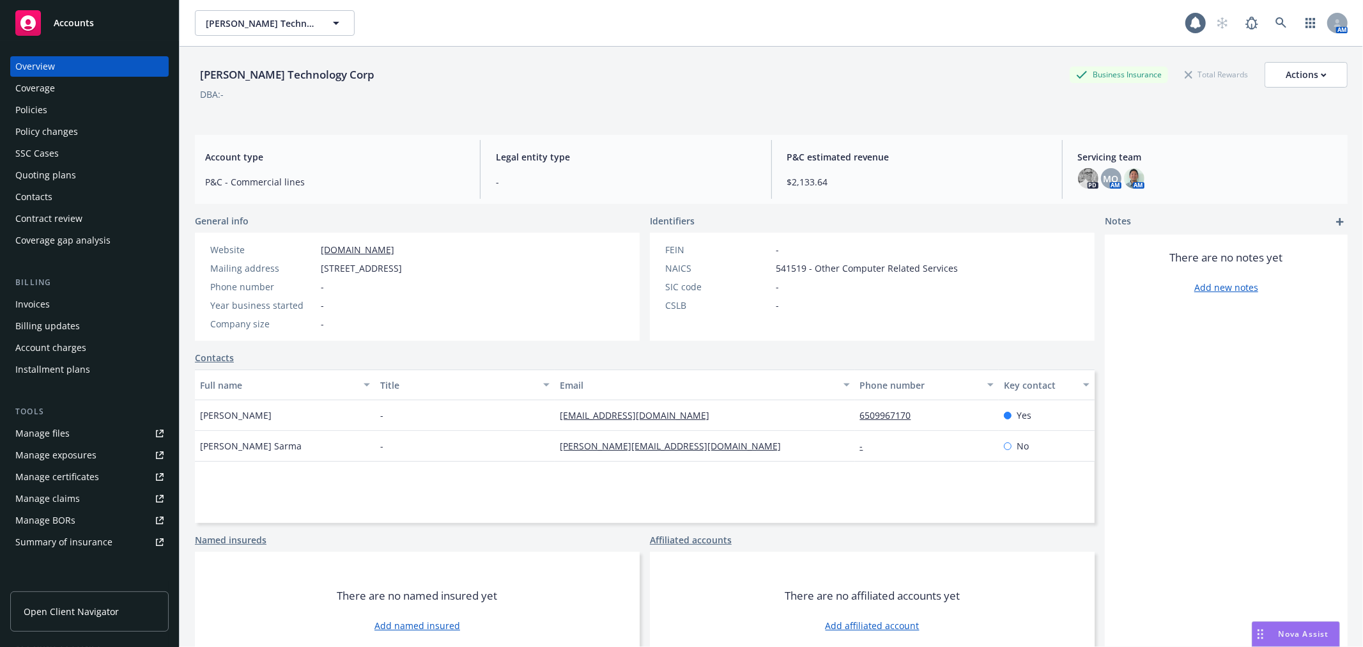
click at [37, 112] on div "Policies" at bounding box center [31, 110] width 32 height 20
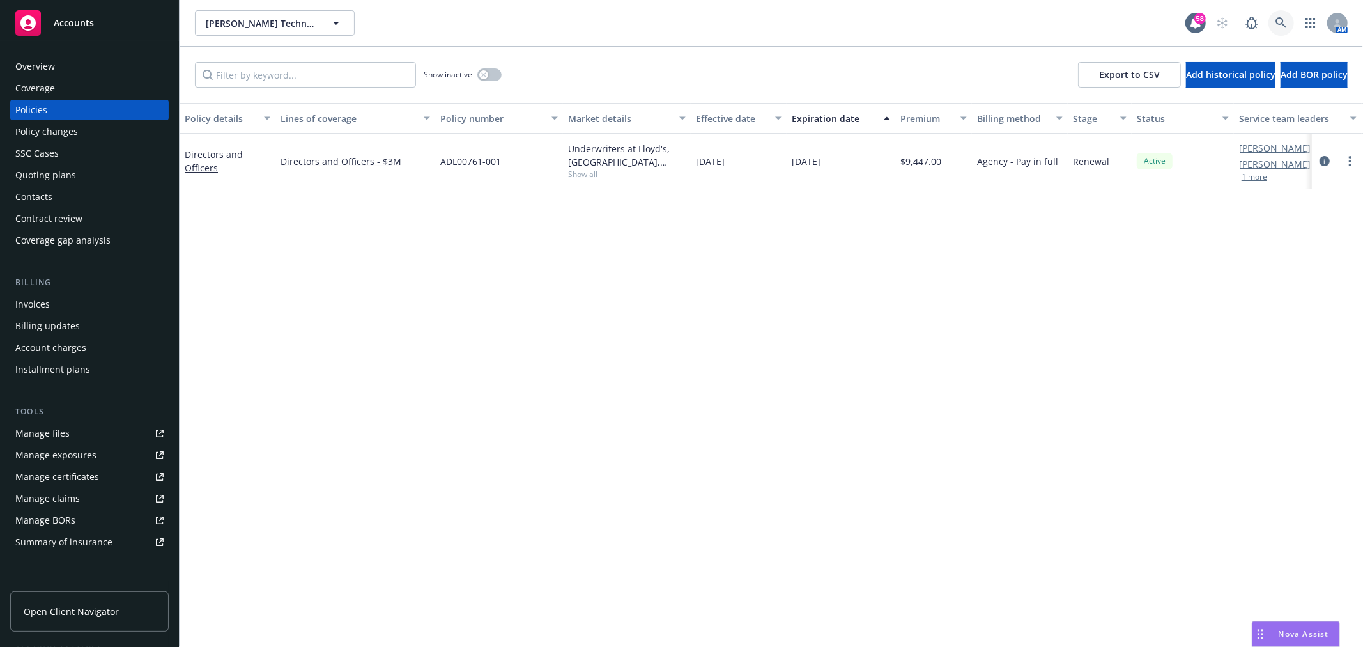
click at [1291, 20] on link at bounding box center [1281, 23] width 26 height 26
click at [1208, 27] on div "58 AM" at bounding box center [1266, 23] width 162 height 26
click at [1293, 17] on div "AM" at bounding box center [1279, 23] width 138 height 26
click at [1287, 17] on link at bounding box center [1281, 23] width 26 height 26
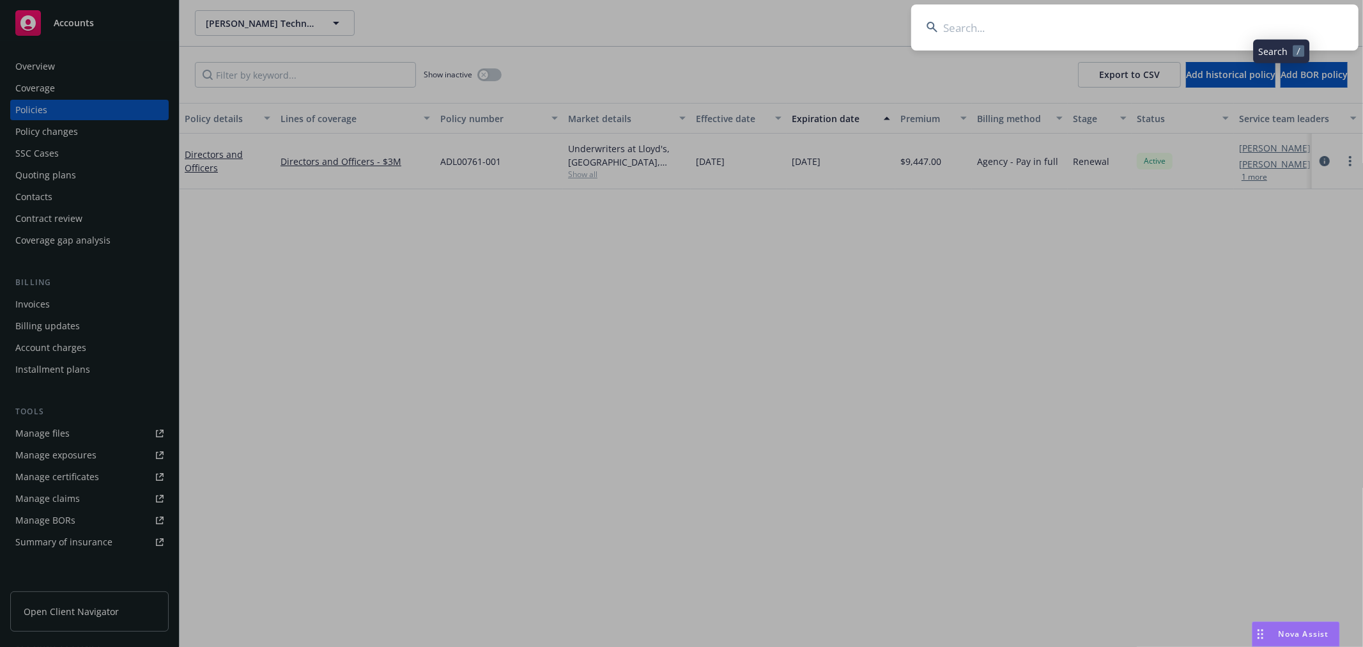
click at [1234, 22] on input at bounding box center [1134, 27] width 447 height 46
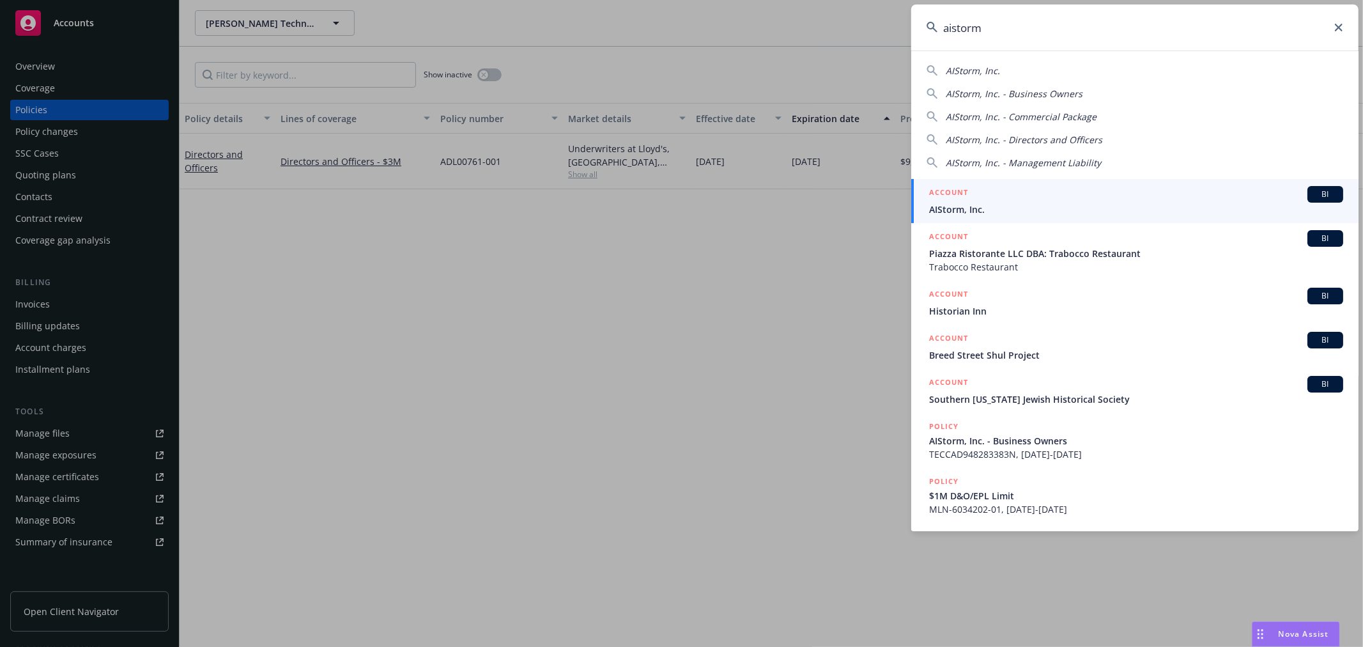
type input "aistorm"
click at [1120, 217] on link "ACCOUNT BI AIStorm, Inc." at bounding box center [1134, 201] width 447 height 44
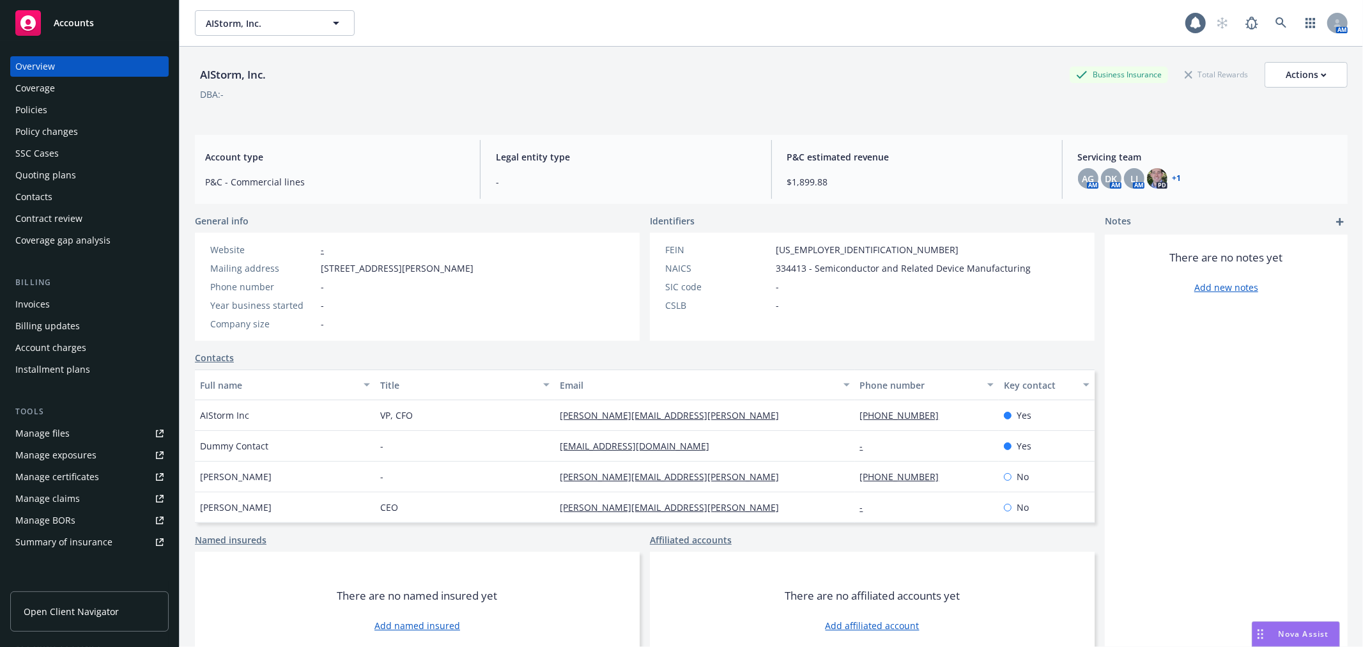
click at [27, 111] on div "Policies" at bounding box center [31, 110] width 32 height 20
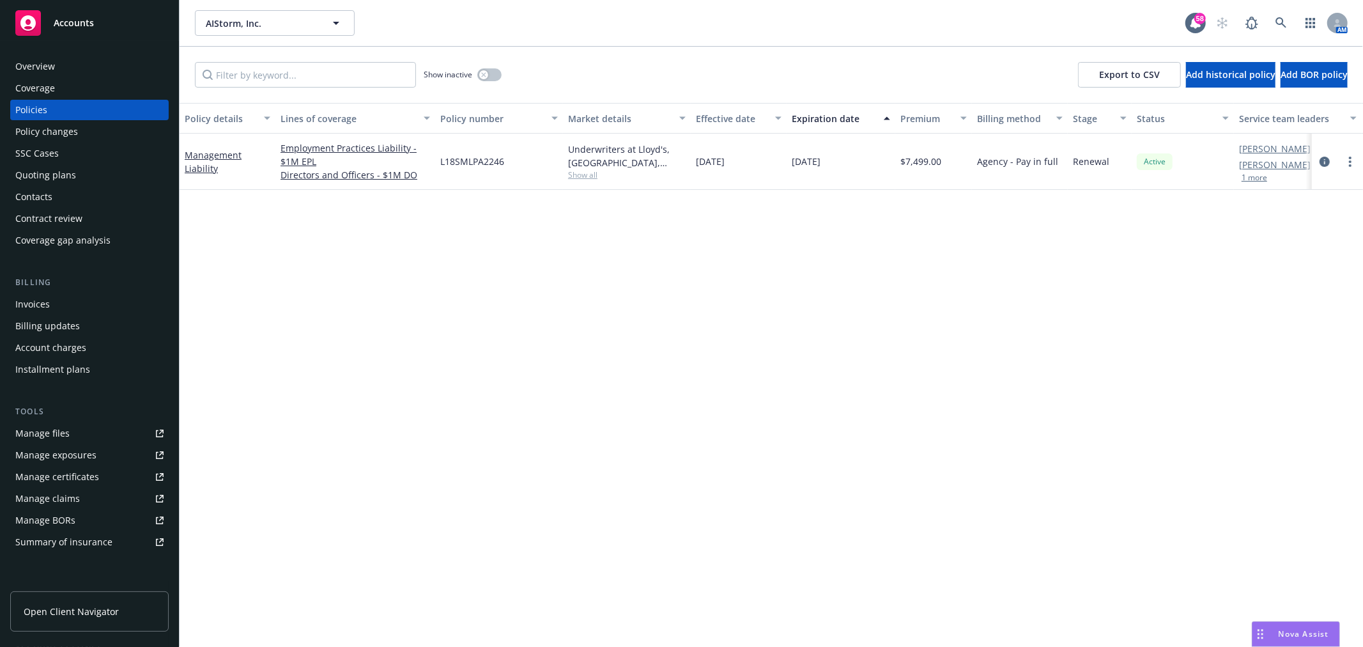
click at [45, 67] on div "Overview" at bounding box center [35, 66] width 40 height 20
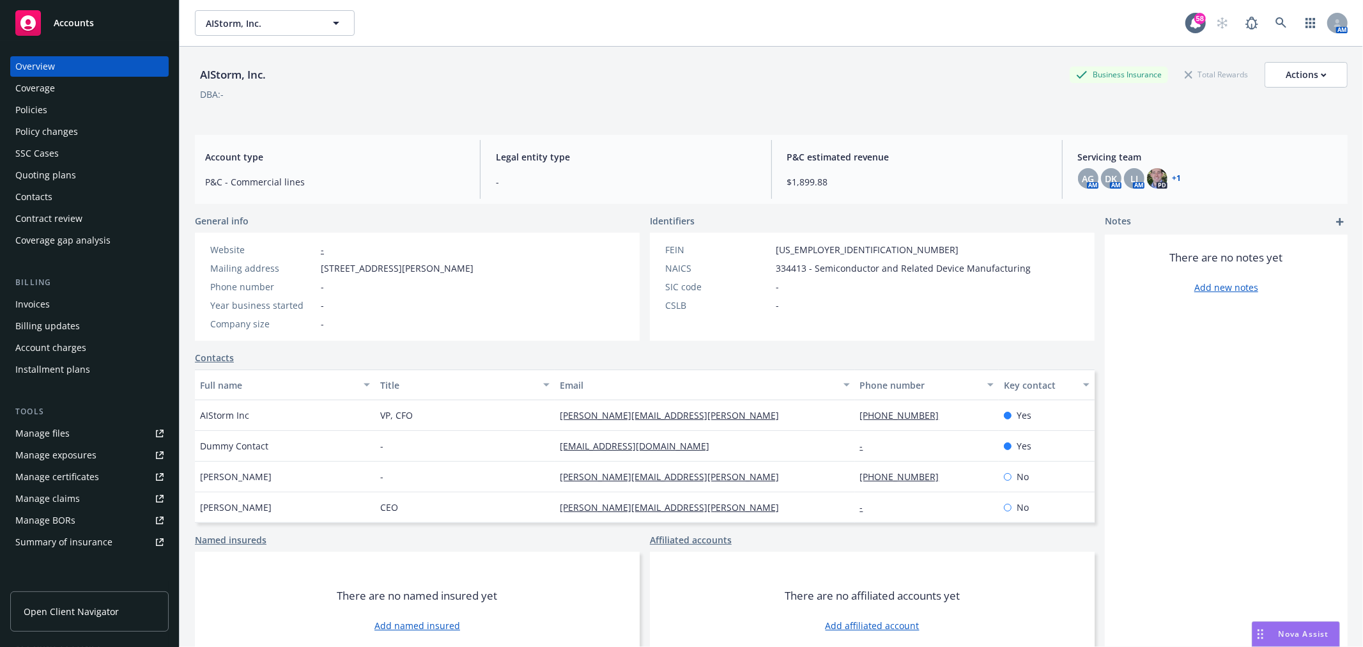
click at [1174, 176] on div "AG AM DK AM LI AM PD + 1" at bounding box center [1207, 178] width 259 height 20
click at [1157, 176] on img at bounding box center [1157, 178] width 20 height 20
click at [1173, 181] on link "+ 1" at bounding box center [1177, 178] width 9 height 8
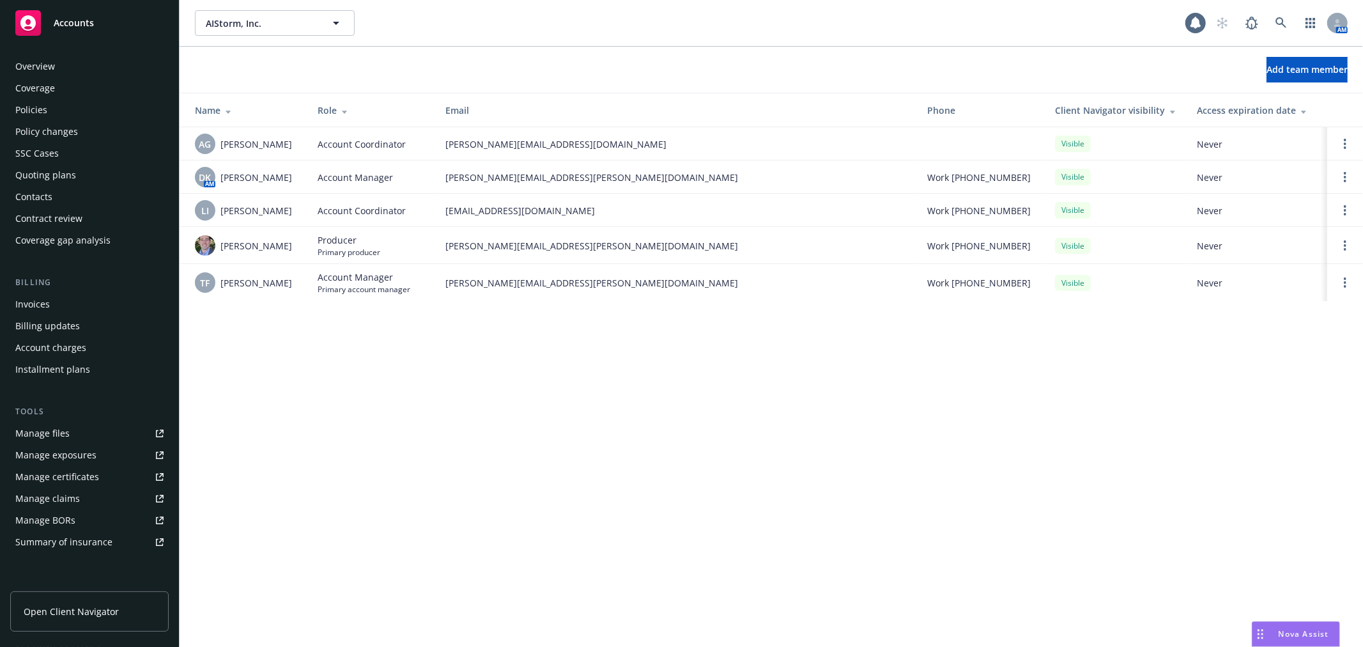
scroll to position [186, 0]
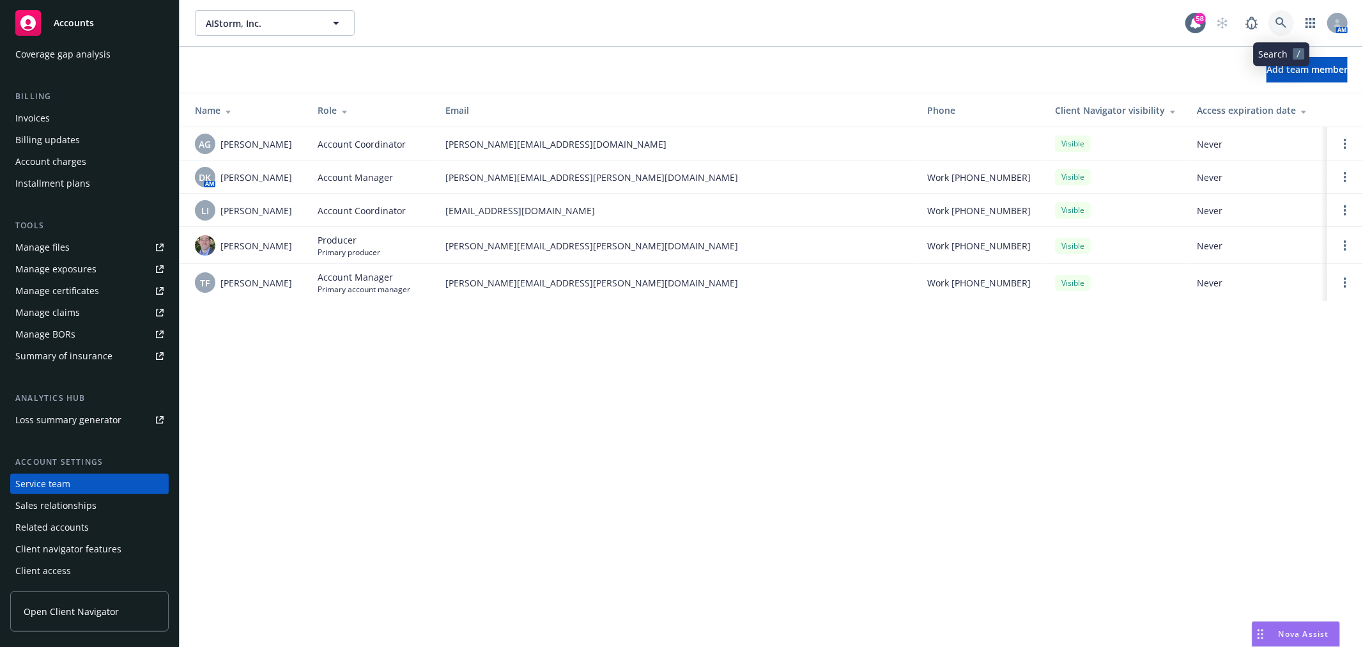
click at [1285, 21] on icon at bounding box center [1281, 23] width 12 height 12
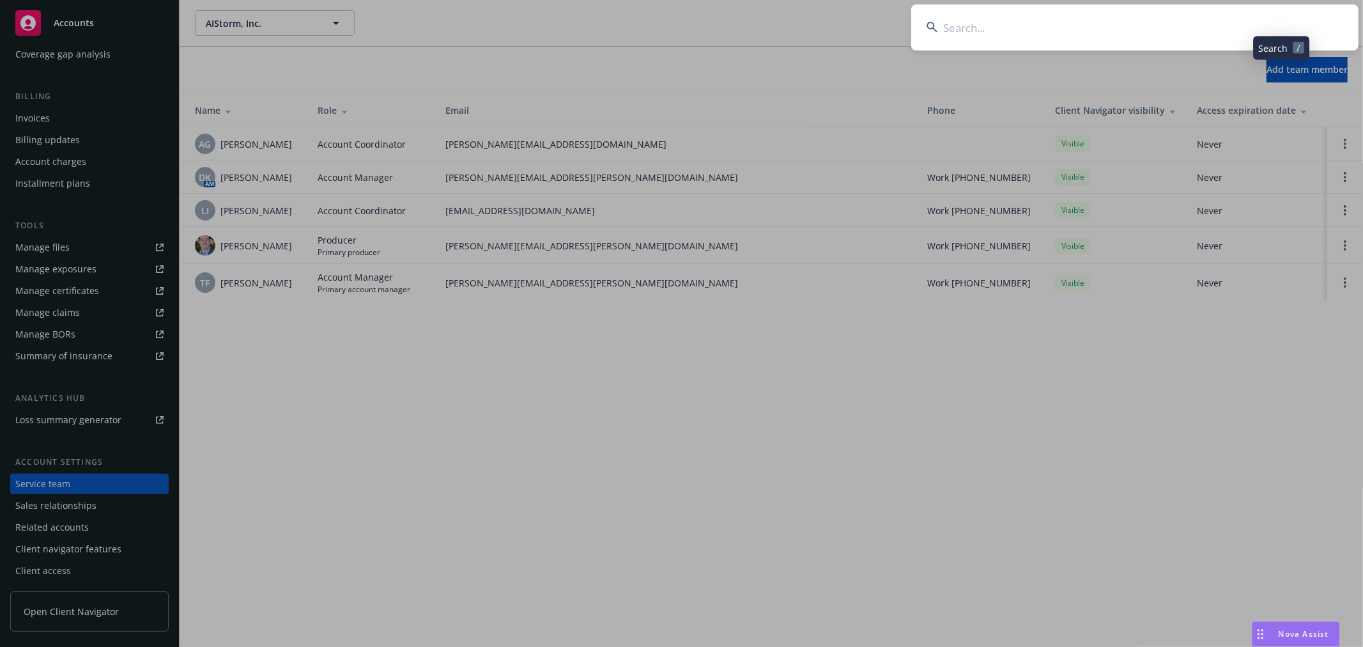
click at [1270, 30] on input at bounding box center [1134, 27] width 447 height 46
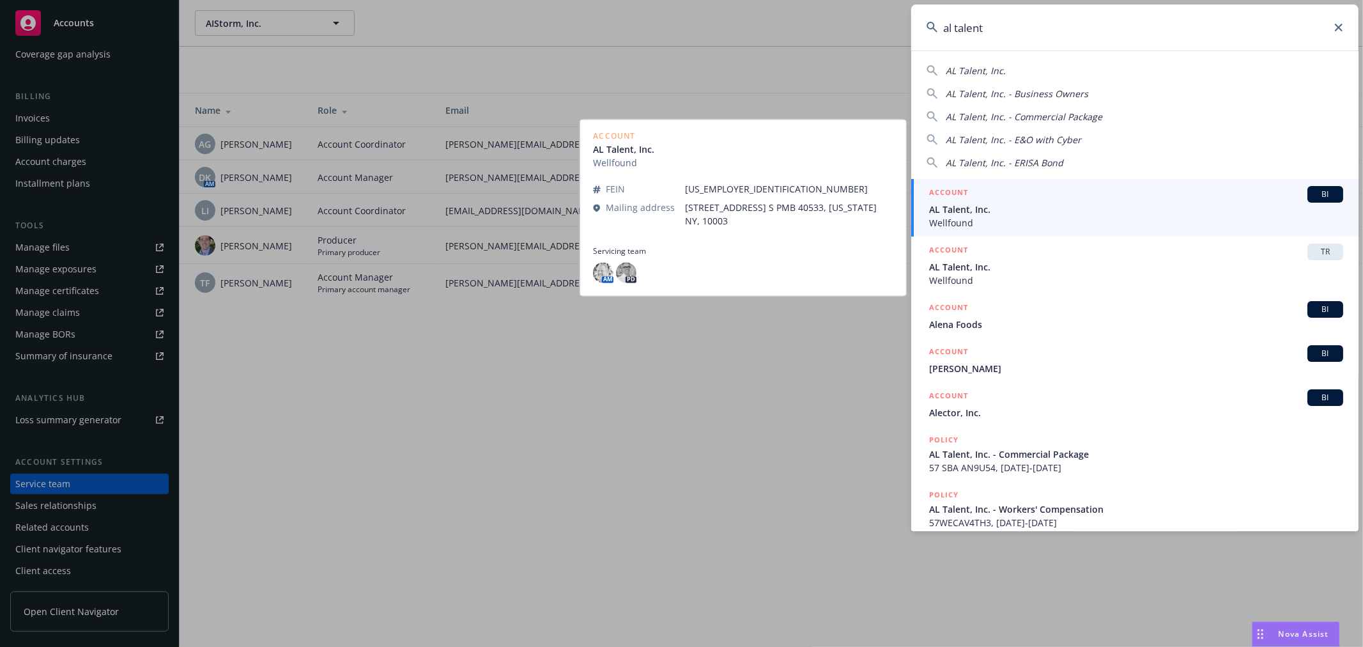
type input "al talent"
click at [1185, 208] on span "AL Talent, Inc." at bounding box center [1136, 209] width 414 height 13
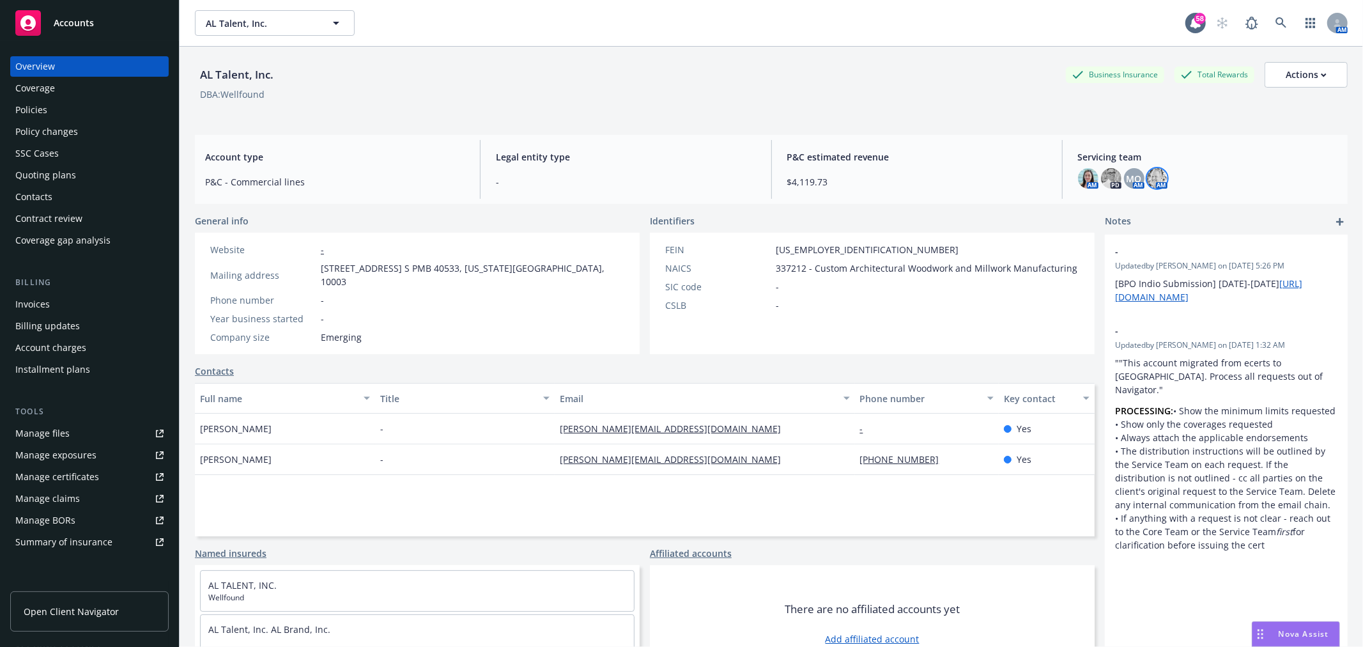
click at [1147, 175] on img at bounding box center [1157, 178] width 20 height 20
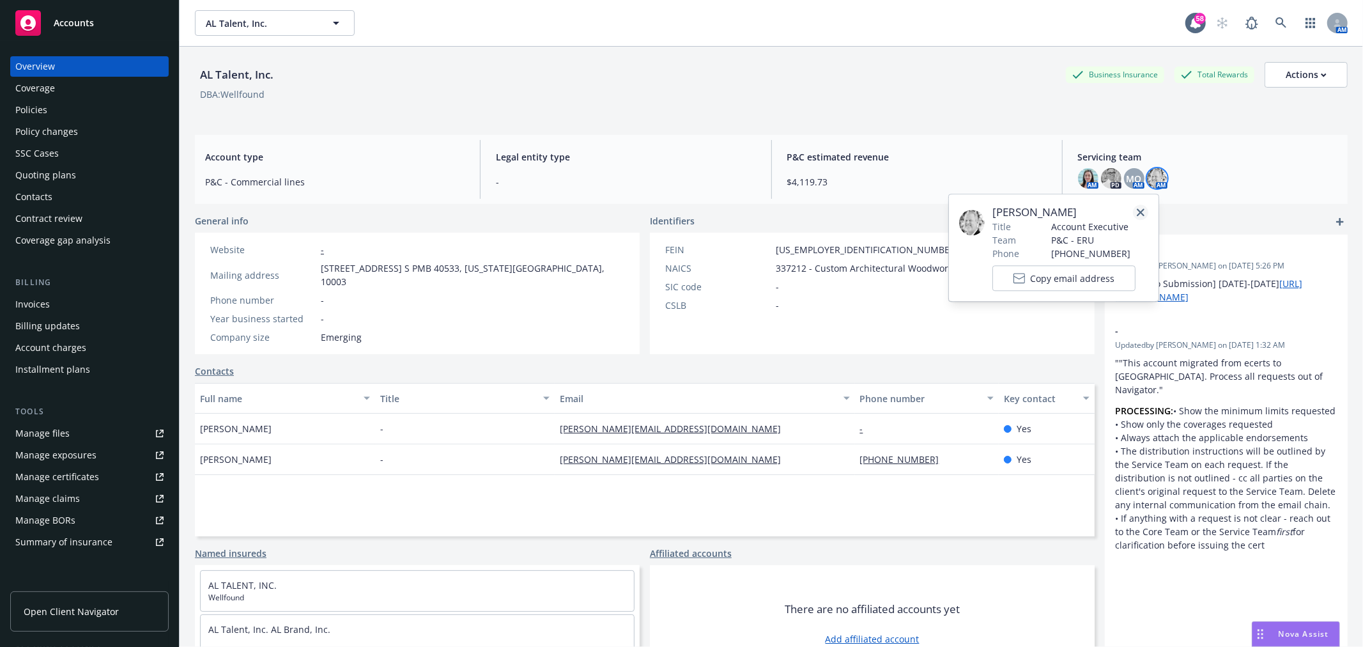
click at [1145, 211] on link "close" at bounding box center [1140, 211] width 15 height 15
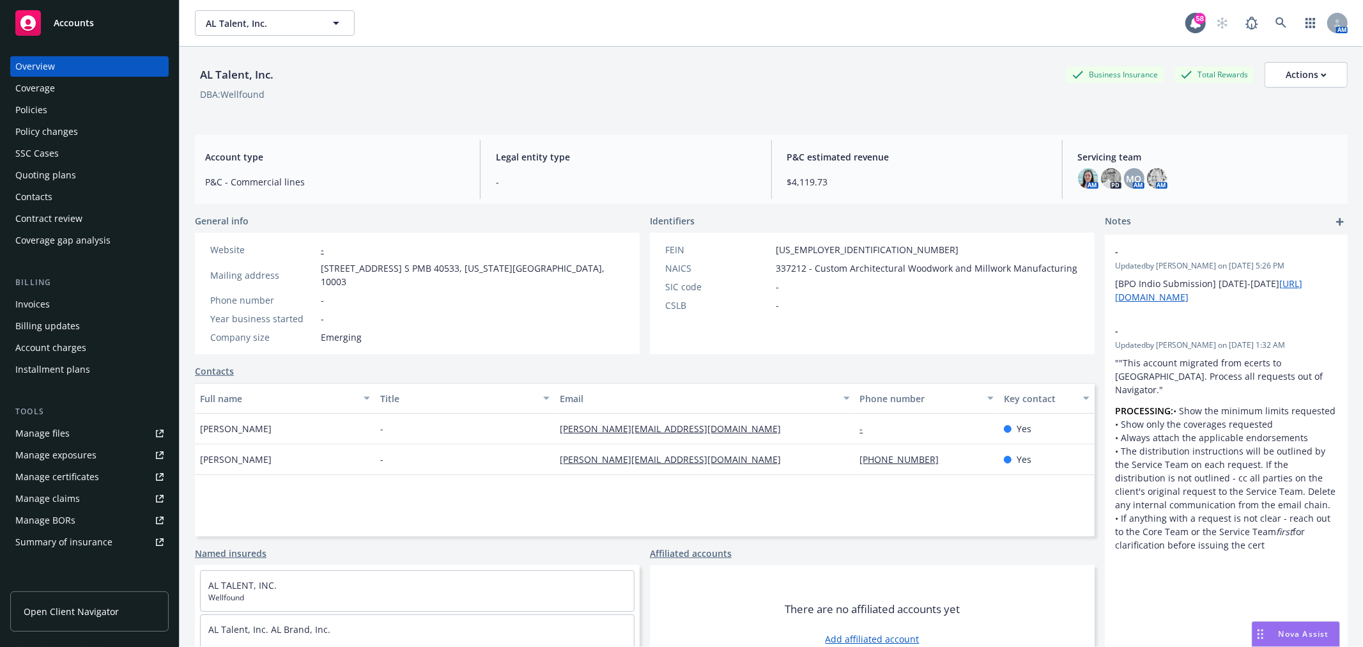
click at [40, 104] on div "Policies" at bounding box center [31, 110] width 32 height 20
